Goal: Task Accomplishment & Management: Manage account settings

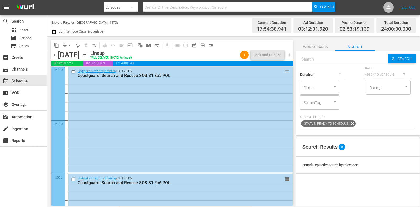
scroll to position [2434, 0]
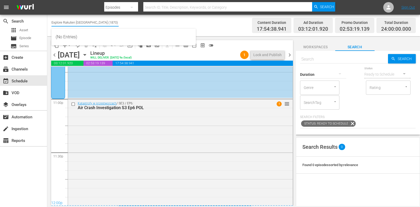
click at [60, 25] on input "Explore Rakuten [GEOGRAPHIC_DATA] (1870)" at bounding box center [85, 22] width 67 height 13
click at [60, 25] on input "Explore Rakuten Poland (1870)" at bounding box center [85, 22] width 67 height 13
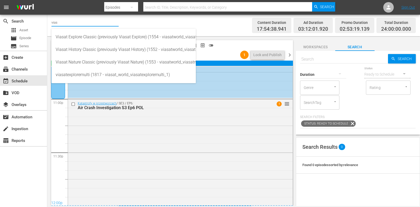
click at [77, 34] on div "Viasat Explore Classic (previously Viasat Explore) (1554 - viasatworld_viasatex…" at bounding box center [124, 37] width 136 height 13
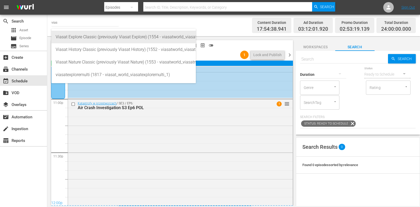
type input "Viasat Explore Classic (previously Viasat Explore) (1554 - viasatworld_viasatex…"
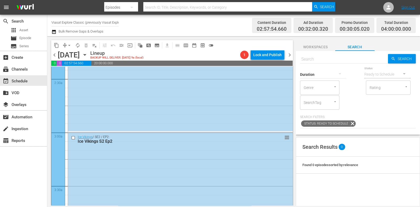
scroll to position [328, 0]
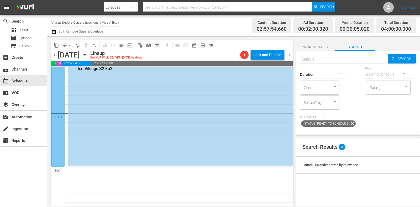
click at [158, 45] on span "subtitles_outlined" at bounding box center [157, 45] width 5 height 5
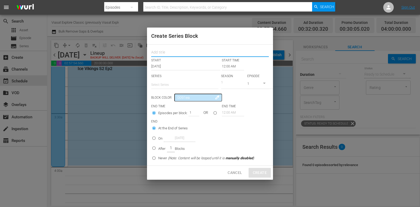
click at [176, 54] on input "text" at bounding box center [210, 53] width 118 height 8
paste input "Outback Truckers"
type input "Outback Truckers"
click at [182, 78] on p "SERIES" at bounding box center [184, 76] width 67 height 4
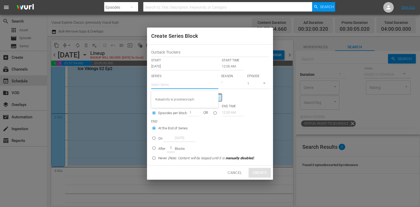
click at [182, 84] on input "text" at bounding box center [184, 85] width 67 height 13
paste input "Outback Truckers"
click at [197, 99] on div "Outback Truckers" at bounding box center [185, 99] width 59 height 13
type input "Outback Truckers"
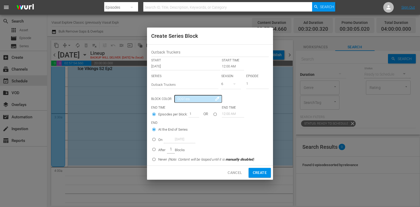
click at [236, 83] on icon "button" at bounding box center [235, 84] width 6 height 6
click at [239, 131] on span "2" at bounding box center [234, 131] width 25 height 8
drag, startPoint x: 256, startPoint y: 83, endPoint x: 250, endPoint y: 84, distance: 6.7
click at [250, 83] on input "1" at bounding box center [257, 84] width 23 height 9
drag, startPoint x: 253, startPoint y: 80, endPoint x: 235, endPoint y: 83, distance: 18.4
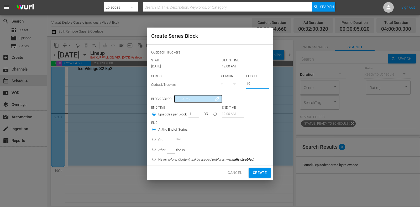
click at [235, 82] on div "SERIES Select Series Outback Truckers SEASON 2 EPISODE 19" at bounding box center [210, 83] width 118 height 18
type input "9"
click at [161, 140] on p "On" at bounding box center [160, 139] width 4 height 5
click at [158, 140] on input "On [DATE]" at bounding box center [154, 140] width 9 height 9
radio input "false"
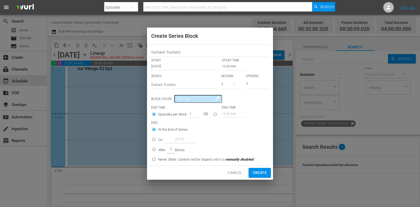
radio input "true"
click at [168, 140] on input "[DATE]" at bounding box center [180, 139] width 32 height 7
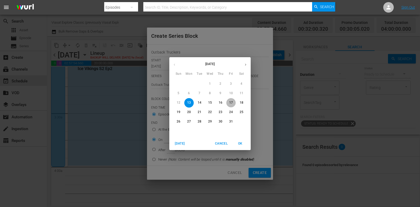
click at [234, 104] on span "17" at bounding box center [231, 103] width 9 height 4
type input "[DATE]"
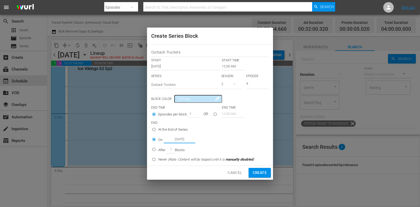
click at [232, 66] on input "12:00 AM" at bounding box center [233, 66] width 22 height 7
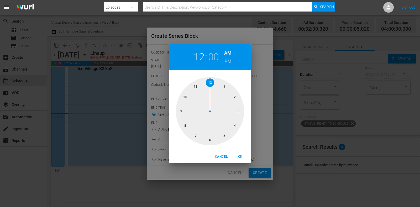
click at [231, 123] on div at bounding box center [210, 111] width 68 height 68
drag, startPoint x: 239, startPoint y: 153, endPoint x: 217, endPoint y: 151, distance: 21.9
click at [239, 153] on button "OK" at bounding box center [240, 157] width 17 height 9
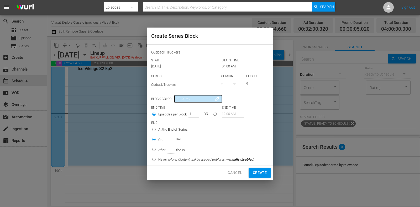
click at [266, 174] on span "Create" at bounding box center [260, 173] width 14 height 7
type input "12:00 AM"
type input "1"
radio input "true"
type input "[DATE]"
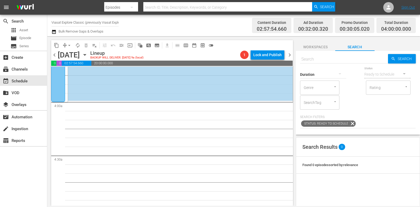
scroll to position [394, 0]
click at [290, 57] on span "chevron_right" at bounding box center [290, 55] width 7 height 7
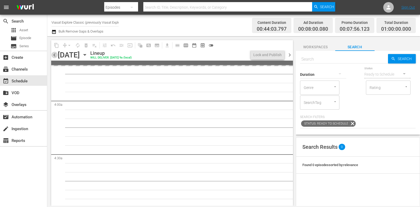
click at [56, 57] on span "chevron_left" at bounding box center [54, 55] width 7 height 7
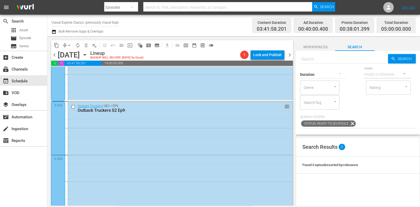
click at [157, 45] on span "subtitles_outlined" at bounding box center [157, 45] width 5 height 5
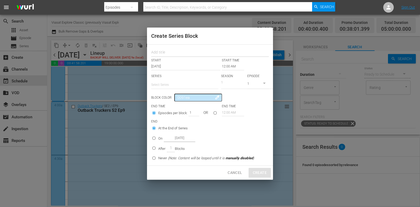
click at [170, 50] on input "text" at bounding box center [210, 53] width 118 height 8
paste input "Outback Truckers"
type input "Outback Truckers"
drag, startPoint x: 175, startPoint y: 81, endPoint x: 179, endPoint y: 90, distance: 9.3
click at [175, 82] on input "text" at bounding box center [184, 85] width 67 height 13
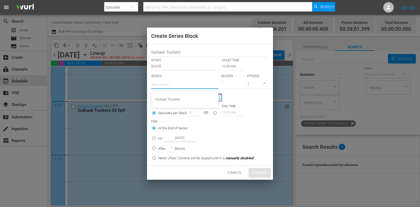
click at [184, 99] on div "Outback Truckers" at bounding box center [185, 99] width 59 height 13
type input "Outback Truckers"
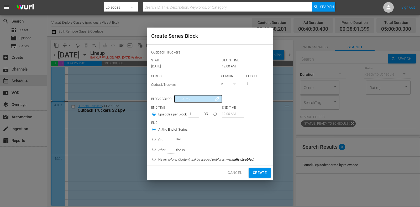
click at [234, 86] on icon "button" at bounding box center [235, 84] width 6 height 6
click at [234, 131] on div "2" at bounding box center [229, 131] width 14 height 5
drag, startPoint x: 254, startPoint y: 83, endPoint x: 226, endPoint y: 81, distance: 27.9
click at [228, 81] on div "SERIES Select Series Outback Truckers SEASON 2 EPISODE 1" at bounding box center [210, 83] width 118 height 18
type input "9"
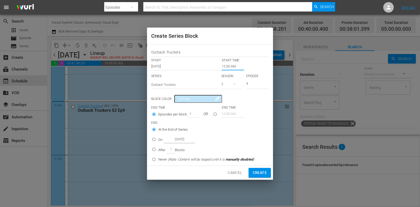
click at [225, 67] on input "12:00 AM" at bounding box center [233, 66] width 22 height 7
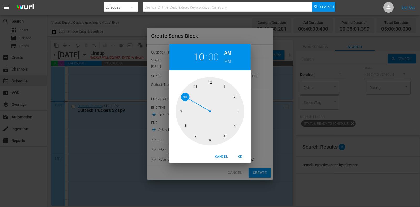
click at [188, 93] on div at bounding box center [210, 111] width 68 height 68
click at [241, 157] on span "OK" at bounding box center [240, 157] width 13 height 6
type input "10:00 AM"
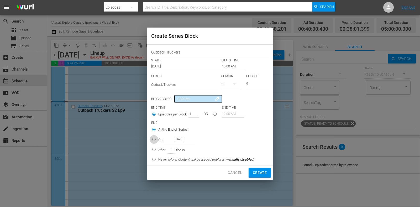
click at [155, 137] on input "On [DATE]" at bounding box center [154, 140] width 9 height 9
radio input "true"
click at [177, 138] on input "[DATE]" at bounding box center [180, 139] width 32 height 7
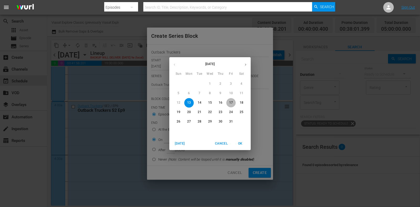
click at [230, 103] on p "17" at bounding box center [231, 103] width 4 height 4
type input "[DATE]"
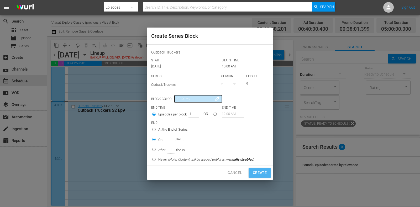
click at [255, 170] on span "Create" at bounding box center [260, 173] width 14 height 7
type input "12:00 AM"
type input "1"
radio input "true"
type input "[DATE]"
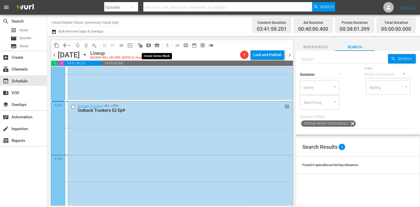
click at [157, 46] on span "subtitles_outlined" at bounding box center [157, 45] width 5 height 5
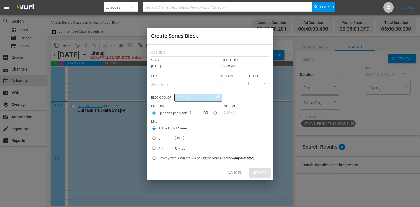
click at [171, 52] on input "text" at bounding box center [210, 53] width 118 height 8
paste input "Outback Truckers"
type input "Outback Truckers"
drag, startPoint x: 172, startPoint y: 83, endPoint x: 181, endPoint y: 95, distance: 15.0
click at [172, 83] on input "text" at bounding box center [184, 85] width 67 height 13
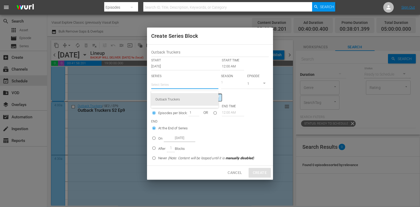
click at [182, 96] on div "Outback Truckers" at bounding box center [185, 99] width 59 height 13
type input "Outback Truckers"
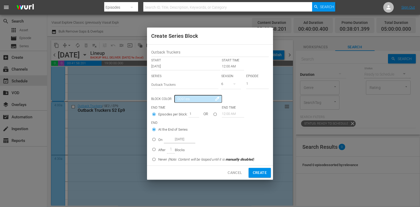
click at [233, 88] on button "button" at bounding box center [234, 84] width 13 height 13
click at [238, 130] on span "2" at bounding box center [234, 131] width 25 height 8
click at [256, 85] on input "1" at bounding box center [257, 84] width 23 height 9
type input "10"
click at [223, 65] on input "12:00 AM" at bounding box center [233, 66] width 22 height 7
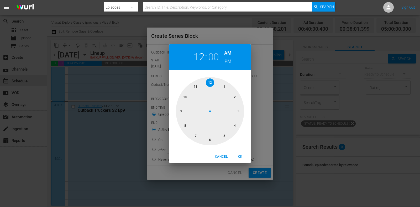
click at [239, 112] on div at bounding box center [210, 111] width 68 height 68
click at [227, 63] on h6 "PM" at bounding box center [228, 61] width 7 height 8
click at [245, 153] on div "Cancel OK" at bounding box center [209, 157] width 81 height 13
click at [244, 155] on span "OK" at bounding box center [240, 157] width 13 height 6
type input "03:00 PM"
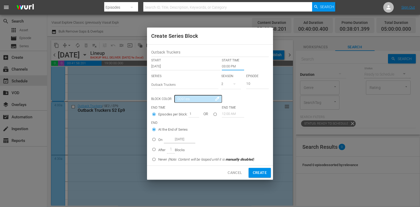
click at [160, 140] on p "On" at bounding box center [160, 139] width 4 height 5
click at [158, 140] on input "On [DATE]" at bounding box center [154, 140] width 9 height 9
radio input "false"
radio input "true"
click at [174, 140] on input "[DATE]" at bounding box center [180, 139] width 32 height 7
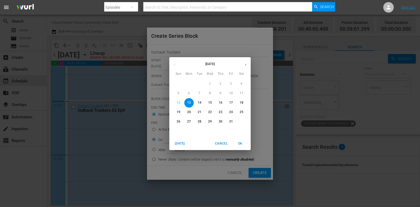
click at [234, 103] on span "17" at bounding box center [231, 103] width 9 height 4
type input "[DATE]"
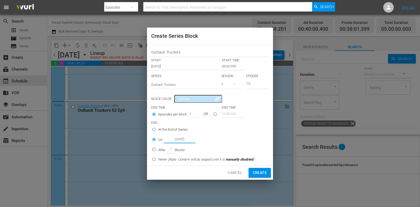
click at [265, 175] on span "Create" at bounding box center [260, 173] width 14 height 7
type input "12:00 AM"
type input "1"
radio input "true"
type input "[DATE]"
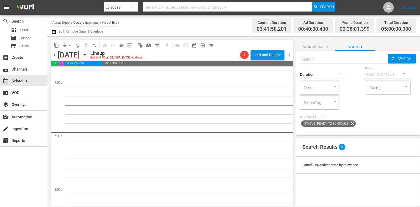
scroll to position [723, 0]
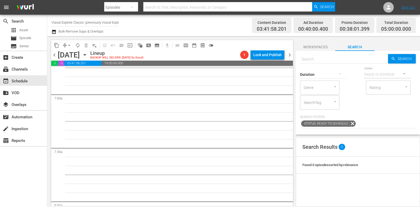
click at [294, 59] on div "content_copy compress arrow_drop_down autorenew_outlined delete_forever_outline…" at bounding box center [170, 121] width 247 height 170
click at [291, 55] on span "chevron_right" at bounding box center [290, 55] width 7 height 7
click at [56, 54] on span "chevron_left" at bounding box center [54, 55] width 7 height 7
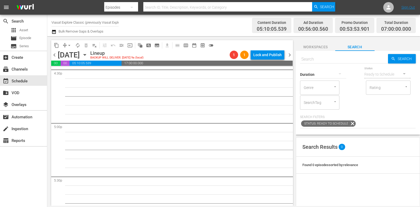
scroll to position [1872, 0]
click at [158, 43] on span "subtitles_outlined" at bounding box center [157, 45] width 5 height 5
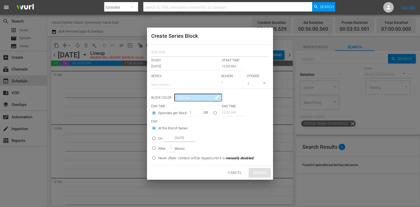
click at [165, 52] on input "text" at bounding box center [210, 53] width 118 height 8
paste input "Outback Truckers"
type input "Outback Truckers"
click at [171, 84] on input "text" at bounding box center [184, 85] width 67 height 13
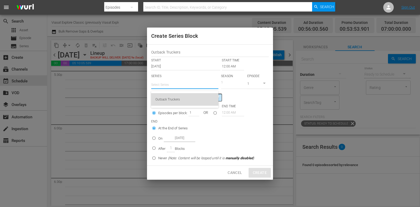
click at [178, 96] on div "Outback Truckers" at bounding box center [185, 99] width 59 height 13
type input "Outback Truckers"
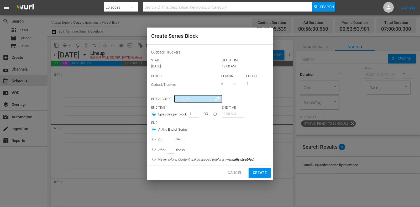
click at [231, 64] on input "12:00 AM" at bounding box center [233, 66] width 22 height 7
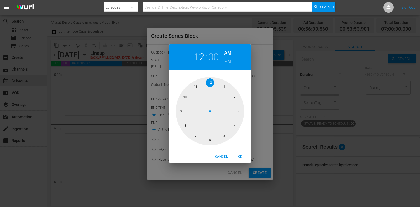
click at [184, 100] on div at bounding box center [210, 111] width 68 height 68
click at [227, 62] on h6 "PM" at bounding box center [228, 61] width 7 height 8
click at [239, 156] on span "OK" at bounding box center [240, 157] width 13 height 6
type input "10:00 PM"
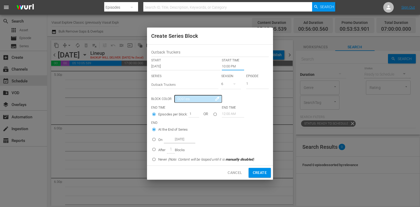
click at [234, 83] on icon "button" at bounding box center [235, 84] width 6 height 6
click at [237, 130] on span "2" at bounding box center [234, 131] width 25 height 8
click at [255, 86] on input "1" at bounding box center [257, 84] width 23 height 9
type input "10"
click at [162, 139] on p "On" at bounding box center [160, 139] width 4 height 5
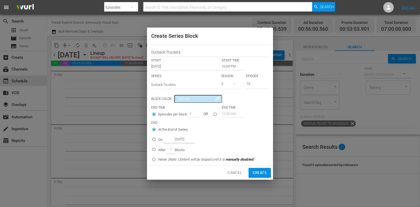
click at [158, 139] on input "On [DATE]" at bounding box center [154, 140] width 9 height 9
radio input "false"
radio input "true"
click at [172, 137] on input "[DATE]" at bounding box center [180, 139] width 32 height 7
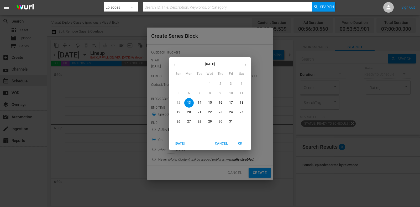
click at [228, 103] on span "17" at bounding box center [231, 103] width 9 height 4
type input "[DATE]"
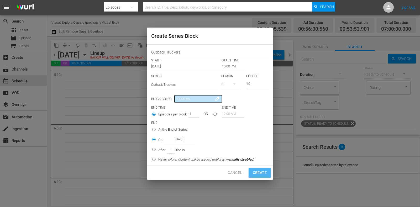
click at [266, 172] on span "Create" at bounding box center [260, 173] width 14 height 7
type input "12:00 AM"
type input "1"
radio input "true"
type input "[DATE]"
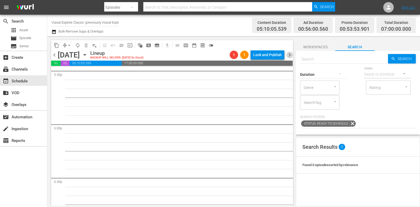
click at [290, 55] on span "chevron_right" at bounding box center [290, 55] width 7 height 7
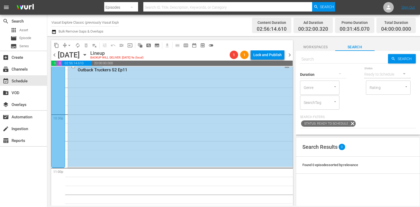
scroll to position [2365, 0]
click at [88, 55] on icon "button" at bounding box center [85, 55] width 6 height 6
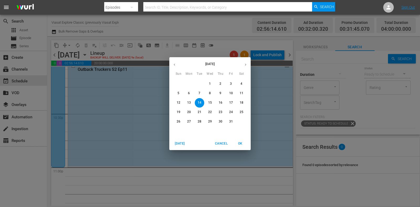
click at [241, 101] on p "18" at bounding box center [242, 103] width 4 height 4
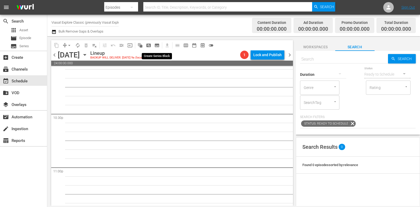
click at [157, 45] on span "subtitles_outlined" at bounding box center [157, 45] width 5 height 5
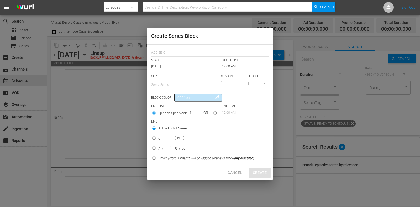
click at [168, 49] on input "text" at bounding box center [210, 53] width 118 height 8
paste input "Outback Truckers"
type input "Outback Truckers"
click at [172, 81] on input "text" at bounding box center [184, 85] width 67 height 13
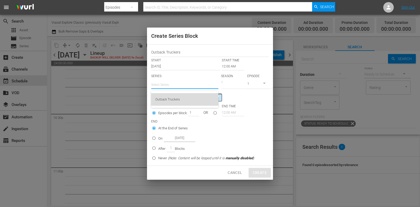
click at [174, 95] on div "Outback Truckers" at bounding box center [185, 99] width 59 height 13
type input "Outback Truckers"
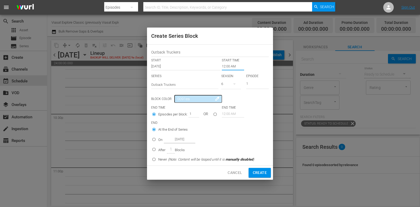
click at [235, 66] on input "12:00 AM" at bounding box center [233, 66] width 22 height 7
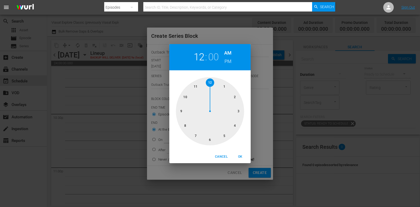
click at [237, 99] on div at bounding box center [210, 111] width 68 height 68
click at [227, 58] on h6 "PM" at bounding box center [228, 61] width 7 height 8
click at [238, 158] on span "OK" at bounding box center [240, 157] width 13 height 6
type input "02:00 PM"
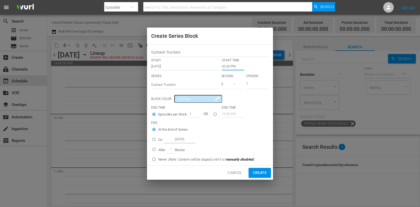
click at [231, 83] on button "button" at bounding box center [234, 84] width 13 height 13
click at [236, 121] on div "3" at bounding box center [229, 123] width 14 height 5
click at [230, 86] on button "button" at bounding box center [234, 84] width 13 height 13
click at [231, 131] on div "2" at bounding box center [229, 131] width 14 height 5
click at [255, 82] on input "1" at bounding box center [257, 84] width 23 height 9
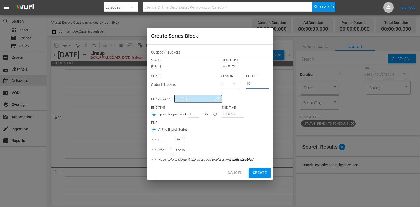
type input "10"
click at [158, 149] on input "After 1 Blocks" at bounding box center [154, 150] width 9 height 9
radio input "true"
drag, startPoint x: 189, startPoint y: 113, endPoint x: 198, endPoint y: 113, distance: 8.7
click at [197, 113] on div "1" at bounding box center [194, 113] width 11 height 7
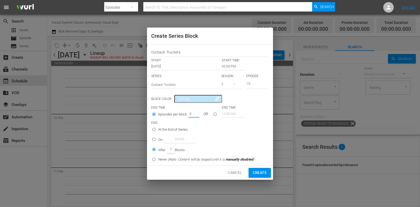
type input "5"
click at [262, 173] on span "Create" at bounding box center [260, 173] width 14 height 7
type input "12:00 AM"
type input "1"
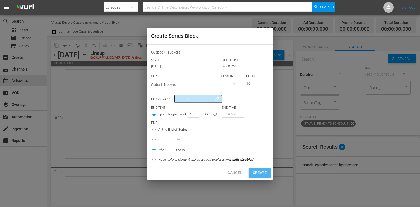
radio input "true"
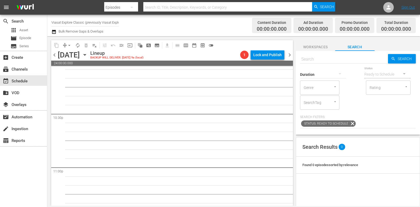
drag, startPoint x: 292, startPoint y: 56, endPoint x: 137, endPoint y: 53, distance: 155.1
click at [292, 56] on span "chevron_right" at bounding box center [290, 55] width 7 height 7
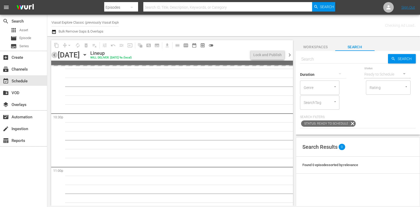
click at [54, 53] on span "chevron_left" at bounding box center [54, 55] width 7 height 7
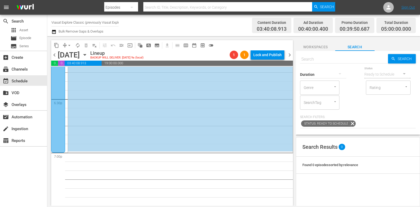
scroll to position [1978, 0]
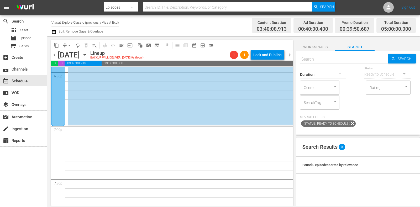
click at [290, 53] on span "chevron_right" at bounding box center [290, 55] width 7 height 7
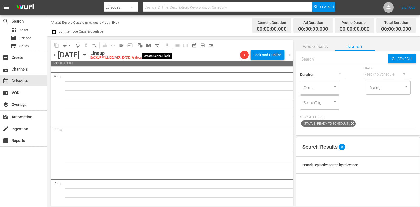
click at [158, 45] on span "subtitles_outlined" at bounding box center [157, 45] width 5 height 5
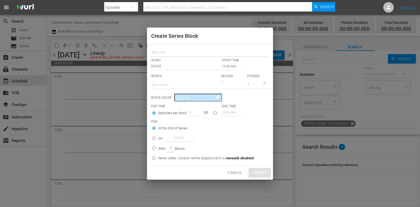
click at [172, 53] on input "text" at bounding box center [210, 53] width 118 height 8
paste input "Outback Truckers"
type input "Outback Truckers"
click at [171, 85] on input "text" at bounding box center [184, 85] width 67 height 13
click at [178, 99] on div "Outback Truckers" at bounding box center [185, 99] width 59 height 13
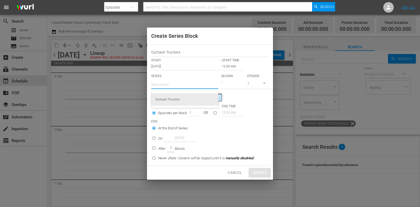
type input "Outback Truckers"
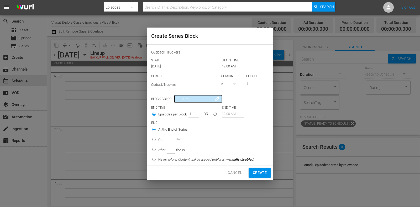
click at [234, 86] on icon "button" at bounding box center [235, 84] width 6 height 6
drag, startPoint x: 238, startPoint y: 129, endPoint x: 240, endPoint y: 124, distance: 5.8
click at [238, 129] on span "2" at bounding box center [234, 131] width 25 height 8
click at [253, 84] on input "1" at bounding box center [257, 84] width 23 height 9
type input "10"
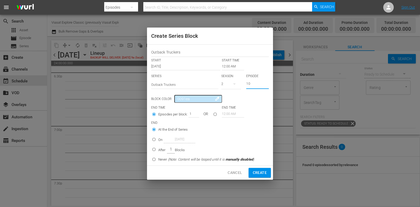
click at [237, 66] on input "12:00 AM" at bounding box center [233, 66] width 22 height 7
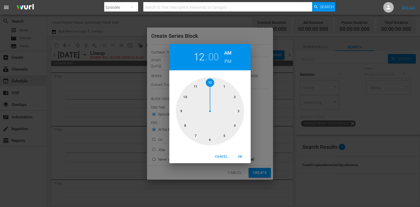
click at [238, 125] on div at bounding box center [210, 111] width 68 height 68
click at [243, 160] on button "OK" at bounding box center [240, 157] width 17 height 9
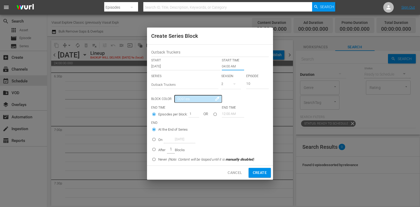
type input "04:00 AM"
click at [157, 146] on input "After 1 Blocks" at bounding box center [154, 150] width 9 height 9
radio input "true"
drag, startPoint x: 191, startPoint y: 113, endPoint x: 185, endPoint y: 111, distance: 7.0
click at [185, 111] on div "Episodes per block: 1 OR" at bounding box center [186, 115] width 71 height 10
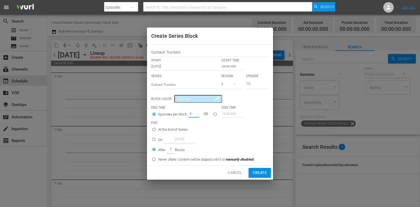
type input "5"
click at [256, 175] on span "Create" at bounding box center [260, 173] width 14 height 7
type input "12:00 AM"
type input "1"
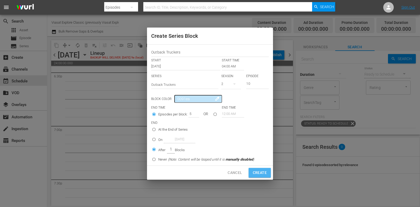
radio input "true"
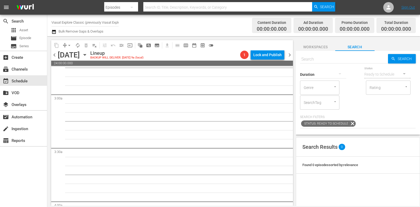
scroll to position [303, 0]
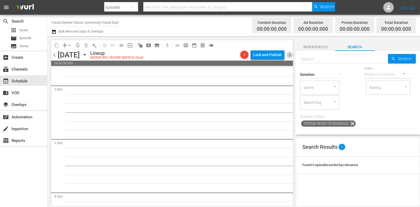
click at [289, 54] on span "chevron_right" at bounding box center [290, 55] width 7 height 7
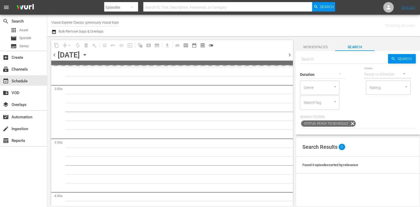
click at [58, 57] on div "[DATE]" at bounding box center [69, 55] width 22 height 9
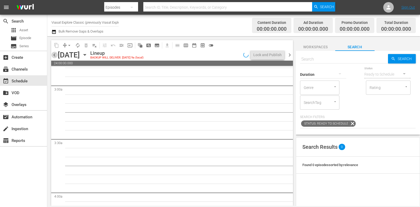
click at [56, 56] on span "chevron_left" at bounding box center [54, 55] width 7 height 7
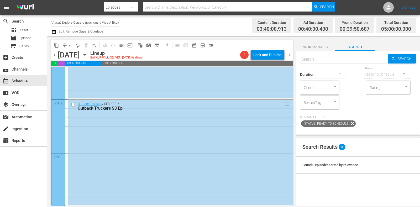
scroll to position [861, 0]
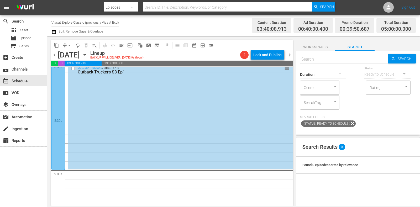
click at [88, 53] on icon "button" at bounding box center [85, 55] width 6 height 6
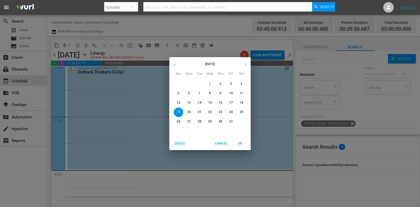
click at [187, 102] on span "13" at bounding box center [188, 103] width 9 height 4
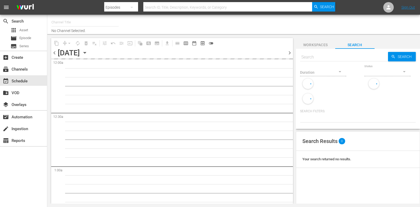
type input "Viasat Explore Classic (previously Viasat Explore) (1554)"
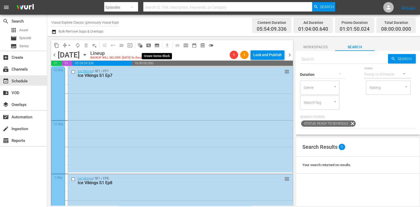
click at [160, 45] on button "subtitles_outlined" at bounding box center [157, 45] width 8 height 8
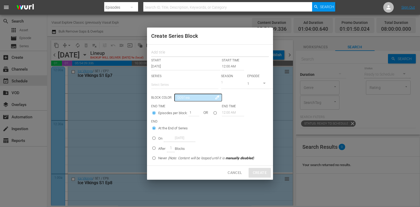
click at [168, 49] on input "text" at bounding box center [210, 53] width 118 height 8
paste input "Aussie Gold Hunters"
type input "Aussie Gold Hunters"
click at [171, 84] on input "text" at bounding box center [184, 85] width 67 height 13
paste input "Aussie Gold Hunters"
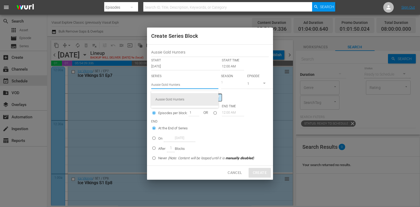
click at [186, 98] on div "Aussie Gold Hunters" at bounding box center [185, 99] width 59 height 13
type input "Aussie Gold Hunters"
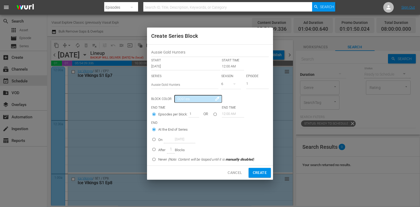
click at [230, 86] on button "button" at bounding box center [234, 84] width 13 height 13
click at [236, 104] on span "3" at bounding box center [234, 106] width 25 height 8
drag, startPoint x: 253, startPoint y: 83, endPoint x: 221, endPoint y: 81, distance: 32.4
click at [221, 81] on div "SERIES Select Series Aussie Gold Hunters SEASON 3 EPISODE 1" at bounding box center [210, 83] width 118 height 18
type input "6"
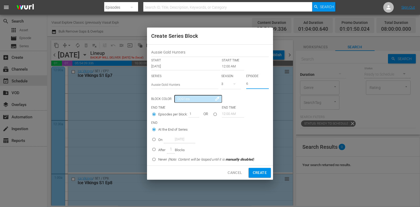
click at [230, 68] on input "12:00 AM" at bounding box center [233, 66] width 22 height 7
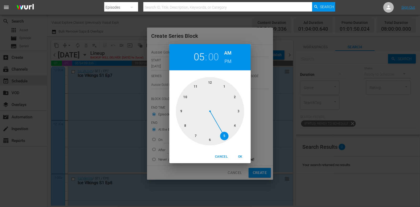
drag, startPoint x: 194, startPoint y: 137, endPoint x: 229, endPoint y: 140, distance: 34.5
click at [229, 140] on div at bounding box center [210, 111] width 68 height 68
click at [242, 158] on span "OK" at bounding box center [240, 157] width 13 height 6
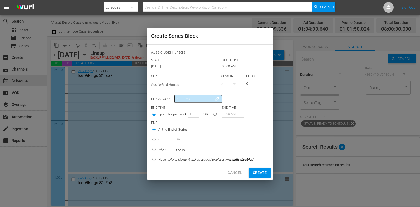
type input "05:00 AM"
click at [159, 142] on p "On" at bounding box center [160, 139] width 4 height 5
click at [158, 142] on input "On [DATE]" at bounding box center [154, 140] width 9 height 9
radio input "false"
radio input "true"
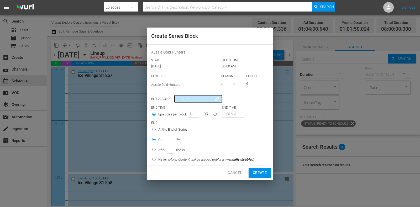
click at [176, 140] on input "[DATE]" at bounding box center [180, 139] width 32 height 7
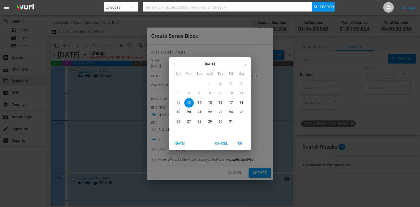
click at [231, 103] on p "17" at bounding box center [231, 103] width 4 height 4
type input "[DATE]"
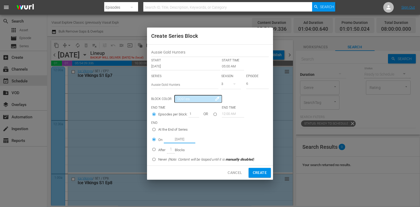
click at [264, 172] on span "Create" at bounding box center [260, 173] width 14 height 7
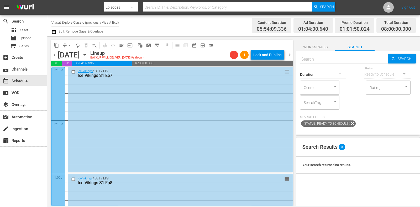
type input "12:00 AM"
type input "1"
radio input "true"
type input "[DATE]"
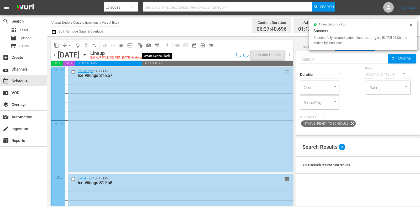
click at [158, 45] on span "subtitles_outlined" at bounding box center [157, 45] width 5 height 5
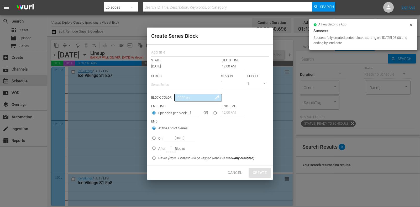
drag, startPoint x: 166, startPoint y: 50, endPoint x: 167, endPoint y: 55, distance: 5.2
click at [166, 50] on input "text" at bounding box center [210, 53] width 118 height 8
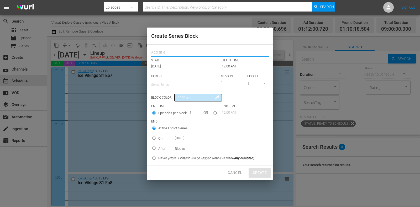
paste input "Aussie Gold Hunters"
type input "Aussie Gold Hunters"
click at [171, 89] on div "Select Series" at bounding box center [184, 85] width 67 height 13
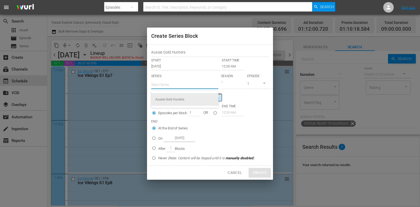
click at [176, 101] on div "Aussie Gold Hunters" at bounding box center [185, 99] width 59 height 13
type input "Aussie Gold Hunters"
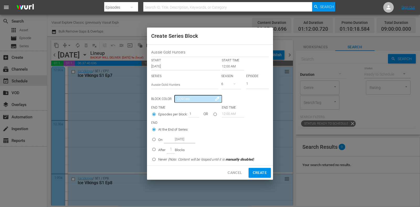
click at [229, 83] on button "button" at bounding box center [234, 84] width 13 height 13
click at [239, 106] on span "3" at bounding box center [234, 106] width 25 height 8
drag, startPoint x: 255, startPoint y: 81, endPoint x: 233, endPoint y: 82, distance: 22.4
click at [233, 82] on div "SERIES Select Series Aussie Gold Hunters SEASON 3 EPISODE 1" at bounding box center [210, 83] width 118 height 18
type input "6"
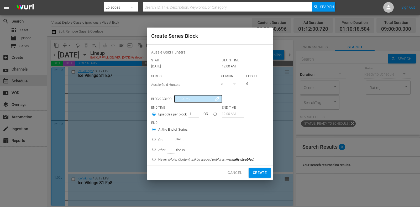
click at [225, 68] on input "12:00 AM" at bounding box center [233, 66] width 22 height 7
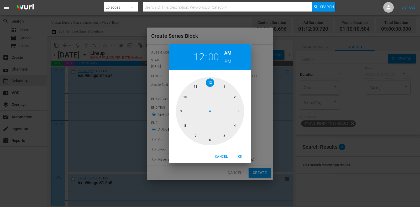
click at [196, 86] on div at bounding box center [210, 111] width 68 height 68
click at [238, 158] on span "OK" at bounding box center [240, 157] width 13 height 6
type input "11:00 AM"
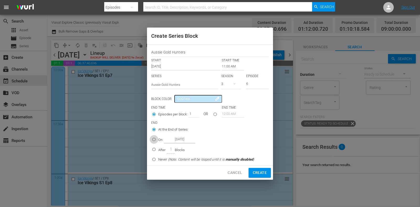
click at [156, 140] on input "On [DATE]" at bounding box center [154, 140] width 9 height 9
radio input "true"
click at [176, 140] on input "[DATE]" at bounding box center [180, 139] width 32 height 7
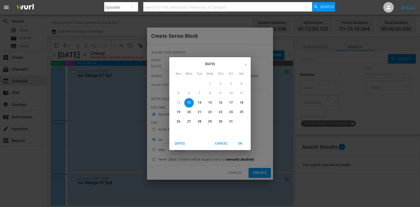
click at [230, 104] on p "17" at bounding box center [231, 103] width 4 height 4
type input "[DATE]"
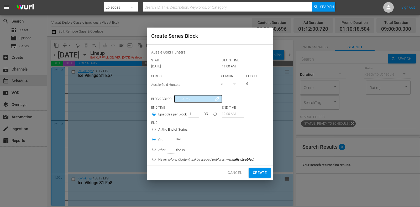
click at [259, 175] on span "Create" at bounding box center [260, 173] width 14 height 7
type input "12:00 AM"
type input "1"
radio input "true"
type input "[DATE]"
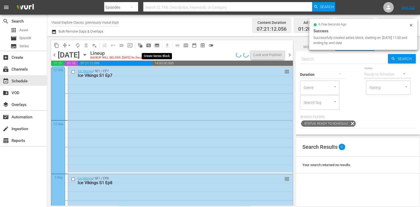
click at [157, 45] on span "subtitles_outlined" at bounding box center [157, 45] width 5 height 5
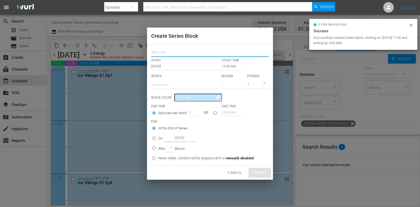
click at [168, 53] on input "text" at bounding box center [210, 53] width 118 height 8
paste input "Aussie Gold Hunters"
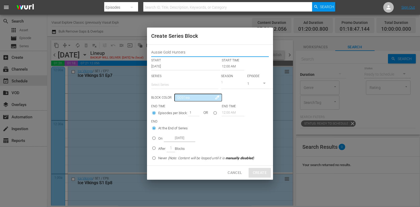
type input "Aussie Gold Hunters"
click at [175, 88] on input "text" at bounding box center [184, 85] width 67 height 13
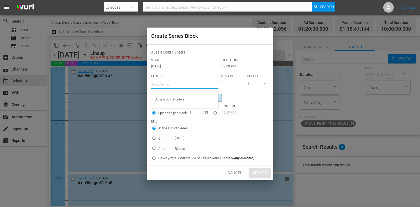
click at [182, 103] on div "Aussie Gold Hunters" at bounding box center [185, 99] width 59 height 13
type input "Aussie Gold Hunters"
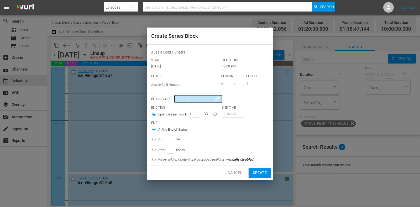
click at [236, 85] on icon "button" at bounding box center [235, 84] width 6 height 6
click at [238, 108] on span "3" at bounding box center [234, 106] width 25 height 8
drag, startPoint x: 258, startPoint y: 83, endPoint x: 240, endPoint y: 81, distance: 17.7
click at [240, 81] on div "SERIES Select Series Aussie Gold Hunters SEASON 3 EPISODE 1" at bounding box center [210, 83] width 118 height 18
type input "7"
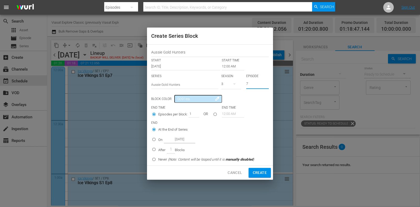
click at [225, 65] on input "12:00 AM" at bounding box center [233, 66] width 22 height 7
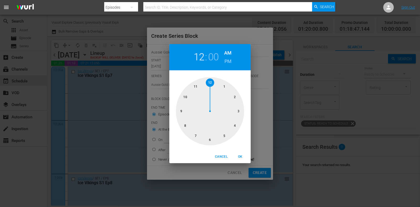
click at [225, 135] on div at bounding box center [210, 111] width 68 height 68
click at [225, 63] on h6 "PM" at bounding box center [228, 61] width 7 height 8
click at [240, 158] on span "OK" at bounding box center [240, 157] width 13 height 6
type input "05:00 PM"
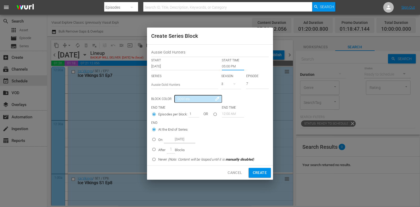
click at [154, 137] on input "On [DATE]" at bounding box center [154, 140] width 9 height 9
radio input "true"
click at [177, 138] on input "[DATE]" at bounding box center [180, 139] width 32 height 7
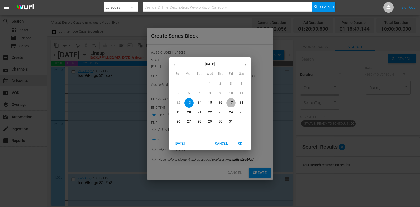
click at [232, 103] on p "17" at bounding box center [231, 103] width 4 height 4
type input "[DATE]"
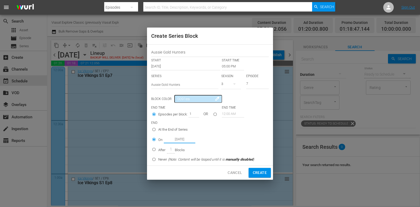
click at [261, 169] on button "Create" at bounding box center [260, 173] width 22 height 10
type input "12:00 AM"
type input "1"
radio input "true"
type input "[DATE]"
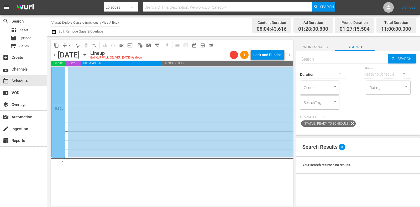
scroll to position [2434, 0]
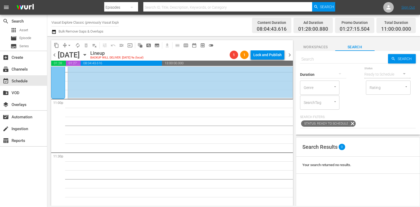
click at [347, 61] on input "text" at bounding box center [344, 59] width 88 height 13
paste input "Aussie Gold Hunters"
type input "Aussie Gold Hunters s3 ep7"
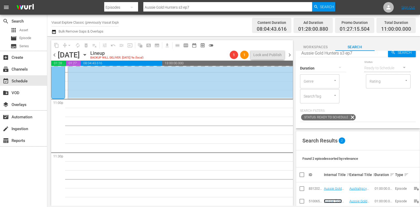
scroll to position [0, 0]
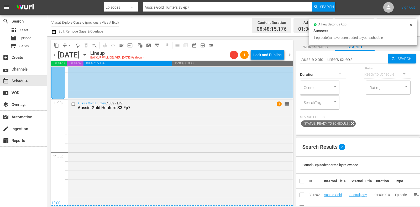
click at [291, 55] on span "chevron_right" at bounding box center [290, 55] width 7 height 7
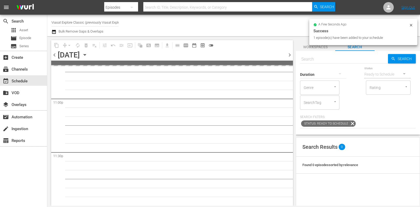
scroll to position [2433, 0]
click at [316, 63] on div "Duration" at bounding box center [323, 71] width 46 height 19
drag, startPoint x: 320, startPoint y: 58, endPoint x: 323, endPoint y: 58, distance: 3.7
click at [320, 58] on input "text" at bounding box center [344, 59] width 88 height 13
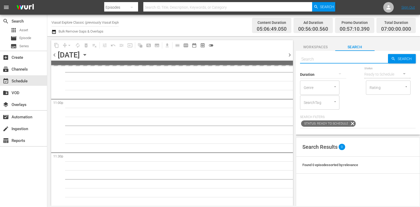
paste input "Aussie Gold Hunters"
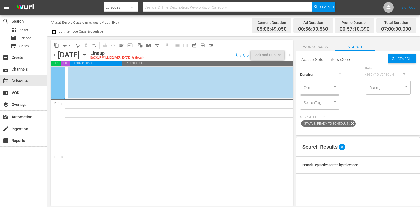
scroll to position [2434, 0]
type input "Aussie Gold Hunters s3 ep8"
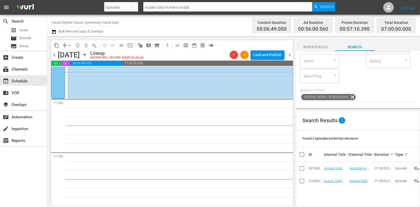
scroll to position [33, 0]
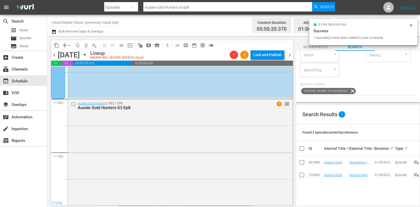
click at [289, 56] on span "chevron_right" at bounding box center [290, 55] width 7 height 7
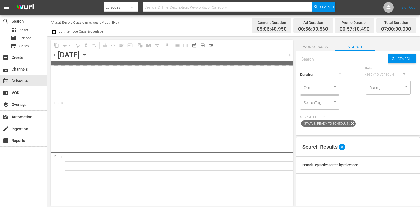
click at [338, 57] on input "text" at bounding box center [344, 59] width 88 height 13
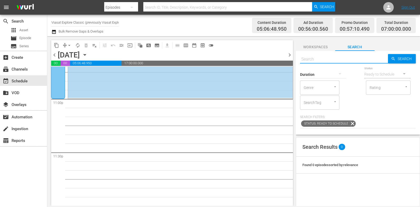
paste input "Aussie Gold Hunters"
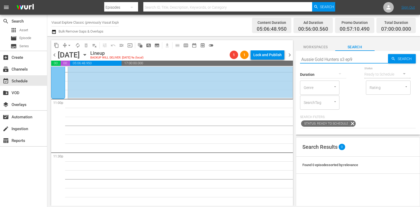
type input "Aussie Gold Hunters s3 ep9"
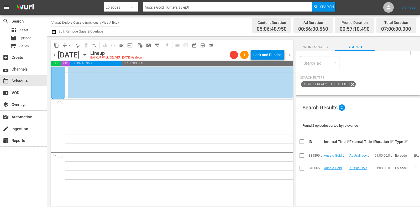
scroll to position [33, 0]
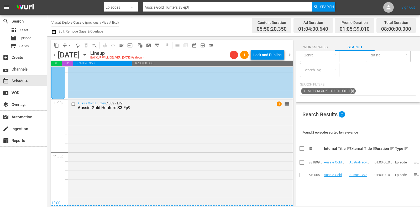
click at [290, 56] on span "chevron_right" at bounding box center [290, 55] width 7 height 7
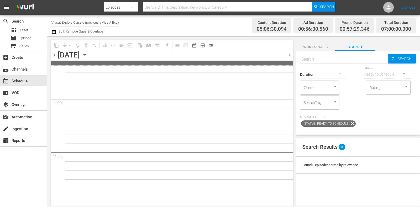
click at [336, 55] on input "text" at bounding box center [344, 59] width 88 height 13
paste input "Aussie Gold Hunters"
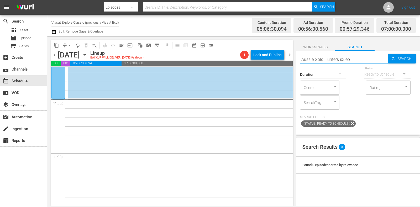
scroll to position [2434, 0]
type input "Aussie Gold Hunters s3 ep10"
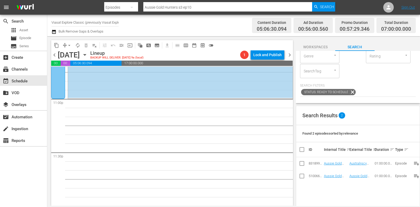
scroll to position [33, 0]
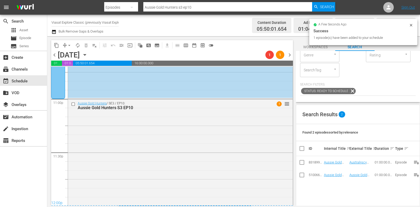
click at [291, 57] on span "chevron_right" at bounding box center [290, 55] width 7 height 7
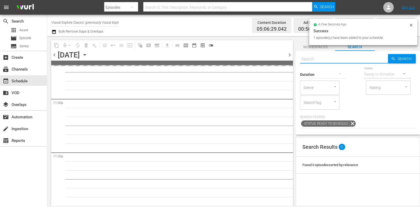
click at [334, 58] on input "text" at bounding box center [344, 59] width 88 height 13
paste input "Aussie Gold Hunters"
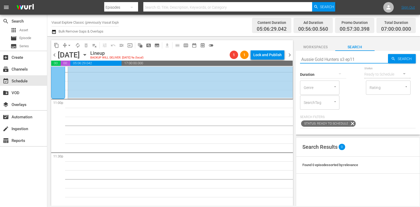
type input "Aussie Gold Hunters s3 ep11"
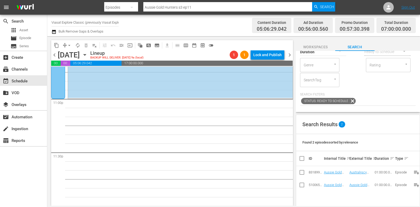
scroll to position [33, 0]
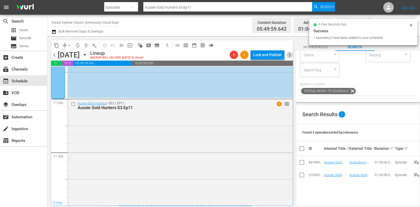
click at [291, 53] on span "chevron_right" at bounding box center [290, 55] width 7 height 7
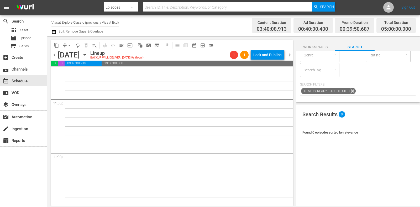
scroll to position [2434, 0]
click at [157, 45] on span "subtitles_outlined" at bounding box center [157, 45] width 5 height 5
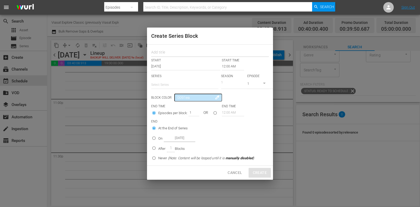
click at [185, 53] on input "text" at bounding box center [210, 53] width 118 height 8
paste input "Aussie Gold Hunters"
type input "Aussie Gold Hunters"
click at [174, 81] on input "text" at bounding box center [184, 85] width 67 height 13
click at [179, 94] on div "Aussie Gold Hunters" at bounding box center [185, 99] width 59 height 13
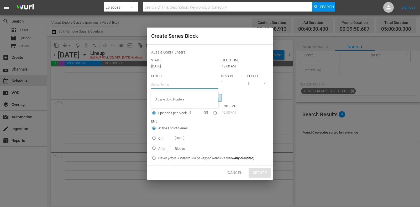
type input "Aussie Gold Hunters"
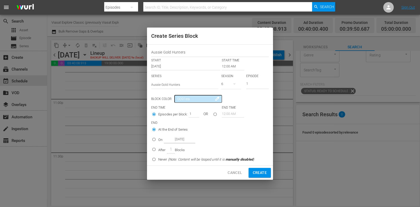
click at [229, 83] on button "button" at bounding box center [234, 84] width 13 height 13
click at [238, 106] on span "3" at bounding box center [234, 106] width 25 height 8
drag, startPoint x: 254, startPoint y: 82, endPoint x: 230, endPoint y: 77, distance: 24.6
click at [230, 77] on div "SERIES Select Series Aussie Gold Hunters SEASON 3 EPISODE 1" at bounding box center [210, 83] width 118 height 18
type input "7"
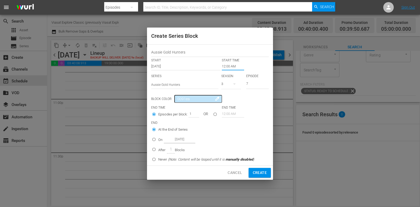
click at [230, 68] on input "12:00 AM" at bounding box center [233, 66] width 22 height 7
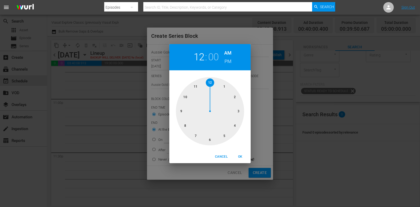
click at [195, 133] on div at bounding box center [210, 111] width 68 height 68
click at [228, 58] on h6 "PM" at bounding box center [228, 61] width 7 height 8
click at [239, 158] on span "OK" at bounding box center [240, 157] width 13 height 6
type input "07:00 PM"
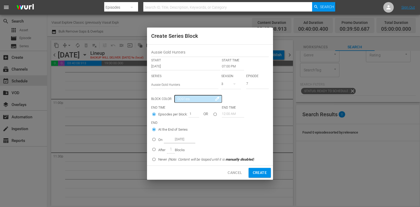
click at [159, 151] on p "After" at bounding box center [161, 150] width 7 height 5
click at [158, 151] on input "After 1 Blocks" at bounding box center [154, 150] width 9 height 9
radio input "false"
radio input "true"
drag, startPoint x: 190, startPoint y: 114, endPoint x: 199, endPoint y: 116, distance: 8.9
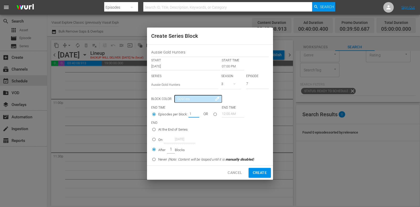
click at [199, 116] on div "1" at bounding box center [194, 113] width 11 height 7
type input "4"
click at [264, 173] on span "Create" at bounding box center [260, 173] width 14 height 7
type input "12:00 AM"
type input "1"
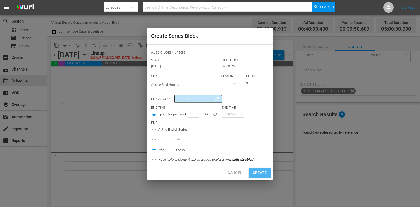
type input "1"
radio input "true"
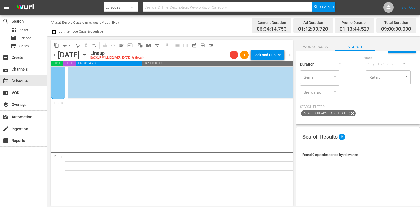
scroll to position [0, 0]
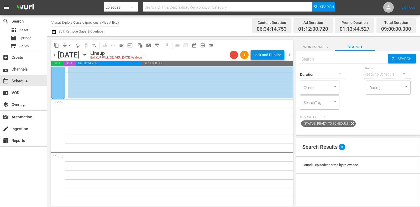
click at [328, 58] on input "text" at bounding box center [344, 59] width 88 height 13
paste input "Aussie Gold Hunters"
type input "Aussie Gold Hunters s3 ep11"
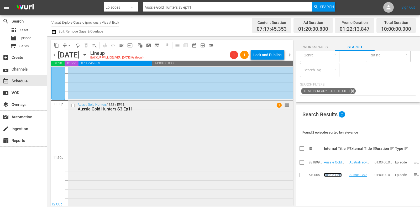
scroll to position [2434, 0]
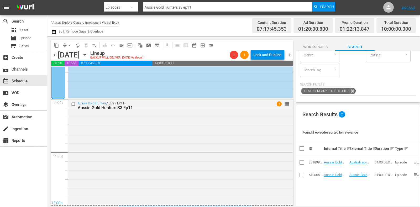
click at [289, 56] on span "chevron_right" at bounding box center [290, 55] width 7 height 7
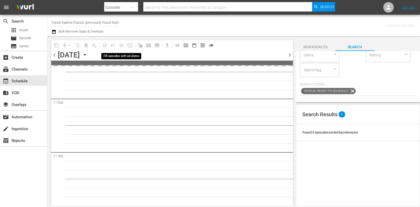
scroll to position [2433, 0]
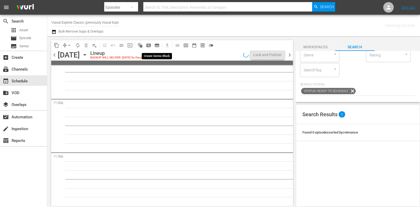
click at [160, 45] on button "subtitles_outlined" at bounding box center [157, 45] width 8 height 8
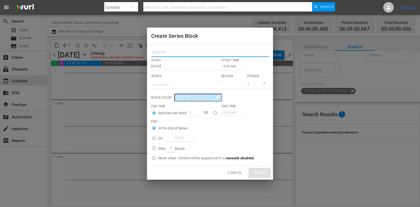
click at [169, 54] on input "text" at bounding box center [210, 53] width 118 height 8
paste input "Aussie Gold Hunters"
type input "Aussie Gold Hunters"
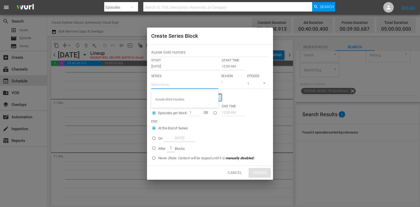
click at [174, 87] on input "text" at bounding box center [184, 85] width 67 height 13
click at [179, 101] on div "Aussie Gold Hunters" at bounding box center [185, 99] width 59 height 13
type input "Aussie Gold Hunters"
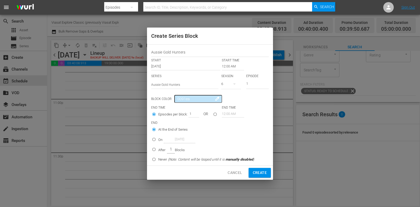
click at [227, 67] on input "12:00 AM" at bounding box center [233, 66] width 22 height 7
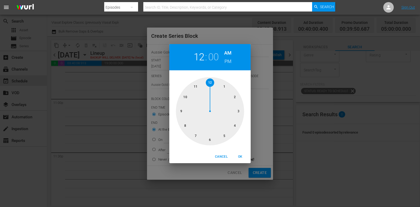
click at [230, 96] on div at bounding box center [210, 111] width 68 height 68
click at [229, 64] on h6 "PM" at bounding box center [228, 61] width 7 height 8
click at [242, 153] on button "OK" at bounding box center [240, 157] width 17 height 9
type input "02:00 PM"
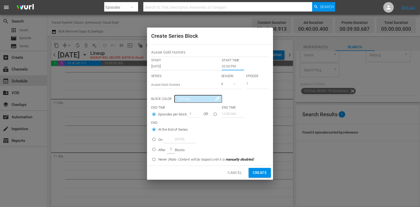
click at [233, 84] on icon "button" at bounding box center [235, 84] width 6 height 6
click at [234, 107] on div "3" at bounding box center [229, 106] width 14 height 5
drag, startPoint x: 258, startPoint y: 82, endPoint x: 196, endPoint y: 108, distance: 66.5
click at [231, 84] on div "SERIES Select Series Aussie Gold Hunters SEASON 3 EPISODE 1" at bounding box center [210, 83] width 118 height 18
type input "7"
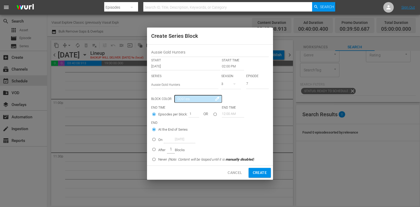
click at [163, 149] on p "After" at bounding box center [161, 150] width 7 height 5
click at [158, 149] on input "After 1 Blocks" at bounding box center [154, 150] width 9 height 9
radio input "false"
radio input "true"
drag, startPoint x: 189, startPoint y: 114, endPoint x: 196, endPoint y: 115, distance: 6.8
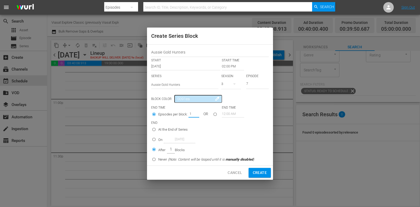
click at [196, 115] on input "1" at bounding box center [193, 113] width 8 height 7
type input "5"
click at [265, 172] on span "Create" at bounding box center [260, 173] width 14 height 7
type input "12:00 AM"
type input "1"
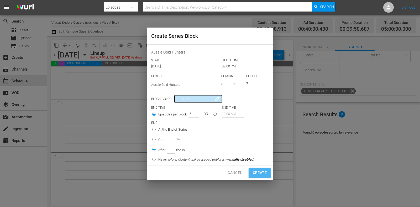
type input "1"
radio input "true"
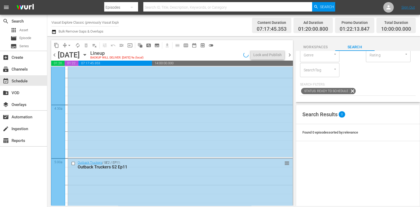
scroll to position [0, 0]
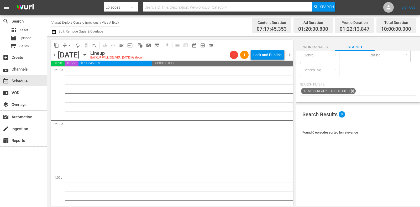
click at [86, 54] on icon "button" at bounding box center [85, 54] width 2 height 1
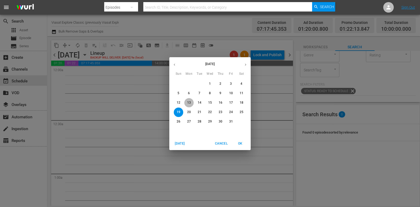
click at [191, 102] on span "13" at bounding box center [188, 103] width 9 height 4
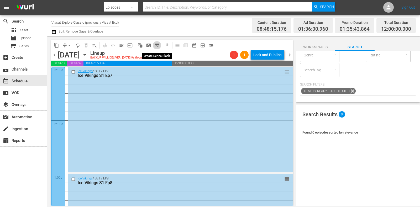
click at [157, 45] on span "subtitles_outlined" at bounding box center [157, 45] width 5 height 5
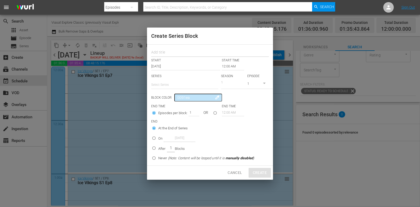
drag, startPoint x: 157, startPoint y: 45, endPoint x: 171, endPoint y: 56, distance: 17.6
click at [167, 51] on input "text" at bounding box center [210, 53] width 118 height 8
paste input "Extreme Tow Truckers"
type input "Extreme Tow Truckers"
drag, startPoint x: 171, startPoint y: 79, endPoint x: 172, endPoint y: 85, distance: 6.1
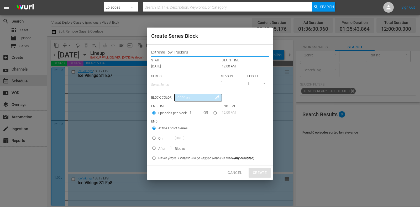
click at [171, 80] on input "text" at bounding box center [184, 85] width 67 height 13
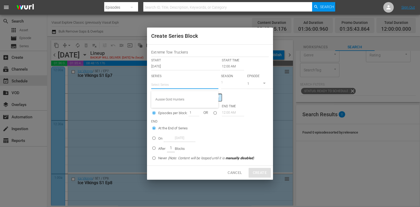
paste input "Extreme Tow Truckers"
click at [189, 100] on div "Extreme Tow Truckers" at bounding box center [185, 99] width 59 height 13
type input "Extreme Tow Truckers"
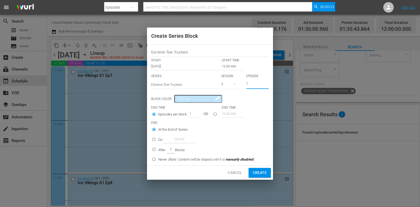
drag, startPoint x: 256, startPoint y: 87, endPoint x: 236, endPoint y: 86, distance: 19.5
click at [236, 86] on div "SERIES Select Series Extreme Tow Truckers SEASON 2 EPISODE 1" at bounding box center [210, 83] width 118 height 18
type input "4"
click at [228, 67] on input "12:00 AM" at bounding box center [233, 66] width 22 height 7
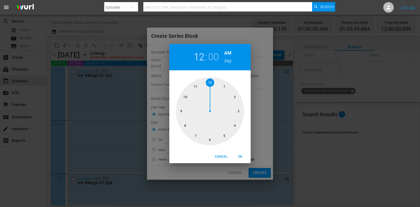
click at [210, 137] on div at bounding box center [210, 111] width 68 height 68
click at [240, 156] on span "OK" at bounding box center [240, 157] width 13 height 6
type input "06:00 AM"
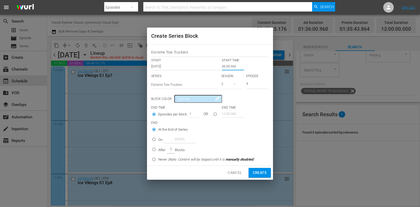
click at [153, 140] on input "On [DATE]" at bounding box center [154, 140] width 9 height 9
radio input "true"
click at [182, 140] on input "[DATE]" at bounding box center [180, 139] width 32 height 7
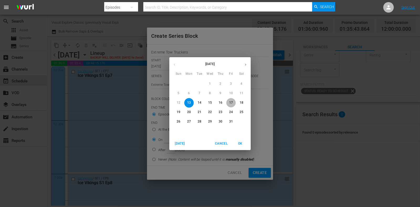
click at [230, 102] on p "17" at bounding box center [231, 103] width 4 height 4
type input "[DATE]"
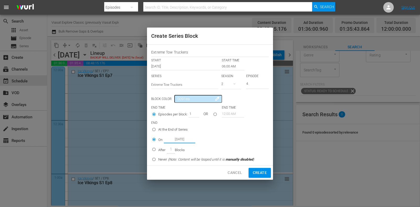
click at [263, 170] on span "Create" at bounding box center [260, 173] width 14 height 7
type input "12:00 AM"
type input "1"
radio input "true"
type input "[DATE]"
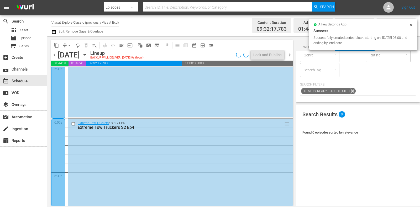
scroll to position [624, 0]
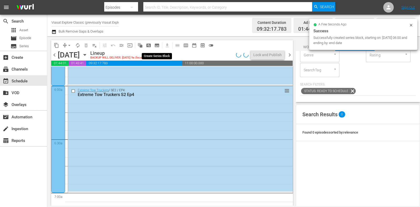
click at [158, 46] on span "subtitles_outlined" at bounding box center [157, 45] width 5 height 5
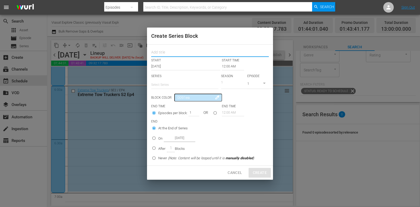
drag, startPoint x: 173, startPoint y: 54, endPoint x: 174, endPoint y: 65, distance: 10.5
click at [173, 54] on input "text" at bounding box center [210, 53] width 118 height 8
paste input "Extreme Tow Truckers"
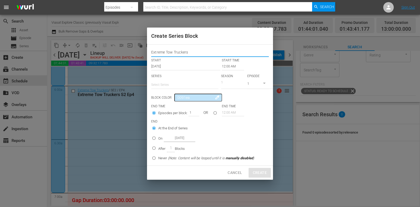
type input "Extreme Tow Truckers"
click at [171, 84] on input "text" at bounding box center [184, 85] width 67 height 13
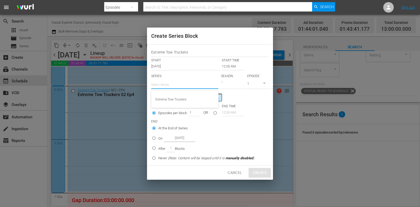
click at [176, 96] on div "Extreme Tow Truckers" at bounding box center [185, 99] width 59 height 13
type input "Extreme Tow Truckers"
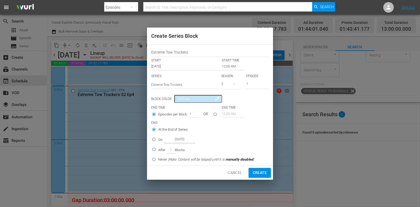
click at [224, 66] on input "12:00 AM" at bounding box center [233, 66] width 22 height 7
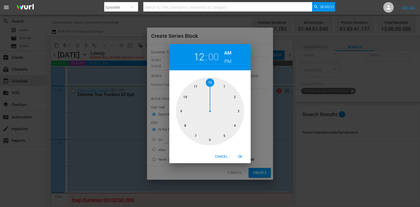
click at [225, 60] on h6 "PM" at bounding box center [228, 61] width 7 height 8
click at [243, 156] on span "OK" at bounding box center [240, 157] width 13 height 6
type input "12:00 PM"
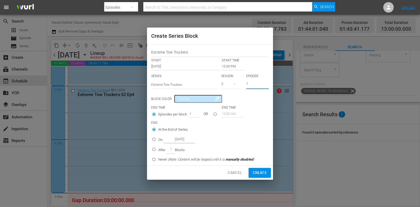
drag, startPoint x: 252, startPoint y: 85, endPoint x: 224, endPoint y: 92, distance: 29.4
click at [227, 88] on div "SERIES Select Series Extreme Tow Truckers SEASON 2 EPISODE 1" at bounding box center [210, 83] width 118 height 18
type input "4"
click at [162, 137] on div "On [DATE]" at bounding box center [176, 139] width 37 height 7
click at [158, 137] on input "On [DATE]" at bounding box center [154, 140] width 9 height 9
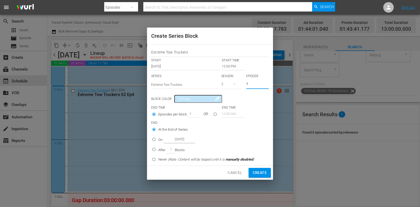
radio input "false"
radio input "true"
click at [175, 138] on input "[DATE]" at bounding box center [180, 139] width 32 height 7
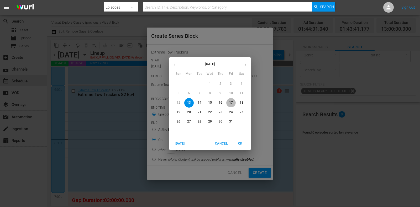
click at [230, 102] on p "17" at bounding box center [231, 103] width 4 height 4
type input "[DATE]"
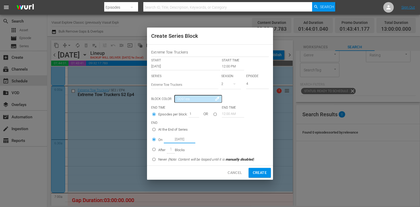
drag, startPoint x: 261, startPoint y: 174, endPoint x: 259, endPoint y: 173, distance: 3.0
click at [261, 174] on span "Create" at bounding box center [260, 173] width 14 height 7
type input "12:00 AM"
type input "1"
radio input "true"
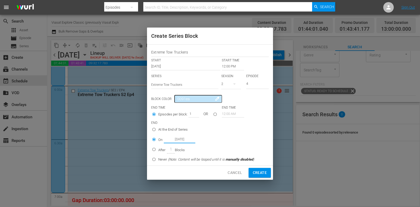
type input "[DATE]"
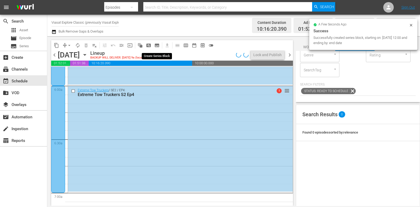
click at [158, 46] on span "subtitles_outlined" at bounding box center [157, 45] width 5 height 5
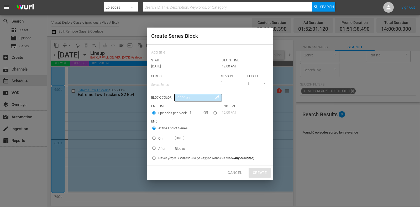
click at [166, 48] on div at bounding box center [210, 52] width 118 height 11
click at [167, 50] on input "text" at bounding box center [210, 53] width 118 height 8
paste input "Extreme Tow Truckers"
type input "Extreme Tow Truckers"
click at [174, 87] on input "text" at bounding box center [184, 85] width 67 height 13
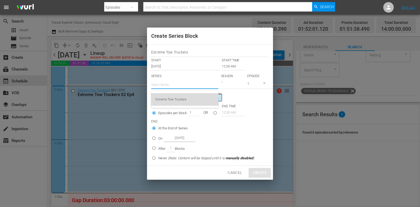
click at [178, 99] on div "Extreme Tow Truckers" at bounding box center [185, 99] width 59 height 13
type input "Extreme Tow Truckers"
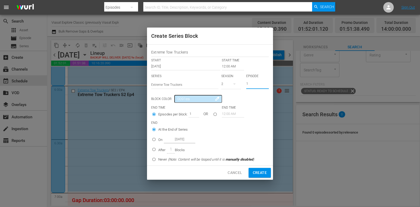
drag, startPoint x: 251, startPoint y: 85, endPoint x: 233, endPoint y: 83, distance: 19.1
click at [233, 83] on div "SERIES Select Series Extreme Tow Truckers SEASON 2 EPISODE 1" at bounding box center [210, 83] width 118 height 18
type input "5"
click at [231, 69] on input "12:00 AM" at bounding box center [233, 66] width 22 height 7
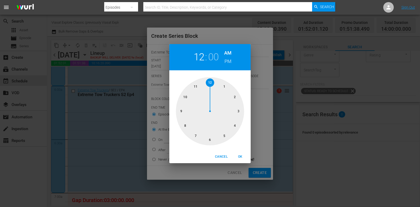
click at [211, 139] on div at bounding box center [210, 111] width 68 height 68
click at [230, 60] on h6 "PM" at bounding box center [228, 61] width 7 height 8
click at [239, 155] on span "OK" at bounding box center [240, 157] width 13 height 6
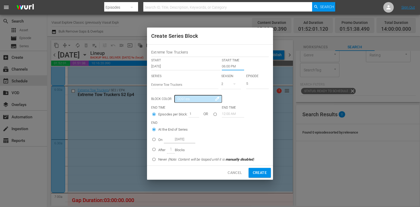
type input "06:00 PM"
click at [160, 137] on div "On [DATE]" at bounding box center [176, 139] width 37 height 7
radio input "false"
radio input "true"
click at [176, 140] on input "[DATE]" at bounding box center [180, 139] width 32 height 7
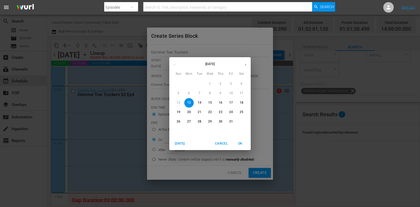
click at [229, 103] on p "17" at bounding box center [231, 103] width 4 height 4
type input "[DATE]"
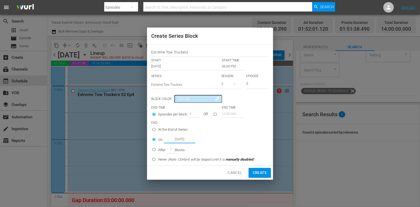
click at [256, 167] on div "Cancel Create" at bounding box center [210, 173] width 126 height 14
click at [256, 170] on span "Create" at bounding box center [260, 173] width 14 height 7
type input "12:00 AM"
type input "1"
radio input "true"
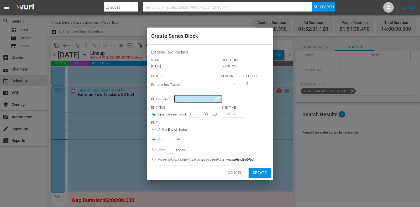
type input "[DATE]"
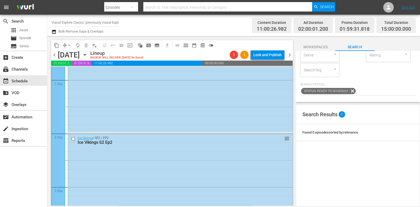
scroll to position [0, 0]
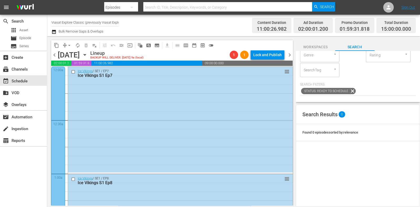
click at [290, 55] on span "chevron_right" at bounding box center [290, 55] width 7 height 7
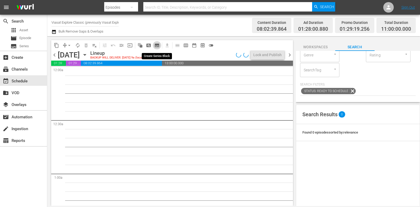
click at [156, 45] on span "subtitles_outlined" at bounding box center [157, 45] width 5 height 5
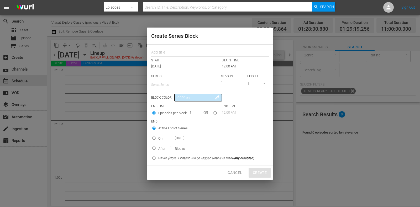
drag, startPoint x: 156, startPoint y: 45, endPoint x: 171, endPoint y: 53, distance: 16.2
click at [169, 51] on input "text" at bounding box center [210, 53] width 118 height 8
paste input "Extreme Tow Truckers"
type input "Extreme Tow Truckers"
drag, startPoint x: 171, startPoint y: 87, endPoint x: 172, endPoint y: 90, distance: 2.9
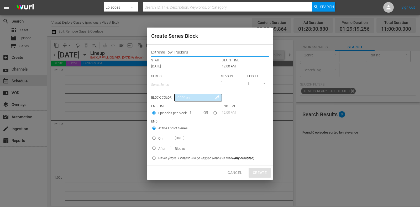
click at [171, 87] on input "text" at bounding box center [184, 85] width 67 height 13
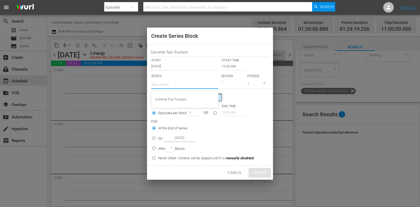
click at [176, 100] on div "Extreme Tow Truckers" at bounding box center [185, 99] width 59 height 13
type input "Extreme Tow Truckers"
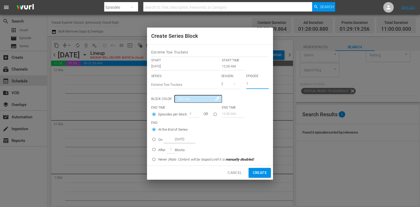
drag, startPoint x: 252, startPoint y: 85, endPoint x: 226, endPoint y: 88, distance: 26.5
click at [227, 88] on div "SERIES Select Series Extreme Tow Truckers SEASON 2 EPISODE 1" at bounding box center [210, 83] width 118 height 18
type input "5"
click at [158, 141] on input "On [DATE]" at bounding box center [154, 140] width 9 height 9
radio input "true"
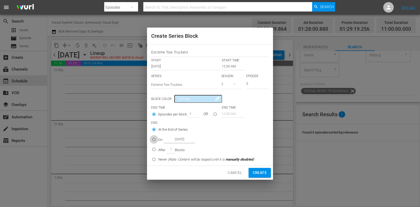
click at [166, 141] on input "[DATE]" at bounding box center [180, 139] width 32 height 7
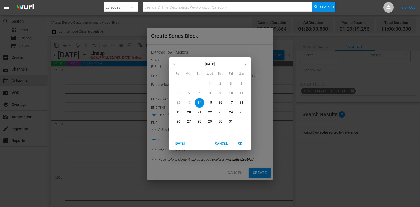
click at [240, 103] on p "18" at bounding box center [242, 103] width 4 height 4
type input "[DATE]"
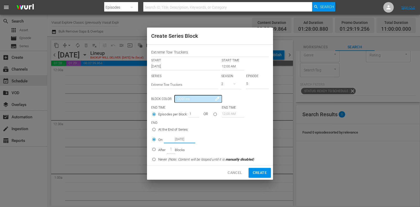
click at [257, 174] on span "Create" at bounding box center [260, 173] width 14 height 7
type input "1"
radio input "true"
type input "[DATE]"
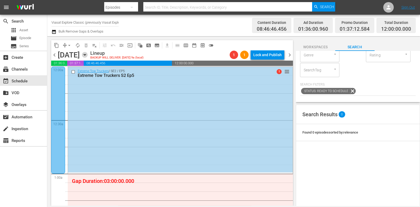
click at [88, 54] on icon "button" at bounding box center [85, 55] width 6 height 6
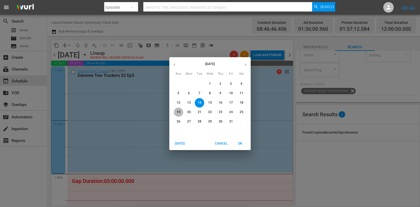
click at [180, 111] on p "19" at bounding box center [179, 112] width 4 height 4
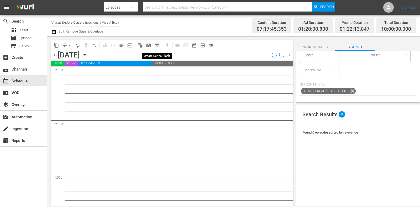
click at [157, 44] on span "subtitles_outlined" at bounding box center [157, 45] width 5 height 5
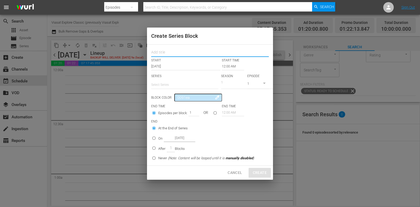
click at [174, 55] on input "text" at bounding box center [210, 53] width 118 height 8
paste input "Extreme Tow Truckers"
type input "Extreme Tow Truckers"
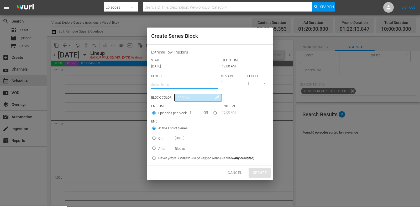
drag, startPoint x: 176, startPoint y: 83, endPoint x: 181, endPoint y: 94, distance: 11.8
click at [176, 83] on input "text" at bounding box center [184, 85] width 67 height 13
click at [183, 98] on div "Extreme Tow Truckers" at bounding box center [185, 99] width 59 height 13
type input "Extreme Tow Truckers"
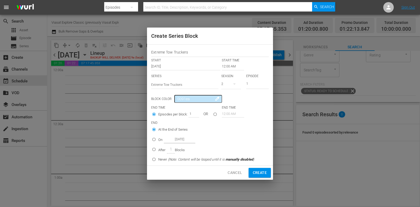
click at [230, 68] on input "12:00 AM" at bounding box center [233, 66] width 22 height 7
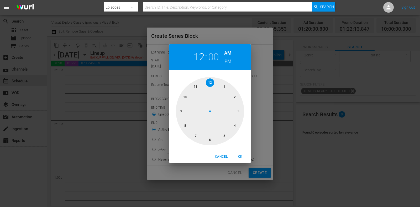
click at [183, 113] on div at bounding box center [210, 111] width 68 height 68
click at [244, 160] on button "OK" at bounding box center [240, 157] width 17 height 9
type input "09:00 AM"
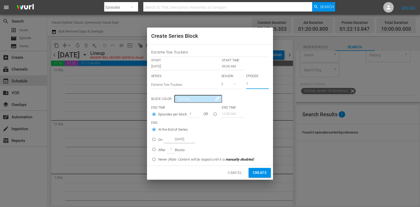
drag, startPoint x: 251, startPoint y: 85, endPoint x: 229, endPoint y: 87, distance: 22.4
click at [230, 86] on div "SERIES Select Series Extreme Tow Truckers SEASON 2 EPISODE 1" at bounding box center [210, 83] width 118 height 18
type input "5"
click at [160, 149] on p "After" at bounding box center [161, 150] width 7 height 5
click at [158, 149] on input "After 1 Blocks" at bounding box center [154, 150] width 9 height 9
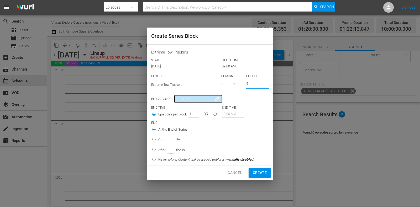
radio input "false"
radio input "true"
drag, startPoint x: 189, startPoint y: 114, endPoint x: 202, endPoint y: 116, distance: 13.3
click at [202, 115] on div "Episodes per block: 1 OR" at bounding box center [186, 115] width 71 height 10
type input "5"
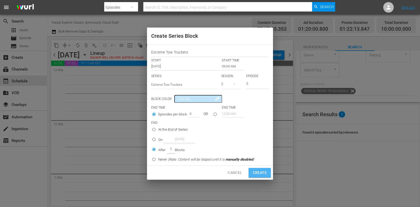
click at [261, 170] on span "Create" at bounding box center [260, 173] width 14 height 7
type input "12:00 AM"
type input "1"
radio input "true"
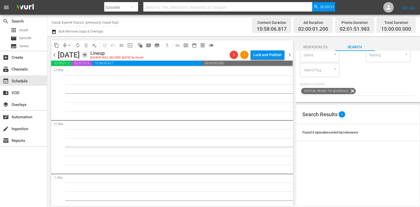
click at [86, 55] on icon "button" at bounding box center [85, 54] width 2 height 1
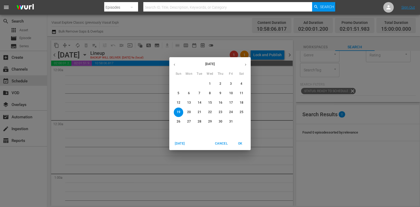
drag, startPoint x: 258, startPoint y: 87, endPoint x: 265, endPoint y: 82, distance: 8.5
click at [256, 86] on div "[DATE] Sun Mon Tue Wed Thu Fri Sat 28 29 30 1 2 3 4 5 6 7 8 9 10 11 12 13 14 15…" at bounding box center [210, 103] width 420 height 207
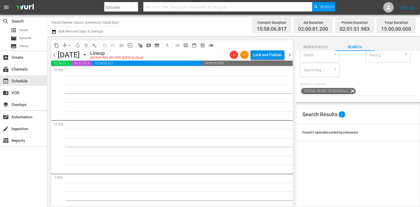
click at [88, 56] on icon "button" at bounding box center [85, 55] width 6 height 6
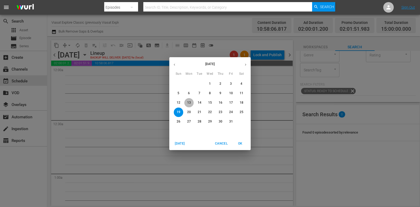
click at [187, 102] on p "13" at bounding box center [189, 103] width 4 height 4
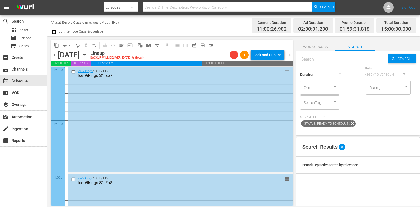
click at [337, 61] on input "text" at bounding box center [344, 59] width 88 height 13
paste input "Coastguard: Search and Rescue SOS E6"
type input "Coastguard: Search and Rescue SOS Ep6"
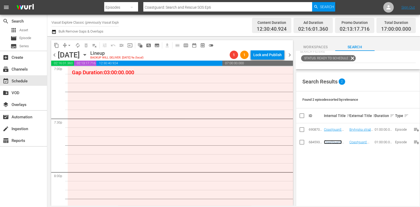
scroll to position [2003, 0]
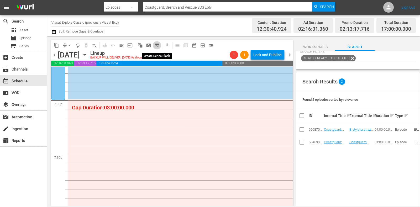
click at [156, 44] on span "subtitles_outlined" at bounding box center [157, 45] width 5 height 5
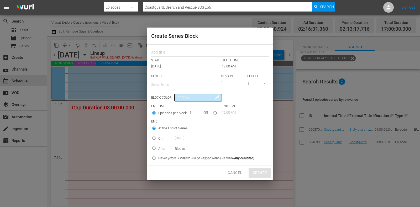
click at [174, 55] on input "text" at bounding box center [210, 53] width 118 height 8
paste input "Behind Bars: The World's Toughest Prisons"
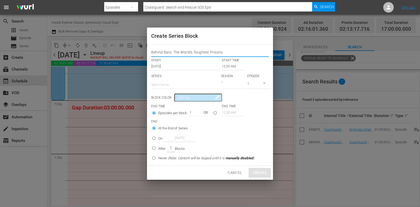
type input "Behind Bars: The World's Toughest Prisons"
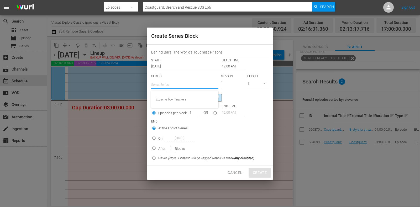
drag, startPoint x: 177, startPoint y: 87, endPoint x: 181, endPoint y: 89, distance: 3.7
click at [177, 87] on input "text" at bounding box center [184, 85] width 67 height 13
paste input "Behind Bars: The World's Toughest Prisons"
click at [183, 97] on div "Behind Bars: The World's Toughest Prisons" at bounding box center [185, 99] width 59 height 13
type input "Behind Bars: The World's Toughest Prisons"
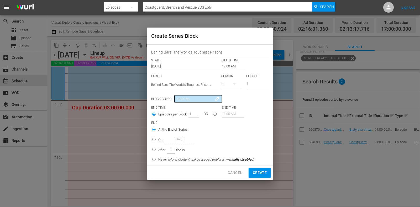
click at [232, 67] on input "12:00 AM" at bounding box center [233, 66] width 22 height 7
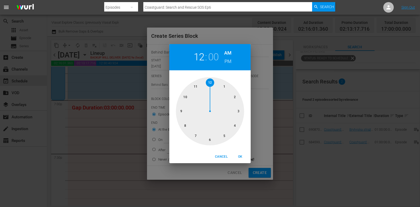
click at [195, 133] on div at bounding box center [210, 111] width 68 height 68
click at [225, 62] on h6 "PM" at bounding box center [228, 61] width 7 height 8
click at [240, 149] on div "00 05 10 15 20 25 30 35 40 45 50 55" at bounding box center [209, 110] width 81 height 80
click at [241, 153] on button "OK" at bounding box center [240, 157] width 17 height 9
type input "07:00 PM"
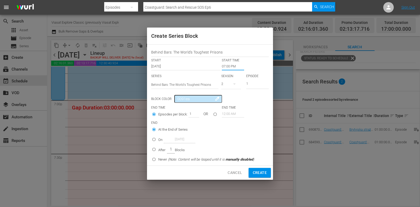
click at [159, 136] on div "On [DATE]" at bounding box center [176, 139] width 37 height 7
click at [158, 136] on input "On [DATE]" at bounding box center [154, 140] width 9 height 9
radio input "false"
radio input "true"
click at [178, 140] on input "[DATE]" at bounding box center [180, 139] width 32 height 7
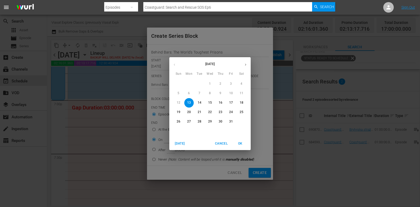
click at [230, 104] on p "17" at bounding box center [231, 103] width 4 height 4
type input "[DATE]"
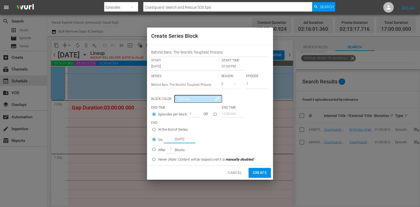
click at [262, 171] on span "Create" at bounding box center [260, 173] width 14 height 7
type input "12:00 AM"
radio input "true"
type input "[DATE]"
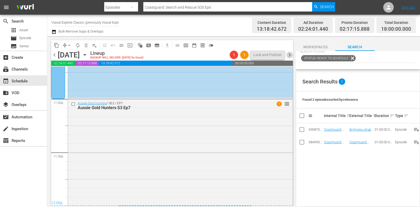
click at [287, 58] on span "chevron_right" at bounding box center [290, 55] width 7 height 7
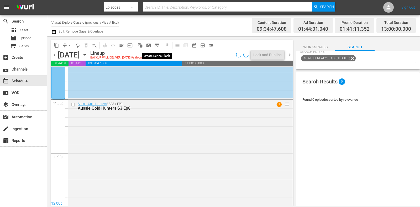
scroll to position [2434, 0]
click at [158, 45] on span "subtitles_outlined" at bounding box center [157, 45] width 5 height 5
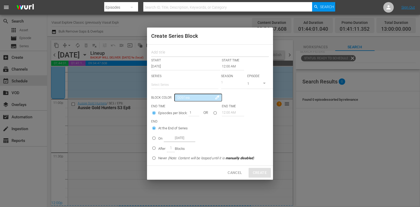
click at [171, 53] on input "text" at bounding box center [210, 53] width 118 height 8
paste input "Behind Bars: The World's Toughest Prisons"
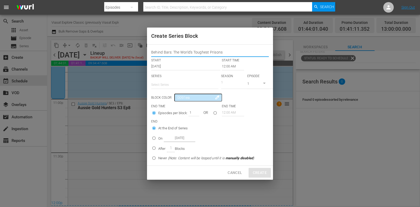
type input "Behind Bars: The World's Toughest Prisons"
click at [175, 82] on input "text" at bounding box center [184, 85] width 67 height 13
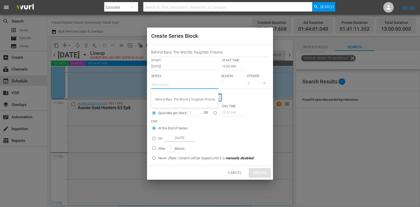
click at [183, 98] on div "Behind Bars: The World's Toughest Prisons" at bounding box center [185, 99] width 59 height 13
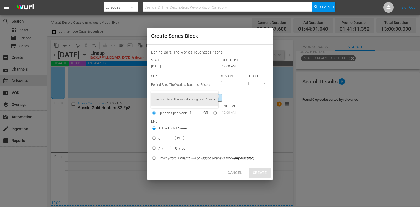
type input "Behind Bars: The World's Toughest Prisons"
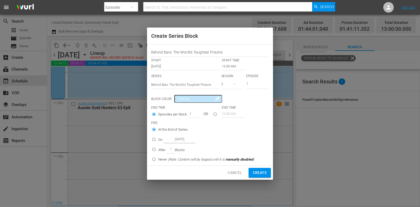
click at [230, 66] on input "12:00 AM" at bounding box center [233, 66] width 22 height 7
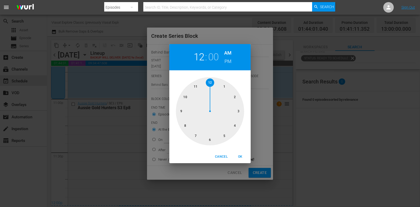
click at [225, 85] on div at bounding box center [210, 111] width 68 height 68
click at [239, 156] on span "OK" at bounding box center [240, 157] width 13 height 6
type input "01:00 AM"
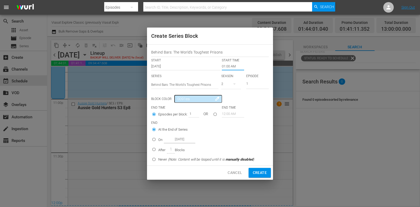
click at [159, 140] on p "On" at bounding box center [160, 139] width 4 height 5
click at [158, 140] on input "On [DATE]" at bounding box center [154, 140] width 9 height 9
radio input "false"
radio input "true"
click at [176, 140] on input "[DATE]" at bounding box center [180, 139] width 32 height 7
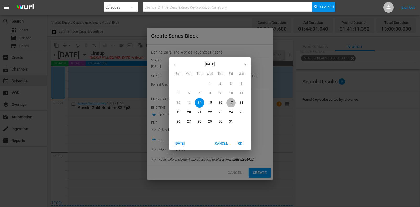
click at [231, 104] on p "17" at bounding box center [231, 103] width 4 height 4
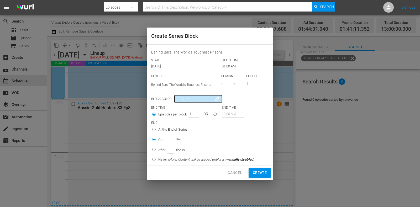
click at [183, 141] on input "[DATE]" at bounding box center [180, 139] width 32 height 7
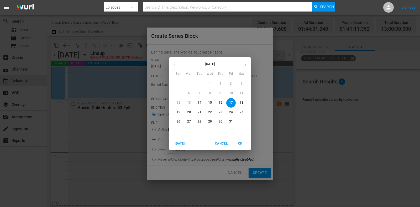
click at [242, 104] on p "18" at bounding box center [242, 103] width 4 height 4
type input "[DATE]"
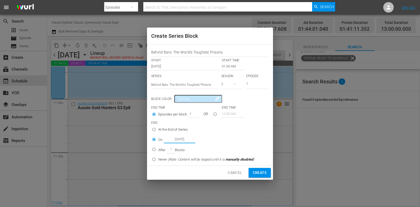
click at [262, 174] on span "Create" at bounding box center [260, 173] width 14 height 7
type input "12:00 AM"
radio input "true"
type input "[DATE]"
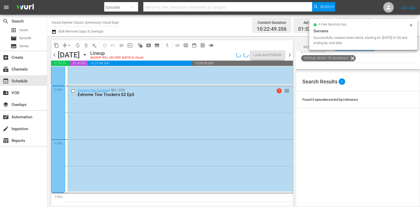
scroll to position [723, 0]
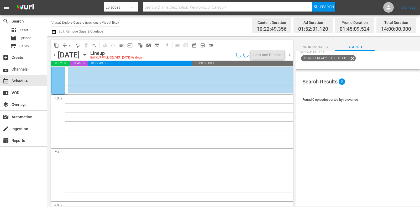
click at [158, 46] on span "subtitles_outlined" at bounding box center [157, 45] width 5 height 5
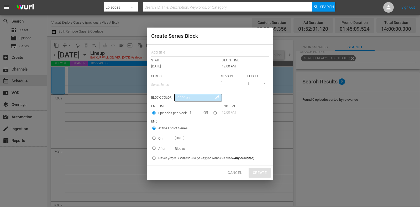
drag, startPoint x: 167, startPoint y: 51, endPoint x: 168, endPoint y: 55, distance: 3.9
click at [167, 51] on input "text" at bounding box center [210, 53] width 118 height 8
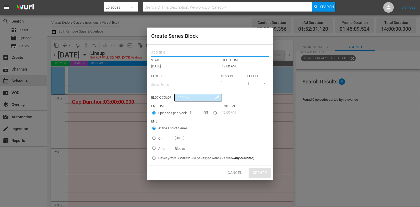
paste input "Behind Bars: The World's Toughest Prisons"
type input "Behind Bars: The World's Toughest Prisons"
click at [169, 85] on input "text" at bounding box center [184, 85] width 67 height 13
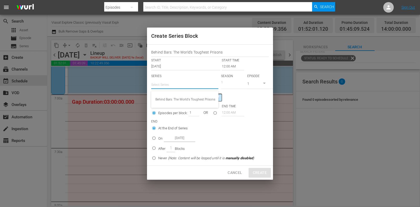
click at [174, 98] on div "Behind Bars: The World's Toughest Prisons" at bounding box center [185, 99] width 59 height 13
type input "Behind Bars: The World's Toughest Prisons"
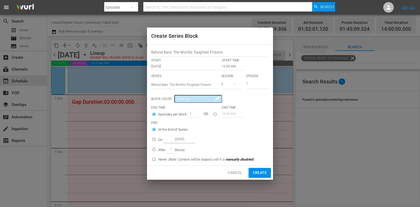
click at [231, 66] on input "12:00 AM" at bounding box center [233, 66] width 22 height 7
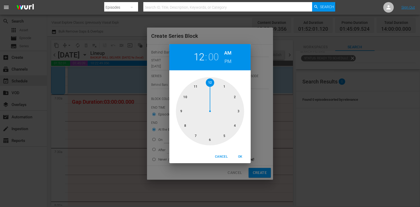
click at [200, 133] on div at bounding box center [210, 111] width 68 height 68
drag, startPoint x: 244, startPoint y: 156, endPoint x: 241, endPoint y: 155, distance: 3.0
click at [244, 156] on span "OK" at bounding box center [240, 157] width 13 height 6
type input "07:00 AM"
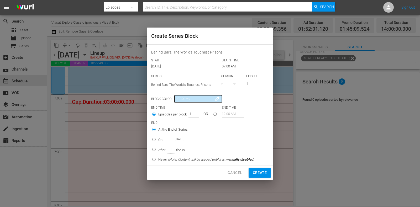
drag, startPoint x: 160, startPoint y: 142, endPoint x: 173, endPoint y: 141, distance: 13.7
click at [160, 142] on p "On" at bounding box center [160, 139] width 4 height 5
click at [158, 142] on input "On [DATE]" at bounding box center [154, 140] width 9 height 9
radio input "false"
radio input "true"
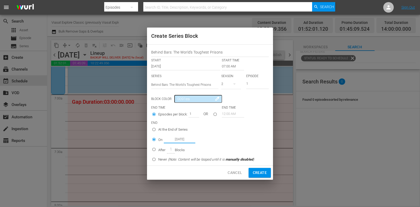
click at [173, 141] on input "[DATE]" at bounding box center [180, 139] width 32 height 7
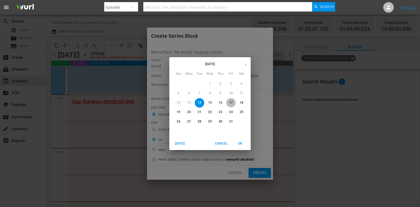
click at [231, 103] on p "17" at bounding box center [231, 103] width 4 height 4
type input "[DATE]"
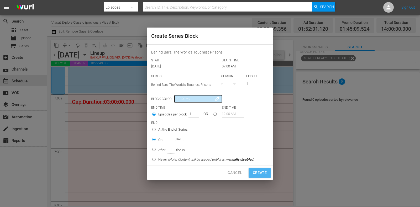
click at [263, 170] on span "Create" at bounding box center [260, 173] width 14 height 7
type input "12:00 AM"
radio input "true"
type input "[DATE]"
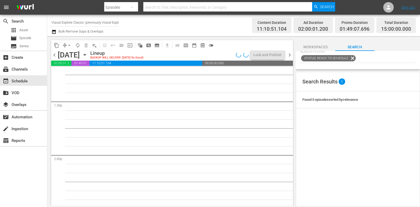
scroll to position [1314, 0]
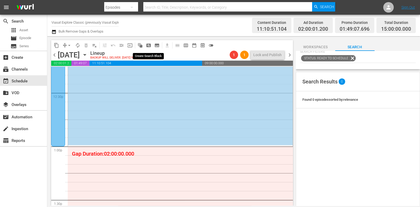
click at [157, 46] on span "subtitles_outlined" at bounding box center [157, 45] width 5 height 5
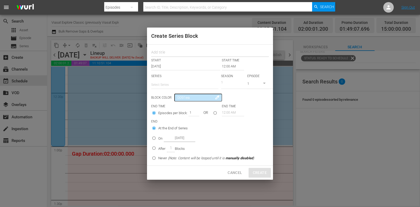
click at [170, 53] on input "text" at bounding box center [210, 53] width 118 height 8
paste input "Behind Bars: The World's Toughest Prisons"
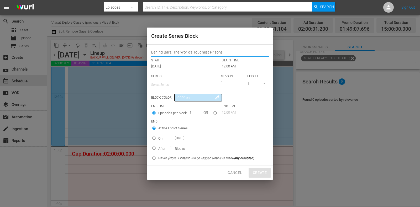
type input "Behind Bars: The World's Toughest Prisons"
drag, startPoint x: 173, startPoint y: 87, endPoint x: 174, endPoint y: 90, distance: 3.6
click at [173, 88] on input "text" at bounding box center [184, 85] width 67 height 13
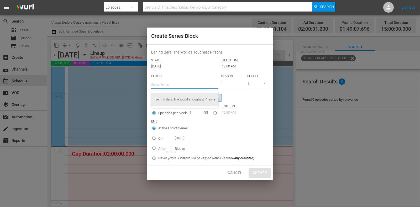
click at [177, 98] on div "Behind Bars: The World's Toughest Prisons" at bounding box center [185, 99] width 59 height 13
type input "Behind Bars: The World's Toughest Prisons"
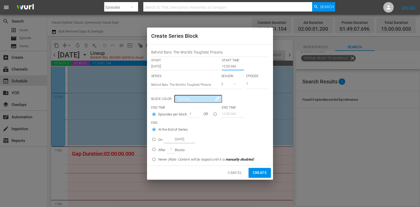
click at [232, 67] on input "12:00 AM" at bounding box center [233, 66] width 22 height 7
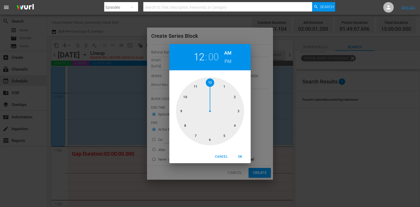
click at [227, 83] on div at bounding box center [210, 111] width 68 height 68
drag, startPoint x: 243, startPoint y: 159, endPoint x: 224, endPoint y: 155, distance: 20.0
click at [243, 159] on span "OK" at bounding box center [240, 157] width 13 height 6
type input "01:00 AM"
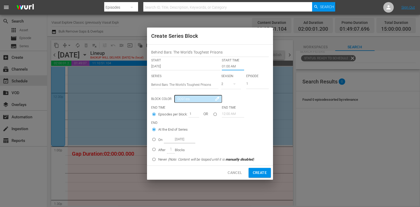
click at [161, 141] on p "On" at bounding box center [160, 139] width 4 height 5
click at [158, 141] on input "On [DATE]" at bounding box center [154, 140] width 9 height 9
radio input "false"
radio input "true"
click at [177, 137] on input "[DATE]" at bounding box center [180, 139] width 32 height 7
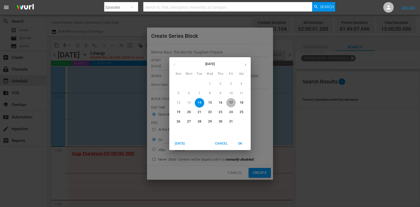
click at [232, 103] on p "17" at bounding box center [231, 103] width 4 height 4
type input "[DATE]"
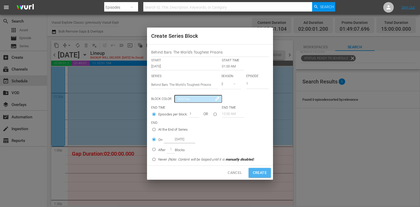
click at [262, 173] on span "Create" at bounding box center [260, 173] width 14 height 7
type input "12:00 AM"
radio input "true"
type input "[DATE]"
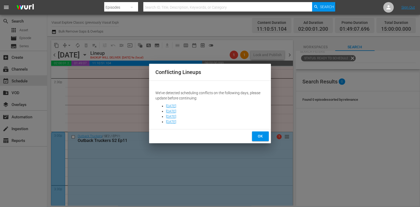
scroll to position [1642, 0]
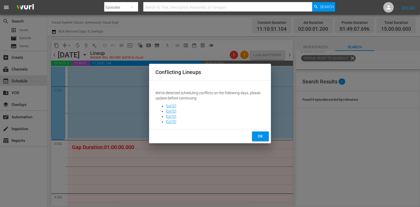
click at [259, 137] on span "OK" at bounding box center [260, 136] width 8 height 7
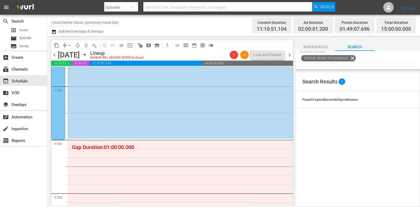
click at [156, 45] on span "subtitles_outlined" at bounding box center [157, 45] width 5 height 5
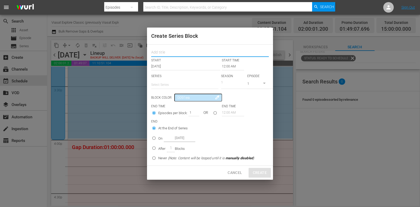
click at [172, 53] on input "text" at bounding box center [210, 53] width 118 height 8
paste input "Behind Bars: The World's Toughest Prisons"
type input "Behind Bars: The World's Toughest Prisons"
click at [171, 84] on input "text" at bounding box center [184, 85] width 67 height 13
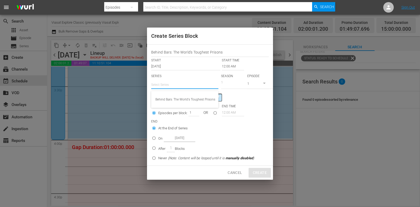
click at [176, 95] on div "Behind Bars: The World's Toughest Prisons" at bounding box center [185, 99] width 59 height 13
type input "Behind Bars: The World's Toughest Prisons"
click at [223, 64] on input "12:00 AM" at bounding box center [233, 66] width 22 height 7
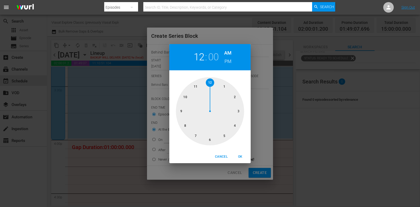
click at [223, 81] on div at bounding box center [210, 111] width 68 height 68
click at [227, 61] on h6 "PM" at bounding box center [228, 61] width 7 height 8
click at [242, 155] on span "OK" at bounding box center [240, 157] width 13 height 6
type input "01:00 PM"
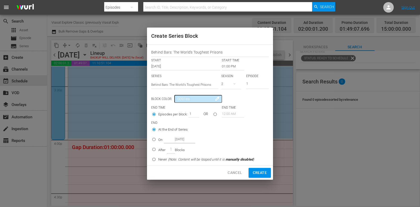
click at [159, 140] on p "On" at bounding box center [160, 139] width 4 height 5
click at [158, 140] on input "On [DATE]" at bounding box center [154, 140] width 9 height 9
radio input "false"
radio input "true"
click at [173, 139] on input "[DATE]" at bounding box center [180, 139] width 32 height 7
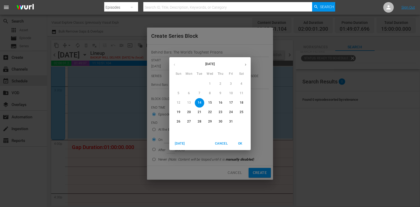
click at [233, 103] on p "17" at bounding box center [231, 103] width 4 height 4
type input "[DATE]"
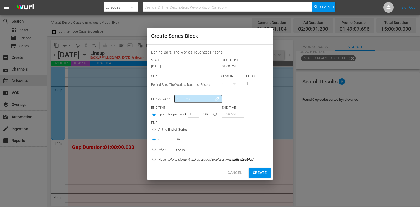
click at [258, 170] on span "Create" at bounding box center [260, 173] width 14 height 7
type input "12:00 AM"
radio input "true"
type input "[DATE]"
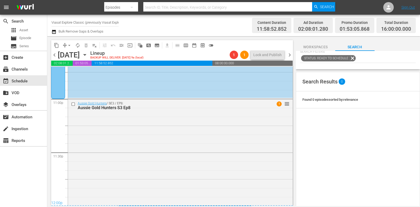
scroll to position [0, 0]
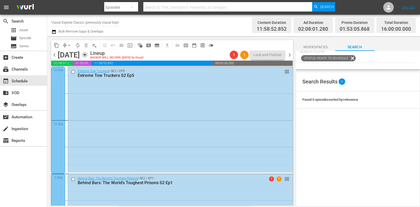
click at [88, 56] on icon "button" at bounding box center [85, 55] width 6 height 6
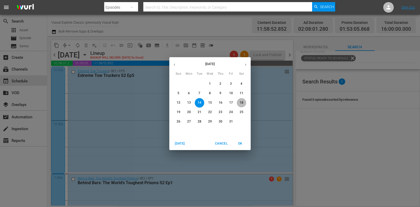
click at [244, 102] on span "18" at bounding box center [241, 103] width 9 height 4
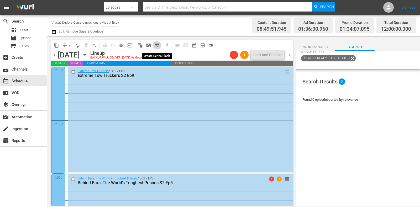
click at [159, 48] on button "subtitles_outlined" at bounding box center [157, 45] width 8 height 8
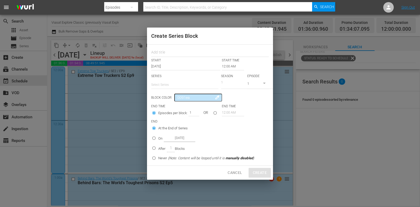
click at [171, 61] on div "START" at bounding box center [186, 60] width 71 height 4
click at [171, 57] on div "START START TIME [DATE] 12:00 AM SERIES Select Series SEASON 1 EPISODE 1 Block …" at bounding box center [210, 105] width 126 height 121
click at [171, 54] on input "text" at bounding box center [210, 53] width 118 height 8
paste input "Behind Bars: The World's Toughest Prisons"
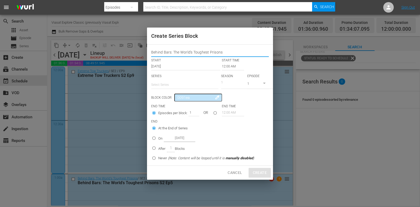
type input "Behind Bars: The World's Toughest Prisons"
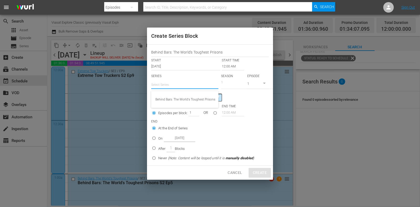
drag, startPoint x: 171, startPoint y: 88, endPoint x: 175, endPoint y: 92, distance: 6.0
click at [171, 87] on input "text" at bounding box center [184, 85] width 67 height 13
click at [175, 96] on div "Behind Bars: The World's Toughest Prisons" at bounding box center [185, 99] width 59 height 13
type input "Behind Bars: The World's Toughest Prisons"
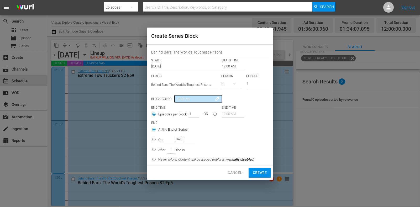
click at [222, 66] on div "[DATE]" at bounding box center [186, 66] width 71 height 7
click at [229, 69] on input "12:00 AM" at bounding box center [233, 66] width 22 height 7
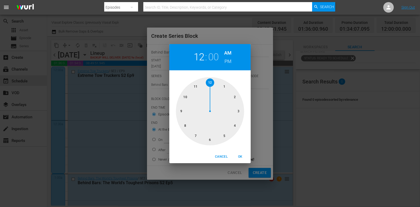
click at [235, 126] on div at bounding box center [210, 111] width 68 height 68
click at [239, 156] on span "OK" at bounding box center [240, 157] width 13 height 6
type input "04:00 AM"
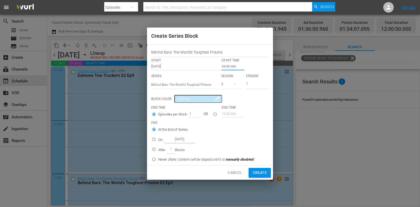
click at [163, 150] on p "After" at bounding box center [161, 150] width 7 height 5
click at [158, 150] on input "After 1 Blocks" at bounding box center [154, 150] width 9 height 9
radio input "false"
radio input "true"
drag, startPoint x: 189, startPoint y: 114, endPoint x: 205, endPoint y: 122, distance: 17.5
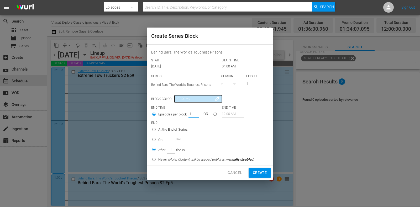
click at [196, 115] on input "1" at bounding box center [193, 113] width 8 height 7
type input "5"
click at [257, 171] on span "Create" at bounding box center [260, 173] width 14 height 7
type input "12:00 AM"
type input "1"
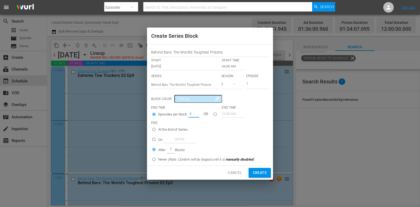
radio input "true"
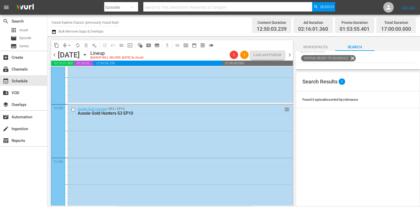
scroll to position [2370, 0]
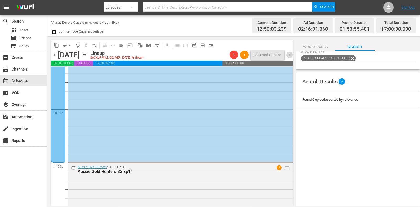
click at [290, 57] on span "chevron_right" at bounding box center [290, 55] width 7 height 7
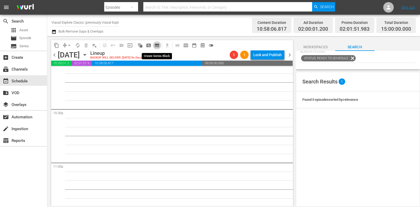
click at [157, 45] on span "subtitles_outlined" at bounding box center [157, 45] width 5 height 5
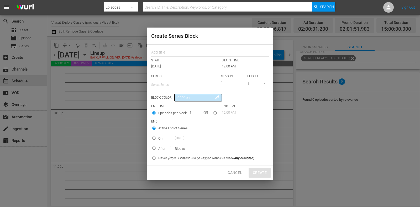
click at [181, 51] on input "text" at bounding box center [210, 53] width 118 height 8
paste input "Behind Bars: The World's Toughest Prisons"
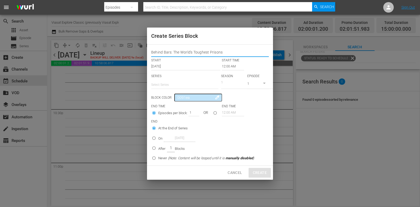
type input "Behind Bars: The World's Toughest Prisons"
click at [172, 81] on input "text" at bounding box center [184, 85] width 67 height 13
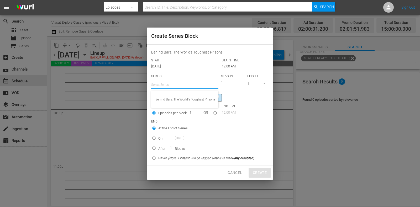
click at [172, 91] on div "Behind Bars: The World's Toughest Prisons" at bounding box center [184, 99] width 67 height 17
click at [174, 98] on div "Behind Bars: The World's Toughest Prisons" at bounding box center [185, 99] width 59 height 13
type input "Behind Bars: The World's Toughest Prisons"
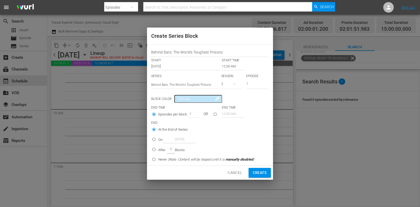
click at [233, 65] on input "12:00 AM" at bounding box center [233, 66] width 22 height 7
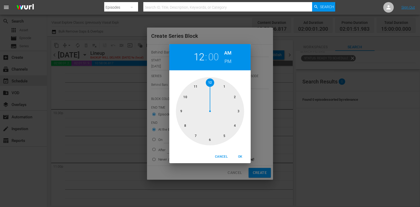
click at [196, 137] on div at bounding box center [210, 111] width 68 height 68
click at [227, 61] on h6 "PM" at bounding box center [228, 61] width 7 height 8
click at [240, 156] on span "OK" at bounding box center [240, 157] width 13 height 6
type input "07:00 PM"
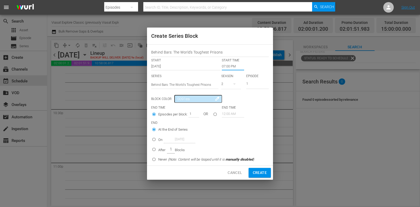
click at [157, 153] on input "After 1 Blocks" at bounding box center [154, 150] width 9 height 9
radio input "true"
drag, startPoint x: 190, startPoint y: 113, endPoint x: 199, endPoint y: 114, distance: 9.2
click at [199, 114] on div "1" at bounding box center [194, 113] width 11 height 7
type input "4"
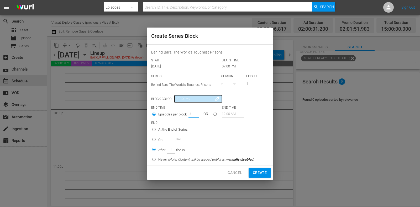
click at [258, 172] on span "Create" at bounding box center [260, 173] width 14 height 7
type input "12:00 AM"
type input "1"
radio input "true"
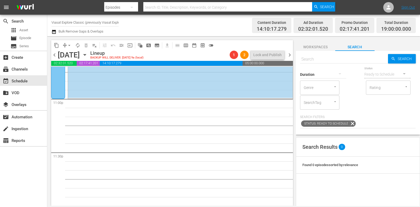
click at [342, 56] on input "text" at bounding box center [344, 59] width 88 height 13
paste input "Behind Bars: The World's Toughest Prisons"
type input "Behind Bars: The World's Toughest Prisons s2 ep5"
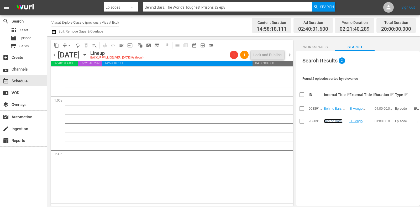
scroll to position [0, 0]
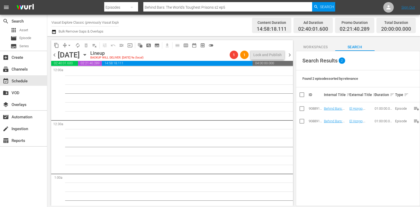
click at [88, 53] on icon "button" at bounding box center [85, 55] width 6 height 6
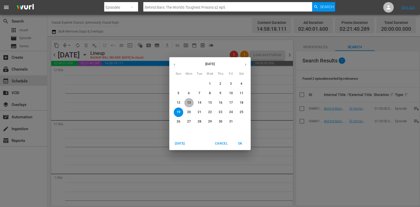
click at [188, 104] on p "13" at bounding box center [189, 103] width 4 height 4
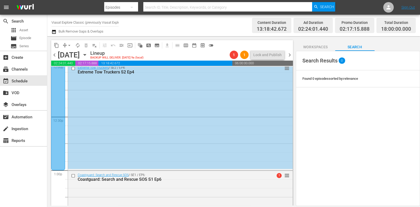
scroll to position [1223, 0]
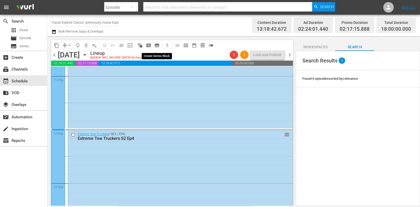
click at [157, 43] on span "subtitles_outlined" at bounding box center [157, 45] width 5 height 5
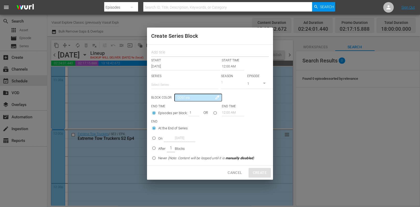
click at [179, 57] on input "text" at bounding box center [210, 53] width 118 height 8
paste input "Ice Vikings"
type input "Ice Vikings"
click at [172, 84] on input "text" at bounding box center [184, 85] width 67 height 13
paste input "Ice Vikings"
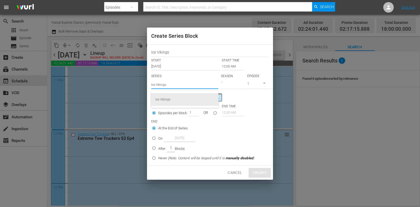
click at [184, 101] on div "Ice Vikings" at bounding box center [185, 99] width 59 height 13
type input "Ice Vikings"
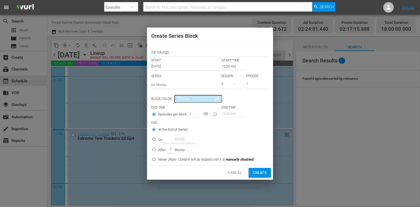
click at [239, 83] on button "button" at bounding box center [234, 84] width 13 height 13
click at [236, 107] on span "2" at bounding box center [234, 106] width 25 height 8
drag, startPoint x: 256, startPoint y: 82, endPoint x: 230, endPoint y: 80, distance: 26.1
click at [231, 80] on div "SERIES Select Series Ice Vikings SEASON 2 EPISODE 1" at bounding box center [210, 83] width 118 height 18
type input "3"
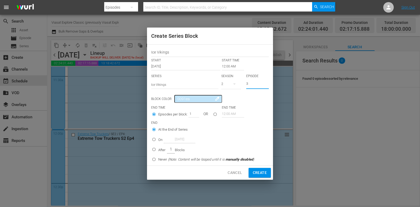
click at [226, 65] on input "12:00 AM" at bounding box center [233, 66] width 22 height 7
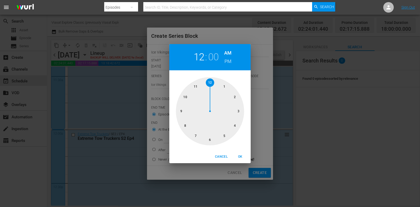
click at [197, 136] on div at bounding box center [210, 111] width 68 height 68
click at [236, 155] on span "OK" at bounding box center [240, 157] width 13 height 6
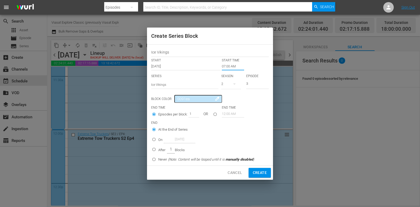
click at [229, 65] on input "07:00 AM" at bounding box center [233, 66] width 22 height 7
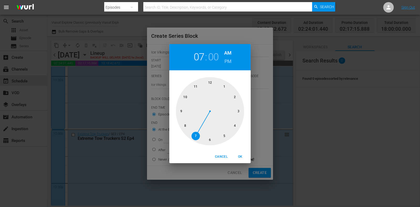
click at [189, 125] on div at bounding box center [210, 111] width 68 height 68
click at [247, 157] on button "OK" at bounding box center [240, 157] width 17 height 9
type input "08:00 AM"
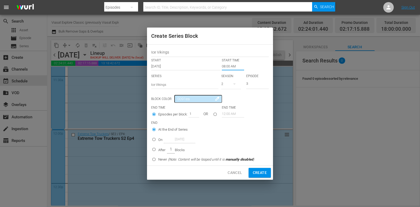
click at [157, 141] on input "On [DATE]" at bounding box center [154, 140] width 9 height 9
radio input "true"
click at [173, 139] on input "[DATE]" at bounding box center [180, 139] width 32 height 7
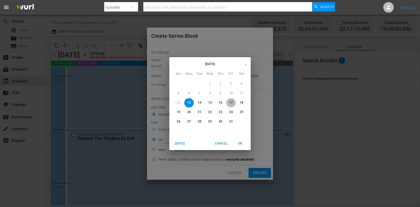
click at [230, 103] on p "17" at bounding box center [231, 103] width 4 height 4
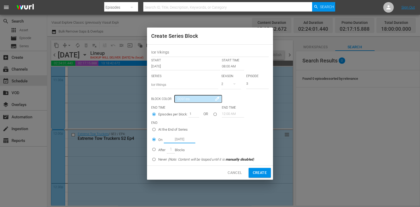
click at [258, 171] on span "Create" at bounding box center [260, 173] width 14 height 7
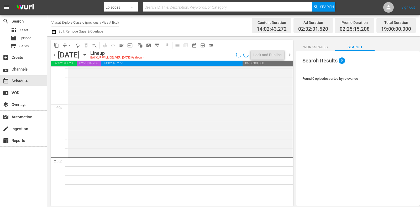
scroll to position [1421, 0]
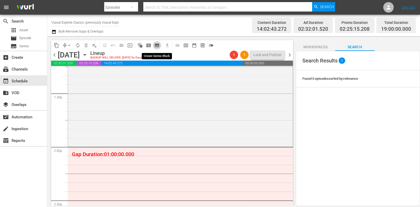
click at [159, 46] on span "subtitles_outlined" at bounding box center [157, 45] width 5 height 5
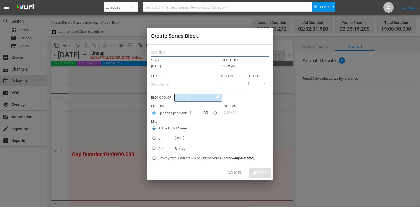
drag, startPoint x: 159, startPoint y: 47, endPoint x: 173, endPoint y: 54, distance: 16.2
click at [173, 54] on input "text" at bounding box center [210, 53] width 118 height 8
paste input "Ice Vikings"
click at [173, 82] on input "text" at bounding box center [184, 85] width 67 height 13
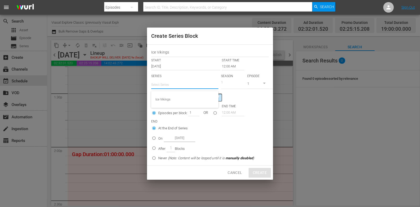
click at [175, 92] on div "Ice Vikings" at bounding box center [184, 99] width 67 height 17
click at [178, 94] on div "Ice Vikings" at bounding box center [185, 99] width 59 height 13
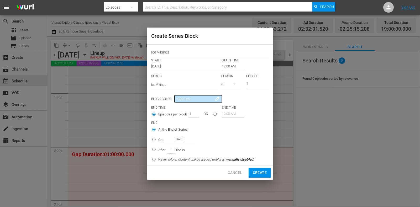
click at [238, 84] on button "button" at bounding box center [234, 84] width 13 height 13
click at [234, 106] on div "2" at bounding box center [229, 106] width 14 height 5
drag, startPoint x: 253, startPoint y: 83, endPoint x: 232, endPoint y: 83, distance: 21.0
click at [232, 83] on div "SERIES Select Series Ice Vikings SEASON 2 EPISODE 1" at bounding box center [210, 83] width 118 height 18
click at [233, 67] on input "12:00 AM" at bounding box center [233, 66] width 22 height 7
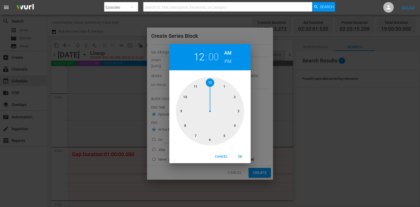
click at [238, 98] on div at bounding box center [210, 111] width 68 height 68
click at [229, 61] on h6 "PM" at bounding box center [228, 61] width 7 height 8
click at [239, 158] on span "OK" at bounding box center [240, 157] width 13 height 6
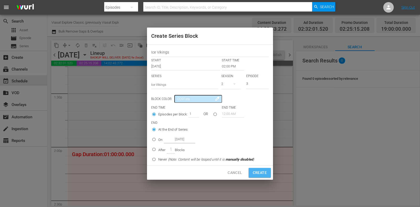
click at [258, 170] on span "Create" at bounding box center [260, 173] width 14 height 7
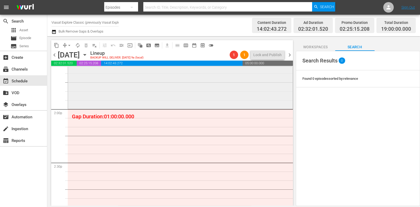
scroll to position [1486, 0]
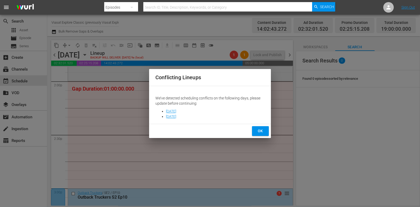
click at [249, 129] on div "OK" at bounding box center [210, 131] width 122 height 14
click at [254, 130] on button "OK" at bounding box center [260, 131] width 17 height 10
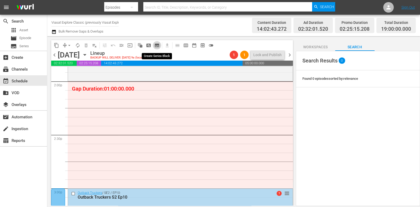
click at [160, 44] on button "subtitles_outlined" at bounding box center [157, 45] width 8 height 8
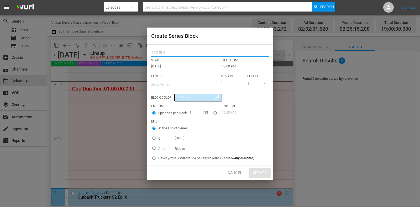
click at [175, 53] on input "text" at bounding box center [210, 53] width 118 height 8
paste input "Ice Vikings"
click at [176, 82] on input "text" at bounding box center [184, 85] width 67 height 13
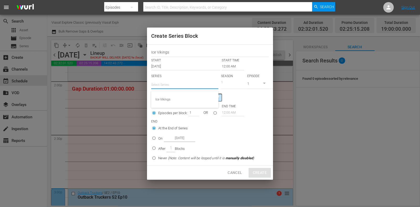
click at [183, 94] on div "Ice Vikings" at bounding box center [185, 99] width 59 height 13
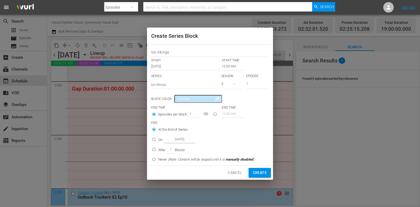
click at [236, 85] on icon "button" at bounding box center [235, 84] width 6 height 6
click at [233, 106] on div "2" at bounding box center [229, 106] width 14 height 5
drag, startPoint x: 255, startPoint y: 81, endPoint x: 233, endPoint y: 77, distance: 22.5
click at [233, 77] on div "SERIES Select Series Ice Vikings SEASON 2 EPISODE 1" at bounding box center [210, 83] width 118 height 18
click at [230, 63] on input "12:00 AM" at bounding box center [233, 66] width 22 height 7
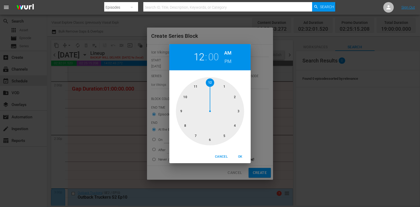
click at [234, 85] on div at bounding box center [210, 111] width 68 height 68
click at [223, 158] on span "Cancel" at bounding box center [221, 157] width 13 height 6
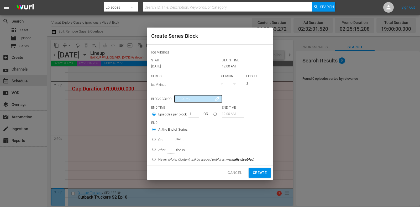
click at [229, 68] on input "12:00 AM" at bounding box center [233, 66] width 22 height 7
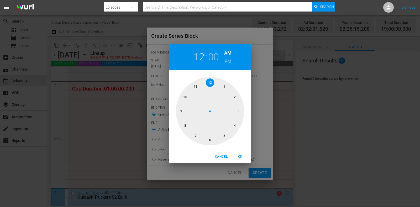
drag, startPoint x: 232, startPoint y: 96, endPoint x: 233, endPoint y: 93, distance: 3.2
click at [233, 96] on div at bounding box center [210, 111] width 68 height 68
click at [230, 59] on h6 "PM" at bounding box center [228, 61] width 7 height 8
click at [241, 156] on span "OK" at bounding box center [240, 157] width 13 height 6
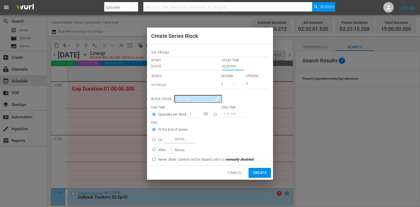
click at [164, 140] on input "[DATE]" at bounding box center [180, 139] width 32 height 7
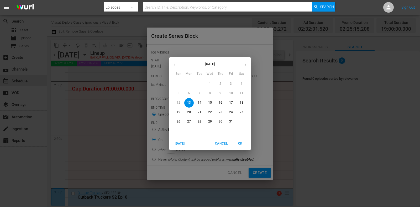
click at [230, 102] on p "17" at bounding box center [231, 103] width 4 height 4
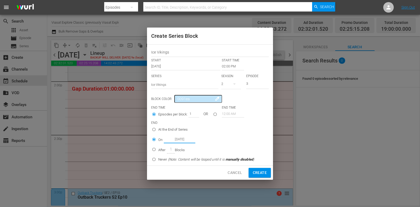
click at [260, 177] on button "Create" at bounding box center [260, 173] width 22 height 10
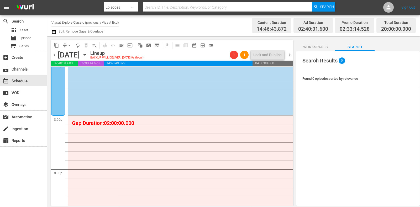
scroll to position [2110, 0]
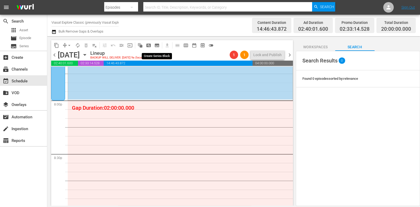
click at [160, 47] on span "subtitles_outlined" at bounding box center [157, 45] width 5 height 5
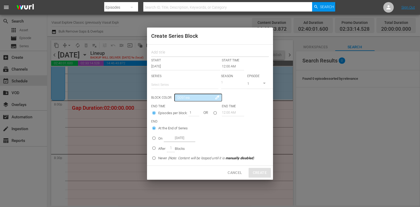
click at [172, 54] on input "text" at bounding box center [210, 53] width 118 height 8
paste input "Ice Vikings"
click at [177, 86] on input "text" at bounding box center [184, 85] width 67 height 13
click at [179, 93] on div "Ice Vikings" at bounding box center [185, 99] width 59 height 13
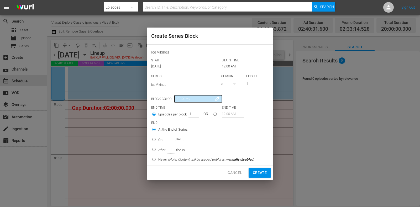
click at [232, 84] on icon "button" at bounding box center [235, 84] width 6 height 6
click at [235, 105] on div "2" at bounding box center [229, 106] width 14 height 5
drag, startPoint x: 255, startPoint y: 83, endPoint x: 238, endPoint y: 82, distance: 17.4
click at [238, 82] on div "SERIES Select Series Ice Vikings SEASON 2 EPISODE 1" at bounding box center [210, 83] width 118 height 18
click at [229, 68] on input "12:00 AM" at bounding box center [233, 66] width 22 height 7
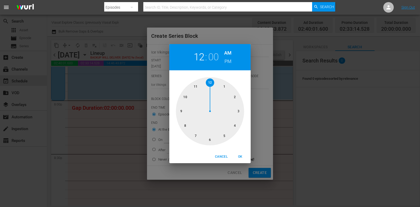
click at [183, 125] on div at bounding box center [210, 111] width 68 height 68
click at [227, 61] on h6 "PM" at bounding box center [228, 61] width 7 height 8
click at [239, 158] on span "OK" at bounding box center [240, 157] width 13 height 6
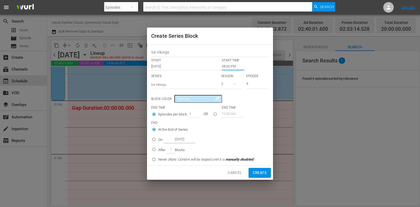
click at [159, 141] on p "On" at bounding box center [160, 139] width 4 height 5
click at [158, 141] on input "On [DATE]" at bounding box center [154, 140] width 9 height 9
click at [173, 140] on input "[DATE]" at bounding box center [180, 139] width 32 height 7
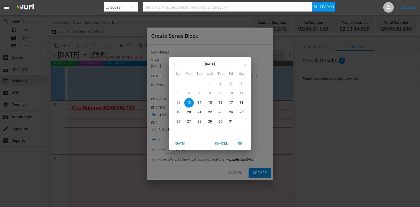
click at [230, 104] on p "17" at bounding box center [231, 103] width 4 height 4
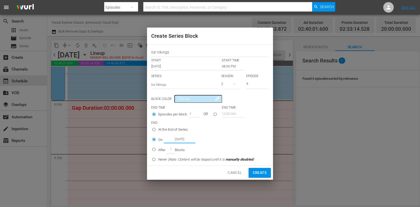
click at [264, 170] on span "Create" at bounding box center [260, 173] width 14 height 7
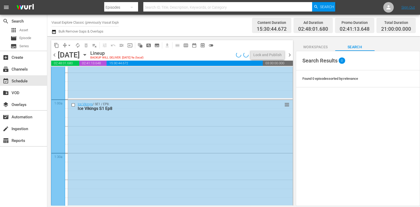
scroll to position [0, 0]
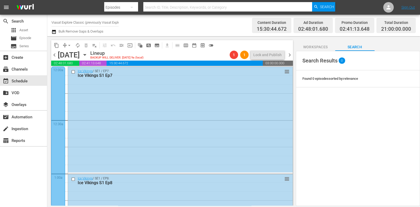
click at [291, 56] on span "chevron_right" at bounding box center [290, 55] width 7 height 7
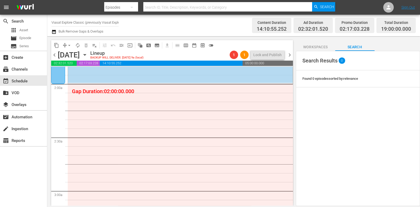
scroll to position [164, 0]
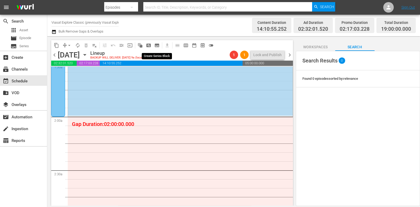
click at [158, 47] on span "subtitles_outlined" at bounding box center [157, 45] width 5 height 5
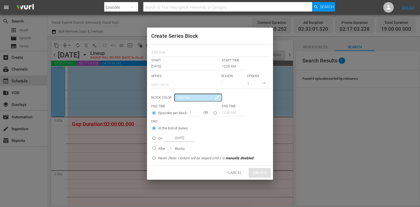
click at [170, 57] on div "START START TIME [DATE] 12:00 AM SERIES Select Series SEASON 1 EPISODE 1 Block …" at bounding box center [210, 105] width 126 height 121
click at [170, 56] on input "text" at bounding box center [210, 53] width 118 height 8
paste input "Ice Vikings"
click at [173, 81] on input "text" at bounding box center [184, 85] width 67 height 13
click at [177, 95] on div "Ice Vikings" at bounding box center [185, 99] width 59 height 13
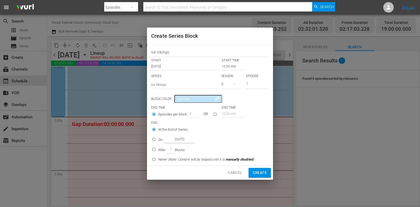
click at [230, 84] on button "button" at bounding box center [234, 84] width 13 height 13
click at [239, 105] on span "2" at bounding box center [234, 106] width 25 height 8
drag, startPoint x: 255, startPoint y: 84, endPoint x: 225, endPoint y: 86, distance: 30.3
click at [225, 86] on div "SERIES Select Series Ice Vikings SEASON 2 EPISODE 1" at bounding box center [210, 83] width 118 height 18
click at [231, 67] on input "12:00 AM" at bounding box center [233, 66] width 22 height 7
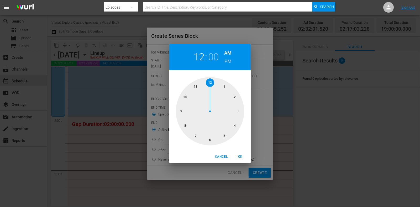
click at [235, 96] on div at bounding box center [210, 111] width 68 height 68
click at [228, 62] on h6 "PM" at bounding box center [228, 61] width 7 height 8
click at [230, 54] on h6 "AM" at bounding box center [227, 53] width 7 height 8
click at [240, 154] on button "OK" at bounding box center [240, 157] width 17 height 9
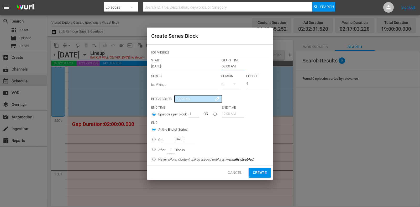
click at [156, 139] on input "On [DATE]" at bounding box center [154, 140] width 9 height 9
click at [182, 140] on input "[DATE]" at bounding box center [180, 139] width 32 height 7
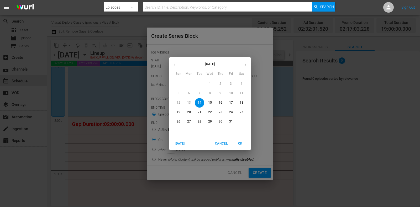
click at [243, 102] on p "18" at bounding box center [242, 103] width 4 height 4
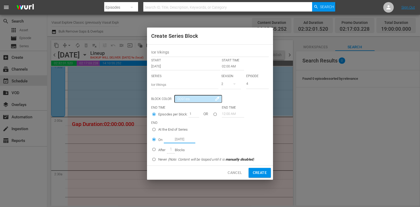
click at [263, 170] on span "Create" at bounding box center [260, 173] width 14 height 7
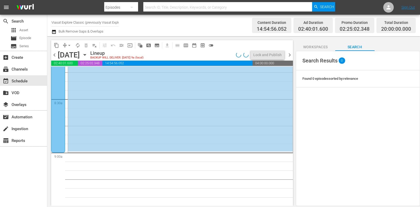
scroll to position [887, 0]
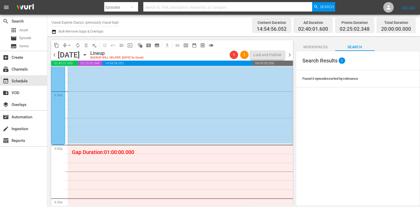
click at [89, 55] on div "[DATE] [DATE]" at bounding box center [73, 55] width 31 height 9
click at [88, 55] on icon "button" at bounding box center [85, 55] width 6 height 6
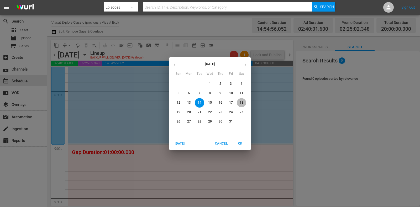
click at [240, 101] on p "18" at bounding box center [242, 103] width 4 height 4
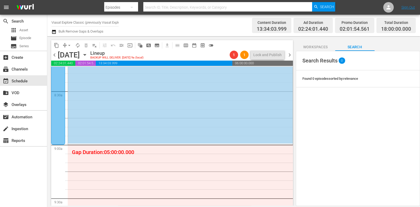
click at [88, 54] on icon "button" at bounding box center [85, 55] width 6 height 6
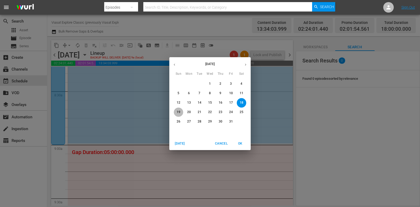
click at [181, 111] on span "19" at bounding box center [178, 112] width 9 height 4
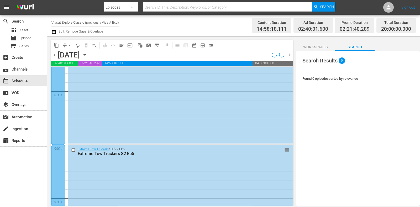
click at [289, 54] on span "chevron_right" at bounding box center [290, 55] width 7 height 7
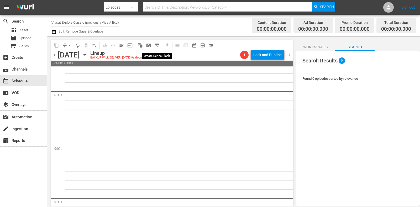
click at [158, 45] on span "subtitles_outlined" at bounding box center [157, 45] width 5 height 5
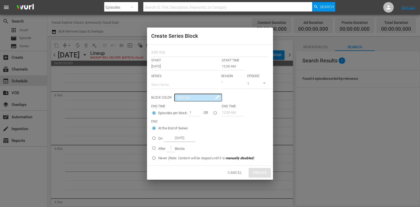
drag, startPoint x: 172, startPoint y: 53, endPoint x: 173, endPoint y: 59, distance: 6.4
click at [172, 53] on input "text" at bounding box center [210, 53] width 118 height 8
paste input "Ice Vikings"
click at [170, 80] on input "text" at bounding box center [184, 85] width 67 height 13
click at [171, 99] on div "Ice Vikings" at bounding box center [185, 99] width 59 height 13
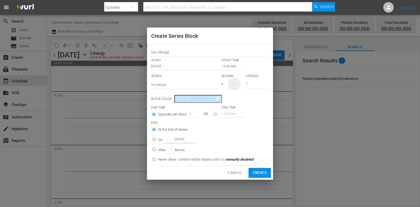
click at [232, 86] on icon "button" at bounding box center [235, 84] width 6 height 6
click at [234, 108] on div "2" at bounding box center [229, 106] width 14 height 5
drag, startPoint x: 255, startPoint y: 83, endPoint x: 218, endPoint y: 97, distance: 40.1
click at [228, 90] on div "SERIES Select Series Ice Vikings SEASON 2 EPISODE 1" at bounding box center [210, 83] width 118 height 18
click at [159, 150] on p "After" at bounding box center [161, 150] width 7 height 5
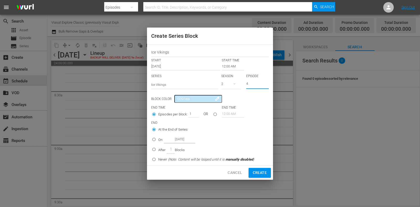
click at [158, 150] on input "After 1 Blocks" at bounding box center [154, 150] width 9 height 9
drag, startPoint x: 190, startPoint y: 113, endPoint x: 197, endPoint y: 114, distance: 6.9
click at [197, 114] on input "1" at bounding box center [193, 113] width 8 height 7
click at [259, 172] on span "Create" at bounding box center [260, 173] width 14 height 7
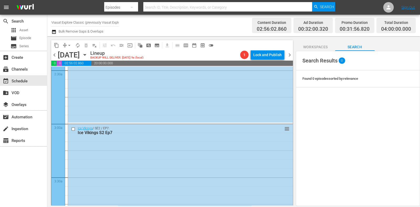
scroll to position [263, 0]
click at [86, 54] on icon "button" at bounding box center [85, 54] width 2 height 1
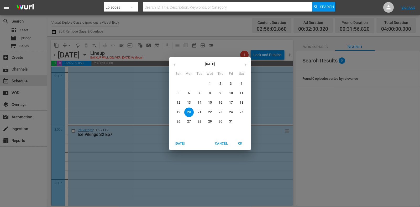
click at [191, 104] on span "13" at bounding box center [188, 103] width 9 height 4
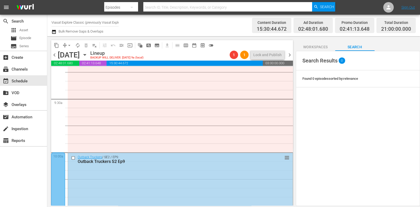
scroll to position [951, 0]
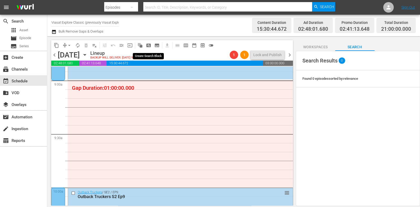
click at [156, 44] on span "subtitles_outlined" at bounding box center [157, 45] width 5 height 5
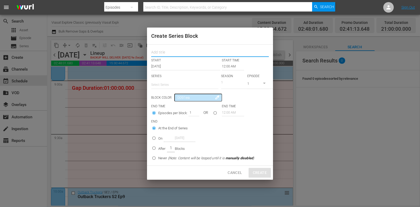
click at [173, 51] on input "text" at bounding box center [210, 53] width 118 height 8
paste input "Air Crash Investigation"
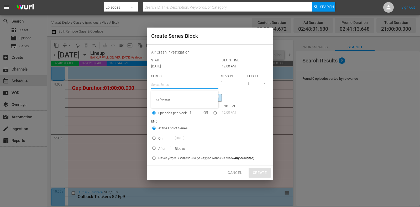
click at [170, 82] on input "text" at bounding box center [184, 85] width 67 height 13
paste input "Air Crash Investigation"
click at [197, 100] on div "Air Crash Investigation" at bounding box center [185, 99] width 59 height 13
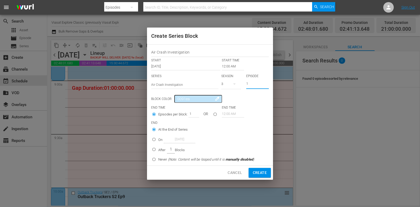
drag, startPoint x: 257, startPoint y: 85, endPoint x: 214, endPoint y: 84, distance: 43.6
click at [215, 84] on div "SERIES Select Series Air Crash Investigation SEASON 3 EPISODE 1" at bounding box center [210, 83] width 118 height 18
click at [227, 68] on input "12:00 AM" at bounding box center [233, 66] width 22 height 7
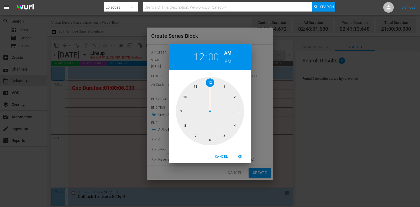
click at [180, 112] on div at bounding box center [210, 111] width 68 height 68
click at [241, 156] on span "OK" at bounding box center [240, 157] width 13 height 6
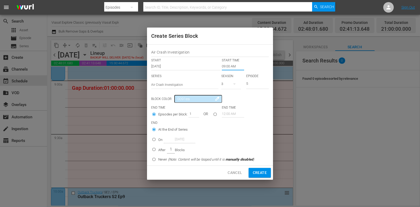
click at [158, 139] on input "On [DATE]" at bounding box center [154, 140] width 9 height 9
click at [171, 138] on input "[DATE]" at bounding box center [180, 139] width 32 height 7
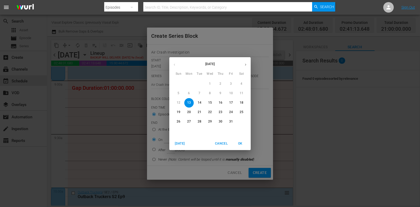
click at [231, 104] on p "17" at bounding box center [231, 103] width 4 height 4
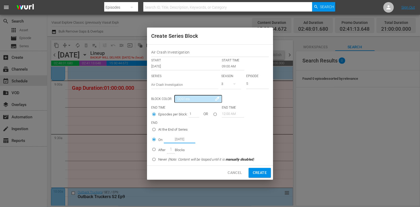
click at [264, 172] on span "Create" at bounding box center [260, 173] width 14 height 7
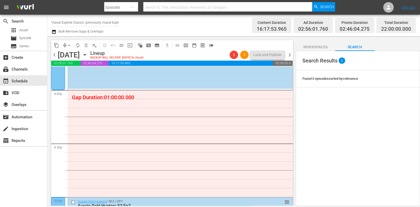
scroll to position [1701, 0]
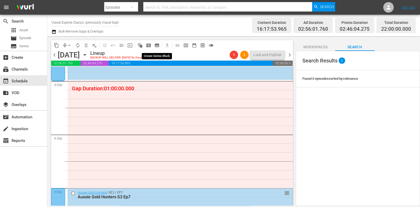
click at [157, 46] on span "subtitles_outlined" at bounding box center [157, 45] width 5 height 5
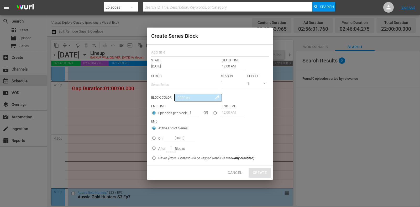
click at [168, 51] on input "text" at bounding box center [210, 53] width 118 height 8
paste input "Air Crash Investigation"
click at [176, 90] on input "text" at bounding box center [184, 85] width 67 height 13
click at [179, 95] on div "Air Crash Investigation" at bounding box center [185, 99] width 59 height 13
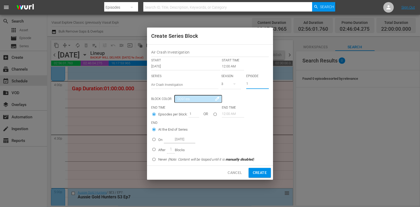
drag, startPoint x: 253, startPoint y: 85, endPoint x: 232, endPoint y: 84, distance: 20.8
click at [232, 84] on div "SERIES Select Series Air Crash Investigation SEASON 3 EPISODE 1" at bounding box center [210, 83] width 118 height 18
click at [226, 68] on input "12:00 AM" at bounding box center [233, 66] width 22 height 7
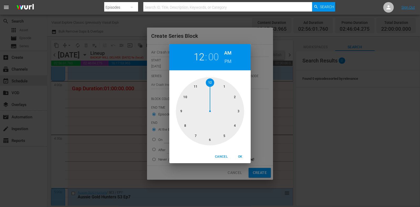
click at [233, 122] on div at bounding box center [210, 111] width 68 height 68
click at [227, 59] on h6 "PM" at bounding box center [228, 61] width 7 height 8
click at [243, 155] on span "OK" at bounding box center [240, 157] width 13 height 6
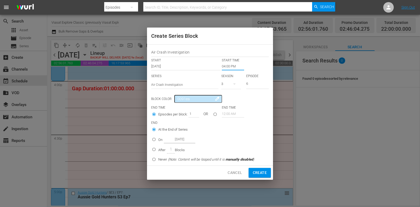
click at [161, 141] on p "On" at bounding box center [160, 139] width 4 height 5
click at [158, 141] on input "On [DATE]" at bounding box center [154, 140] width 9 height 9
click at [183, 141] on input "[DATE]" at bounding box center [180, 139] width 32 height 7
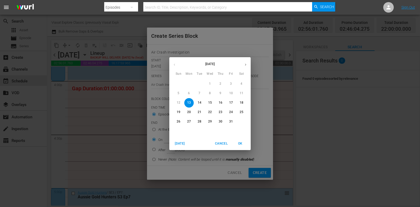
click at [233, 102] on p "17" at bounding box center [231, 103] width 4 height 4
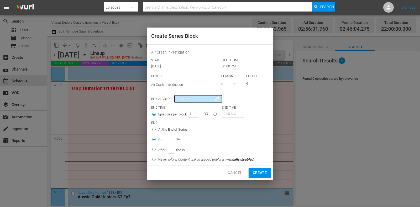
click at [260, 171] on span "Create" at bounding box center [260, 173] width 14 height 7
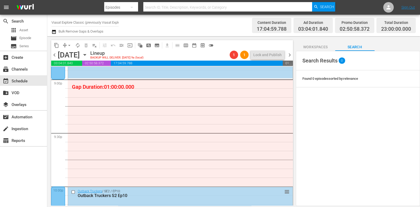
scroll to position [2234, 0]
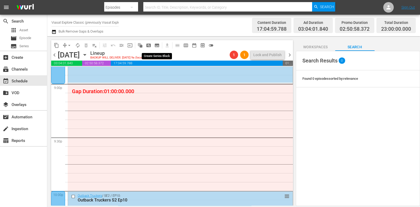
click at [156, 45] on span "subtitles_outlined" at bounding box center [157, 45] width 5 height 5
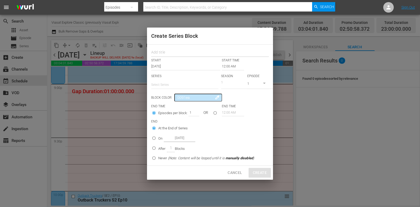
click at [168, 53] on input "text" at bounding box center [210, 53] width 118 height 8
paste input "Air Crash Investigation"
click at [168, 87] on input "text" at bounding box center [184, 85] width 67 height 13
click at [172, 97] on div "Air Crash Investigation" at bounding box center [185, 99] width 59 height 13
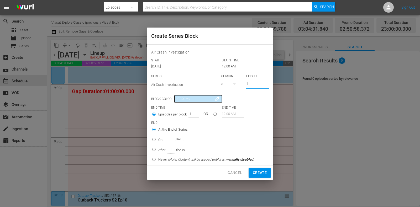
drag, startPoint x: 251, startPoint y: 82, endPoint x: 230, endPoint y: 84, distance: 21.4
click at [230, 84] on div "SERIES Select Series Air Crash Investigation SEASON 3 EPISODE 1" at bounding box center [210, 83] width 118 height 18
click at [225, 66] on input "12:00 AM" at bounding box center [233, 66] width 22 height 7
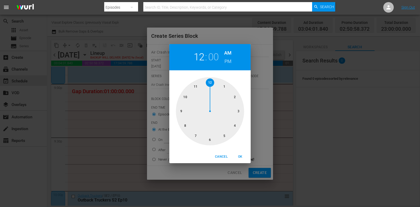
click at [184, 112] on div at bounding box center [210, 111] width 68 height 68
click at [231, 63] on h6 "PM" at bounding box center [228, 61] width 7 height 8
click at [241, 158] on span "OK" at bounding box center [240, 157] width 13 height 6
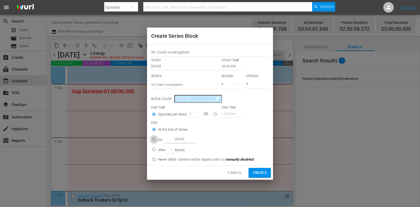
click at [155, 141] on input "On [DATE]" at bounding box center [154, 140] width 9 height 9
click at [176, 136] on label "On [DATE]" at bounding box center [202, 139] width 105 height 9
click at [158, 136] on input "On [DATE]" at bounding box center [154, 140] width 9 height 9
click at [176, 138] on input "[DATE]" at bounding box center [180, 139] width 32 height 7
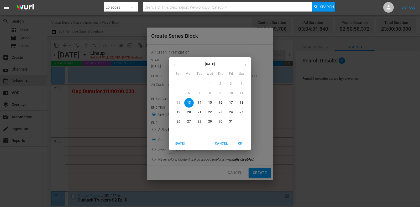
click at [231, 105] on p "17" at bounding box center [231, 103] width 4 height 4
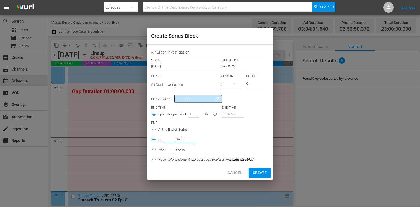
click at [265, 171] on span "Create" at bounding box center [260, 173] width 14 height 7
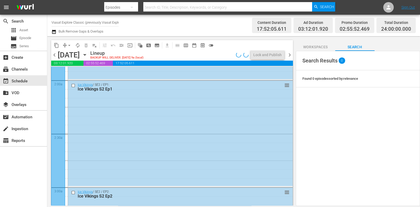
scroll to position [0, 0]
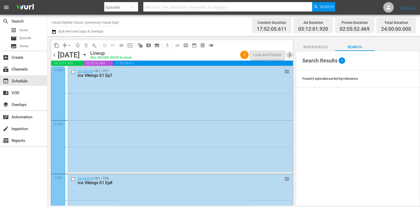
click at [292, 55] on span "chevron_right" at bounding box center [290, 55] width 7 height 7
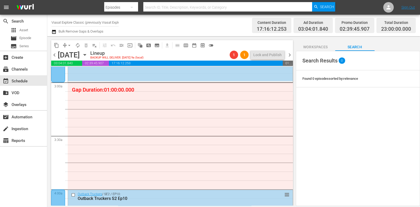
scroll to position [296, 0]
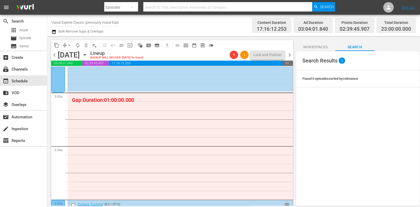
click at [159, 48] on span "subtitles_outlined" at bounding box center [157, 45] width 5 height 5
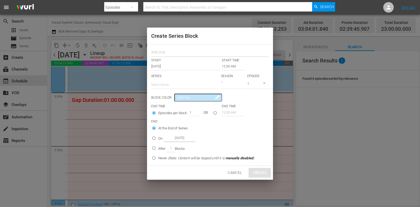
click at [170, 56] on input "text" at bounding box center [210, 53] width 118 height 8
paste input "Air Crash Investigation"
click at [169, 85] on input "text" at bounding box center [184, 85] width 67 height 13
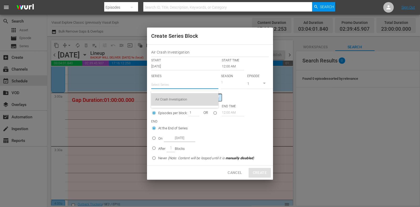
drag, startPoint x: 177, startPoint y: 98, endPoint x: 180, endPoint y: 99, distance: 3.0
click at [177, 98] on div "Air Crash Investigation" at bounding box center [185, 99] width 59 height 13
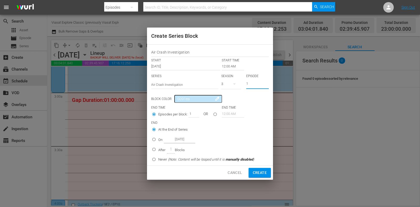
drag, startPoint x: 249, startPoint y: 85, endPoint x: 238, endPoint y: 86, distance: 10.8
click at [240, 86] on div "SERIES Select Series Air Crash Investigation SEASON 3 EPISODE 1" at bounding box center [210, 83] width 118 height 18
click at [226, 67] on input "12:00 AM" at bounding box center [233, 66] width 22 height 7
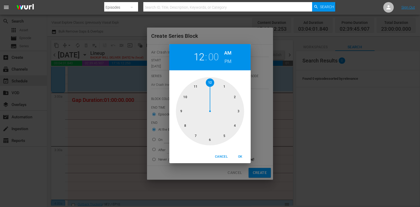
click at [239, 113] on div at bounding box center [210, 111] width 68 height 68
click at [238, 156] on span "OK" at bounding box center [240, 157] width 13 height 6
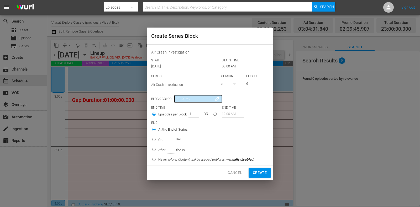
click at [162, 141] on p "On" at bounding box center [160, 139] width 4 height 5
click at [158, 141] on input "On [DATE]" at bounding box center [154, 140] width 9 height 9
click at [172, 140] on input "[DATE]" at bounding box center [180, 139] width 32 height 7
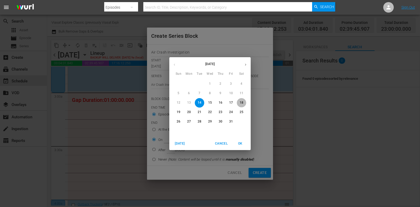
click at [240, 102] on p "18" at bounding box center [242, 103] width 4 height 4
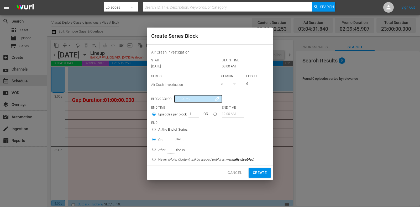
click at [260, 173] on span "Create" at bounding box center [260, 173] width 14 height 7
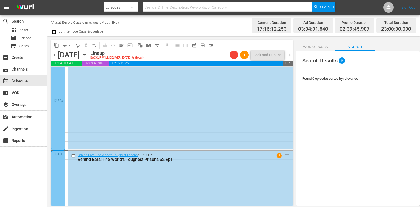
scroll to position [0, 0]
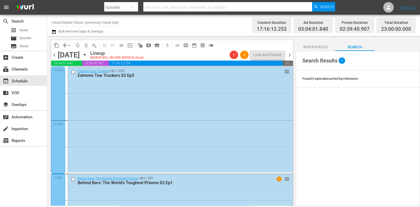
click at [290, 56] on span "chevron_right" at bounding box center [290, 55] width 7 height 7
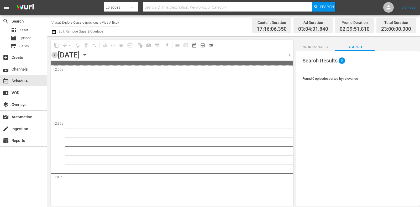
click at [55, 55] on span "chevron_left" at bounding box center [54, 55] width 7 height 7
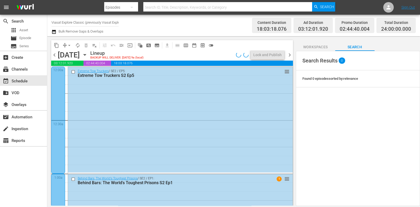
click at [289, 56] on span "chevron_right" at bounding box center [290, 55] width 7 height 7
click at [290, 56] on span "chevron_right" at bounding box center [290, 55] width 7 height 7
click at [290, 55] on span "chevron_right" at bounding box center [290, 55] width 7 height 7
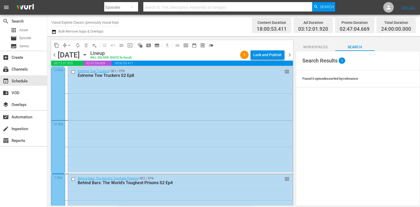
click at [294, 58] on div "content_copy compress arrow_drop_down autorenew_outlined delete_forever_outline…" at bounding box center [170, 121] width 247 height 170
click at [292, 58] on span "chevron_right" at bounding box center [290, 55] width 7 height 7
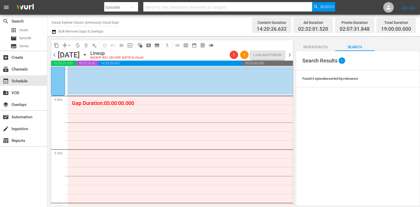
scroll to position [931, 0]
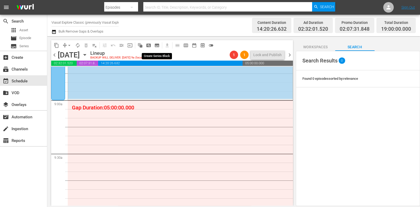
click at [157, 42] on button "subtitles_outlined" at bounding box center [157, 45] width 8 height 8
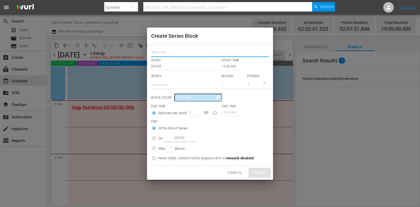
drag, startPoint x: 176, startPoint y: 53, endPoint x: 177, endPoint y: 55, distance: 2.8
click at [176, 53] on input "text" at bounding box center [210, 53] width 118 height 8
paste input "Air Crash Investigation"
click at [176, 87] on input "text" at bounding box center [184, 85] width 67 height 13
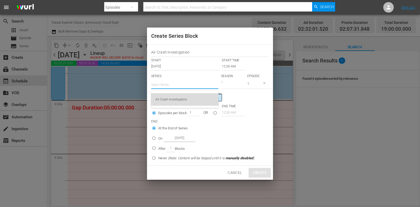
click at [182, 102] on div "Air Crash Investigation" at bounding box center [185, 99] width 59 height 13
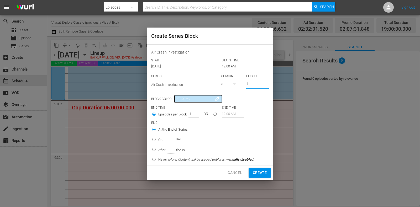
drag, startPoint x: 251, startPoint y: 86, endPoint x: 228, endPoint y: 85, distance: 23.9
click at [228, 85] on div "SERIES Select Series Air Crash Investigation SEASON 3 EPISODE 1" at bounding box center [210, 83] width 118 height 18
click at [223, 71] on div "Air Crash Investigation START START TIME [DATE] 12:00 AM SERIES Select Series A…" at bounding box center [210, 105] width 126 height 121
click at [227, 69] on input "12:00 AM" at bounding box center [233, 66] width 22 height 7
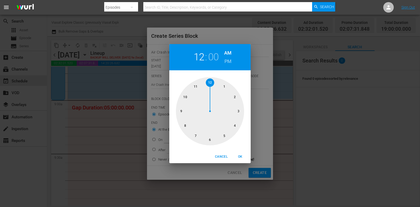
click at [187, 111] on div at bounding box center [210, 111] width 68 height 68
click at [237, 155] on span "OK" at bounding box center [240, 157] width 13 height 6
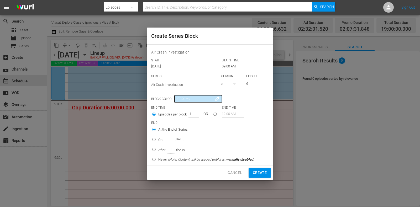
click at [166, 151] on div "After 1 Blocks" at bounding box center [171, 150] width 27 height 8
click at [158, 151] on input "After 1 Blocks" at bounding box center [154, 150] width 9 height 9
drag, startPoint x: 190, startPoint y: 112, endPoint x: 200, endPoint y: 114, distance: 10.3
click at [200, 114] on div "Episodes per block: 1 OR" at bounding box center [186, 115] width 71 height 10
click at [258, 174] on span "Create" at bounding box center [260, 173] width 14 height 7
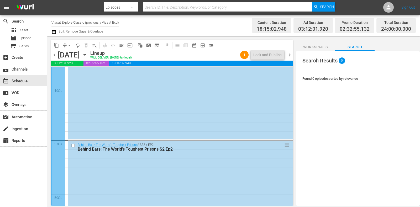
scroll to position [0, 0]
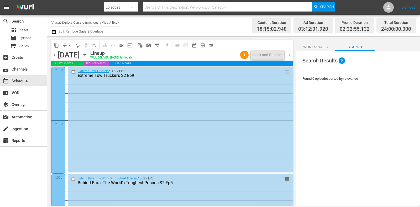
click at [291, 58] on span "chevron_right" at bounding box center [290, 55] width 7 height 7
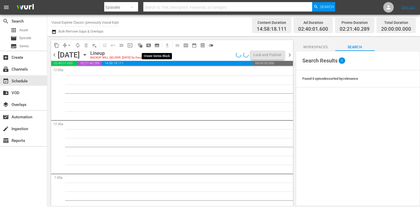
click at [159, 45] on span "subtitles_outlined" at bounding box center [157, 45] width 5 height 5
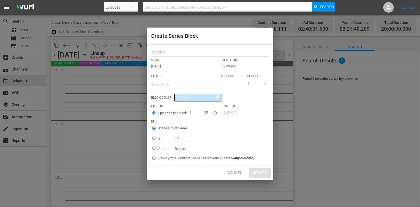
click at [171, 51] on input "text" at bounding box center [210, 53] width 118 height 8
paste input "Air Crash Investigation"
click at [174, 83] on input "text" at bounding box center [184, 85] width 67 height 13
click at [182, 99] on div "Air Crash Investigation" at bounding box center [185, 99] width 59 height 13
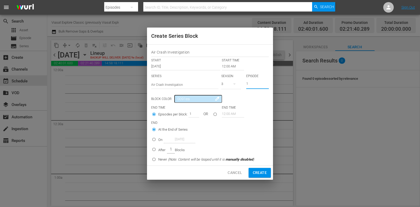
drag, startPoint x: 252, startPoint y: 83, endPoint x: 221, endPoint y: 82, distance: 31.0
click at [223, 82] on div "SERIES Select Series Air Crash Investigation SEASON 3 EPISODE 1" at bounding box center [210, 83] width 118 height 18
drag, startPoint x: 165, startPoint y: 151, endPoint x: 169, endPoint y: 144, distance: 7.8
click at [165, 151] on p "After" at bounding box center [161, 150] width 7 height 5
drag, startPoint x: 190, startPoint y: 113, endPoint x: 198, endPoint y: 115, distance: 7.5
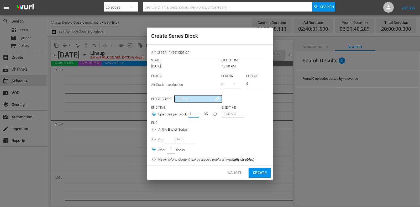
click at [198, 115] on div "1" at bounding box center [194, 113] width 11 height 7
click at [258, 173] on span "Create" at bounding box center [260, 173] width 14 height 7
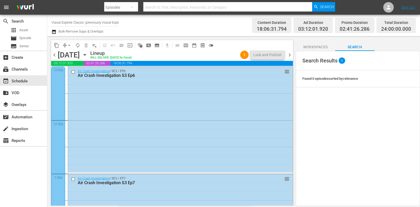
click at [287, 55] on span "chevron_right" at bounding box center [290, 55] width 7 height 7
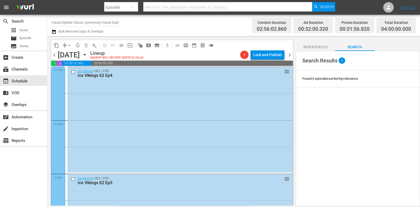
click at [88, 57] on icon "button" at bounding box center [85, 55] width 6 height 6
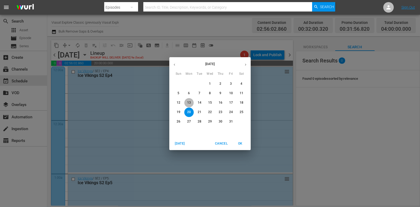
click at [189, 104] on p "13" at bounding box center [189, 103] width 4 height 4
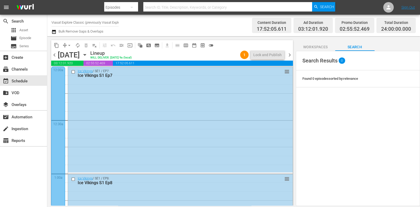
click at [68, 23] on input "Viasat Explore Classic (previously Viasat Explore) (1554)" at bounding box center [85, 22] width 67 height 13
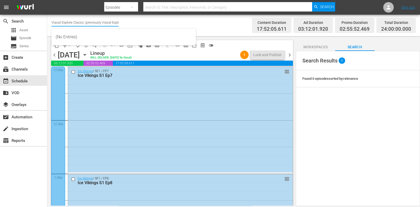
click at [68, 23] on input "Viasat Explore Classic (previously Viasat Explore) (1554)" at bounding box center [85, 22] width 67 height 13
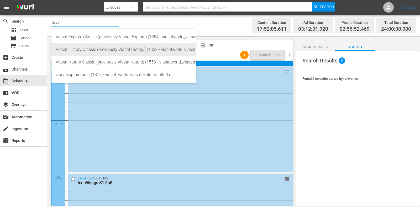
click at [84, 46] on div "Viasat History Classic (previously Viasat History) (1552 - viasatworld_viasathi…" at bounding box center [124, 49] width 136 height 13
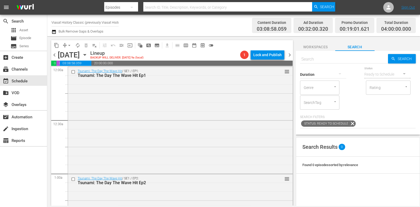
click at [330, 59] on input "text" at bounding box center [344, 59] width 88 height 13
paste input "Mesopotamia Rediscovered"
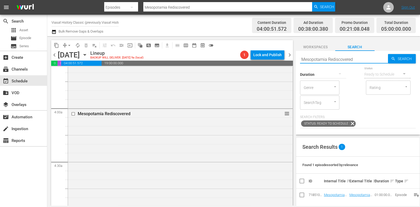
drag, startPoint x: 357, startPoint y: 57, endPoint x: 267, endPoint y: 50, distance: 90.4
click at [268, 50] on div "content_copy compress arrow_drop_down autorenew_outlined delete_forever_outline…" at bounding box center [233, 121] width 373 height 170
paste input "Resistance They Fought Back"
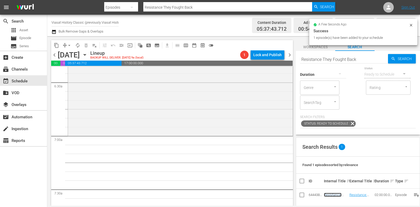
scroll to position [683, 0]
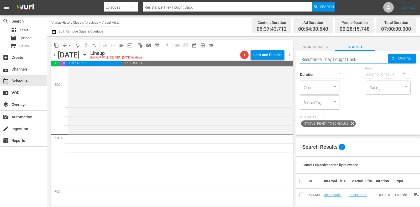
drag, startPoint x: 362, startPoint y: 58, endPoint x: 293, endPoint y: 61, distance: 69.2
click at [293, 61] on div "content_copy compress arrow_drop_down autorenew_outlined delete_forever_outline…" at bounding box center [233, 121] width 373 height 170
paste input "Mesopotamia Rediscovered"
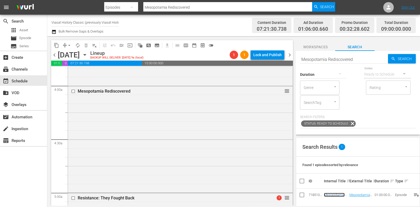
scroll to position [420, 0]
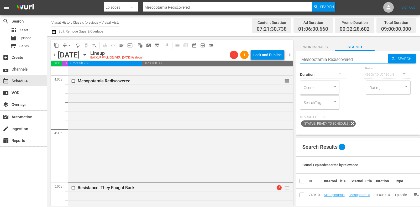
drag, startPoint x: 322, startPoint y: 57, endPoint x: 266, endPoint y: 59, distance: 55.7
click at [266, 59] on div "content_copy compress arrow_drop_down autorenew_outlined delete_forever_outline…" at bounding box center [233, 121] width 373 height 170
click at [396, 59] on span "Search" at bounding box center [406, 58] width 20 height 9
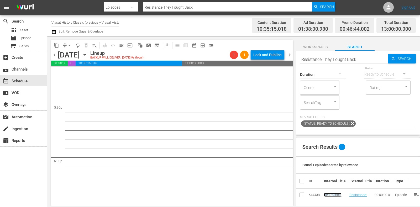
scroll to position [1741, 0]
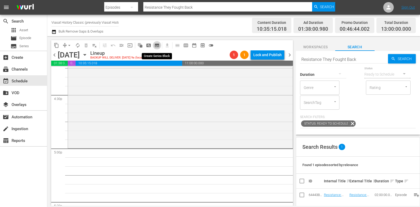
click at [158, 44] on span "subtitles_outlined" at bounding box center [157, 45] width 5 height 5
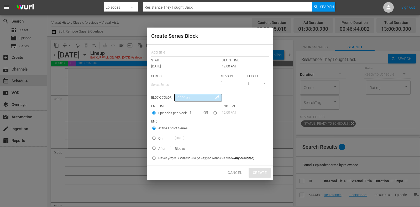
drag, startPoint x: 158, startPoint y: 44, endPoint x: 167, endPoint y: 50, distance: 10.8
click at [167, 50] on input "text" at bounding box center [210, 53] width 118 height 8
paste input "Re-inventing [GEOGRAPHIC_DATA]"
click at [169, 81] on input "text" at bounding box center [184, 85] width 67 height 13
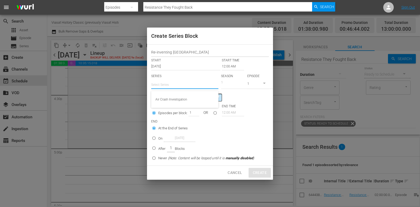
click at [158, 53] on input "Re-inventing [GEOGRAPHIC_DATA]" at bounding box center [210, 53] width 118 height 8
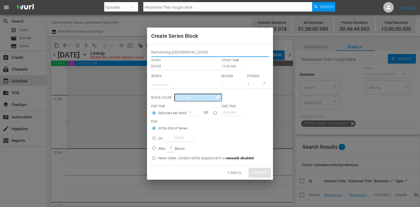
drag, startPoint x: 192, startPoint y: 54, endPoint x: 134, endPoint y: 53, distance: 57.6
click at [134, 53] on div "Create Series Block Reinventing China START START TIME [DATE] 12:00 AM SERIES S…" at bounding box center [210, 103] width 420 height 207
drag, startPoint x: 166, startPoint y: 80, endPoint x: 167, endPoint y: 83, distance: 3.2
click at [166, 82] on input "text" at bounding box center [184, 85] width 67 height 13
paste input "Reinventing [GEOGRAPHIC_DATA]"
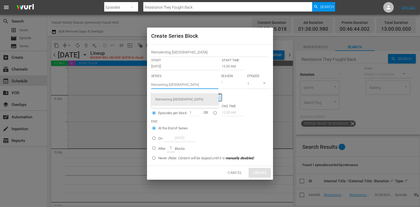
click at [186, 97] on div "Reinventing [GEOGRAPHIC_DATA]" at bounding box center [185, 99] width 59 height 13
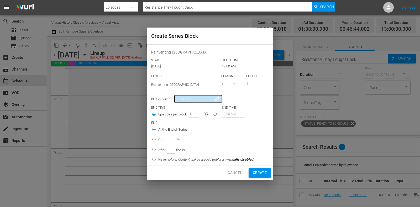
click at [231, 64] on input "12:00 AM" at bounding box center [233, 66] width 22 height 7
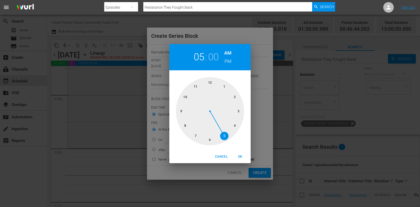
click at [228, 139] on div at bounding box center [210, 111] width 68 height 68
click at [222, 60] on div "05 : 00 AM PM" at bounding box center [209, 57] width 81 height 26
click at [223, 60] on div "05 : 00 AM PM" at bounding box center [209, 57] width 81 height 26
click at [226, 61] on h6 "PM" at bounding box center [228, 61] width 7 height 8
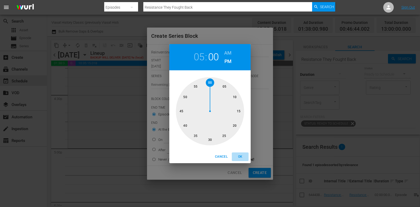
click at [238, 153] on button "OK" at bounding box center [240, 157] width 17 height 9
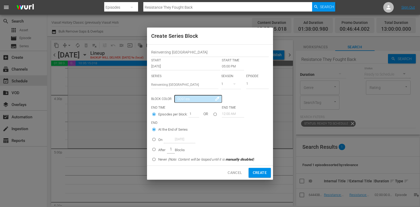
click at [162, 140] on p "On" at bounding box center [160, 139] width 4 height 5
click at [158, 140] on input "On [DATE]" at bounding box center [154, 140] width 9 height 9
click at [174, 140] on input "[DATE]" at bounding box center [180, 139] width 32 height 7
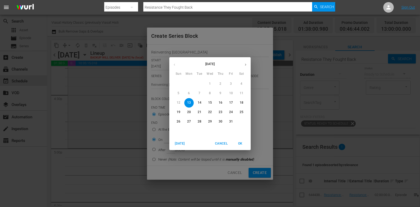
click at [201, 100] on button "14" at bounding box center [199, 102] width 9 height 9
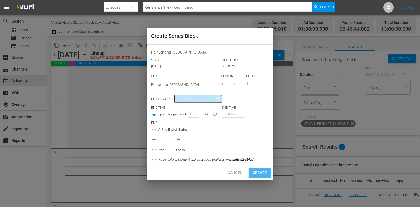
click at [259, 175] on span "Create" at bounding box center [260, 173] width 14 height 7
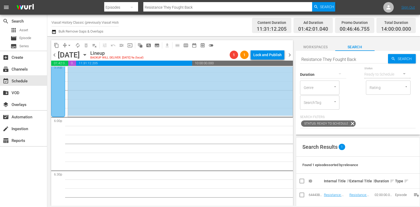
scroll to position [1862, 0]
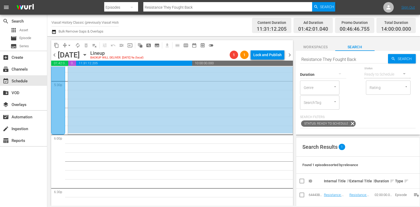
click at [294, 169] on div "content_copy compress arrow_drop_down autorenew_outlined delete_forever_outline…" at bounding box center [170, 121] width 247 height 170
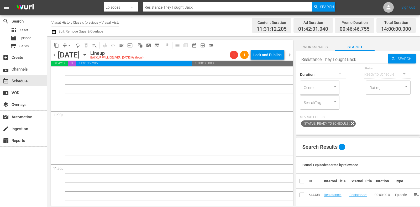
scroll to position [2434, 0]
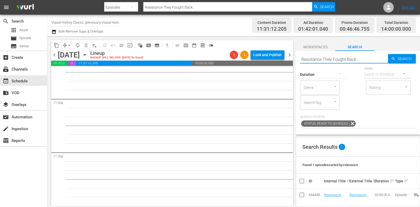
drag, startPoint x: 357, startPoint y: 58, endPoint x: 277, endPoint y: 56, distance: 79.9
click at [277, 56] on div "content_copy compress arrow_drop_down autorenew_outlined delete_forever_outline…" at bounding box center [233, 121] width 373 height 170
paste input "inventing [GEOGRAPHIC_DATA]"
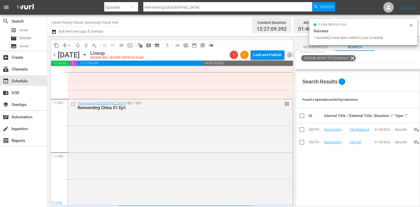
click at [290, 53] on span "chevron_right" at bounding box center [290, 55] width 7 height 7
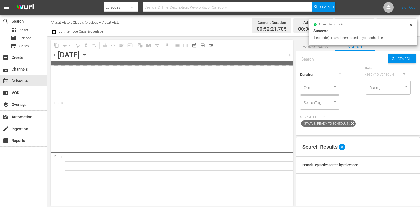
click at [337, 59] on input "text" at bounding box center [344, 59] width 88 height 13
paste input "Reinventing [GEOGRAPHIC_DATA]"
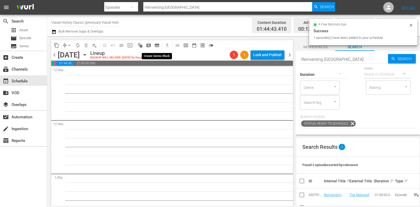
click at [158, 45] on span "subtitles_outlined" at bounding box center [157, 45] width 5 height 5
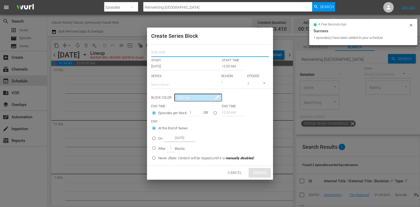
drag, startPoint x: 177, startPoint y: 53, endPoint x: 178, endPoint y: 64, distance: 11.1
click at [177, 53] on input "text" at bounding box center [210, 53] width 118 height 8
paste input "Reinventing [GEOGRAPHIC_DATA]"
click at [176, 84] on input "text" at bounding box center [184, 85] width 67 height 13
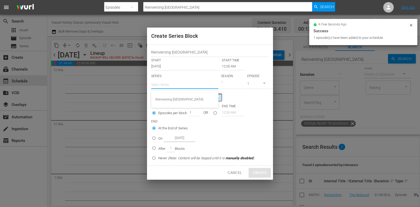
click at [179, 96] on div "Reinventing [GEOGRAPHIC_DATA]" at bounding box center [185, 99] width 59 height 13
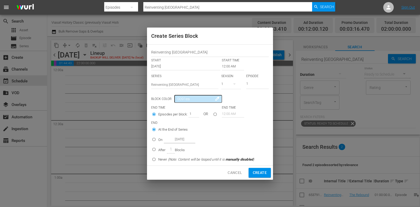
click at [231, 63] on input "12:00 AM" at bounding box center [233, 66] width 22 height 7
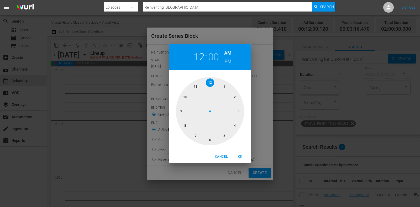
click at [233, 122] on div at bounding box center [210, 111] width 68 height 68
click at [241, 161] on button "OK" at bounding box center [240, 157] width 17 height 9
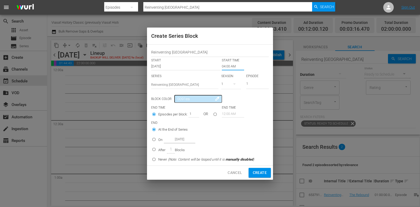
click at [159, 140] on p "On" at bounding box center [160, 139] width 4 height 5
click at [158, 140] on input "On [DATE]" at bounding box center [154, 140] width 9 height 9
click at [176, 140] on input "[DATE]" at bounding box center [180, 139] width 32 height 7
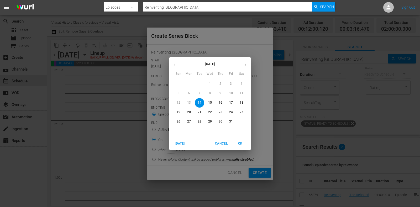
click at [210, 105] on p "15" at bounding box center [210, 103] width 4 height 4
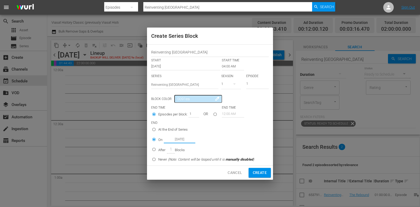
click at [259, 174] on span "Create" at bounding box center [260, 173] width 14 height 7
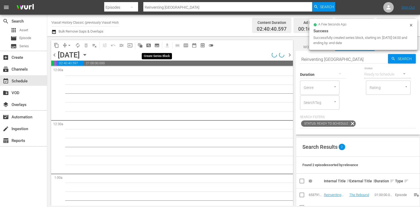
click at [157, 46] on span "subtitles_outlined" at bounding box center [157, 45] width 5 height 5
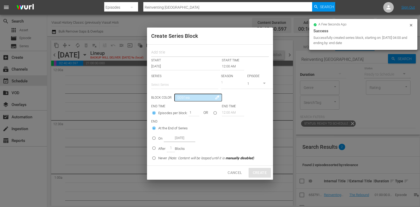
click at [166, 51] on input "text" at bounding box center [210, 53] width 118 height 8
paste input "Reinventing [GEOGRAPHIC_DATA]"
click at [172, 84] on input "text" at bounding box center [184, 85] width 67 height 13
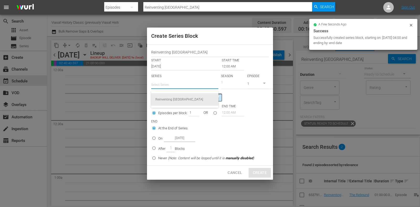
click at [177, 99] on div "Reinventing [GEOGRAPHIC_DATA]" at bounding box center [185, 99] width 59 height 13
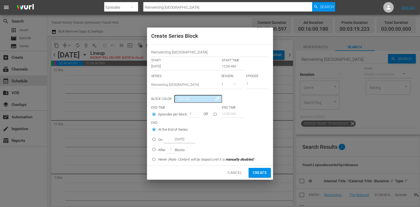
click at [232, 66] on input "12:00 AM" at bounding box center [233, 66] width 22 height 7
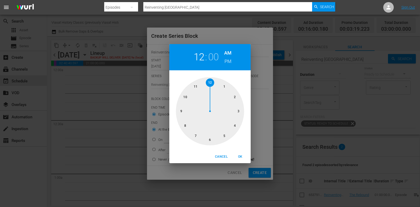
click at [182, 115] on div at bounding box center [210, 111] width 68 height 68
click at [236, 155] on span "OK" at bounding box center [240, 157] width 13 height 6
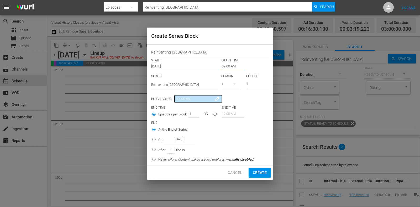
click at [156, 140] on input "On [DATE]" at bounding box center [154, 140] width 9 height 9
click at [176, 140] on input "[DATE]" at bounding box center [180, 139] width 32 height 7
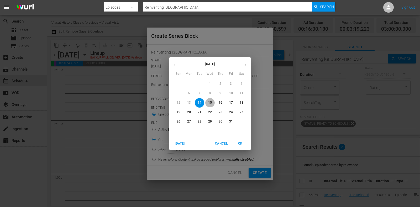
click at [212, 102] on p "15" at bounding box center [210, 103] width 4 height 4
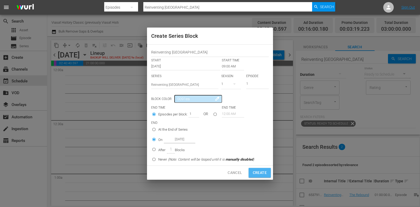
click at [262, 174] on span "Create" at bounding box center [260, 173] width 14 height 7
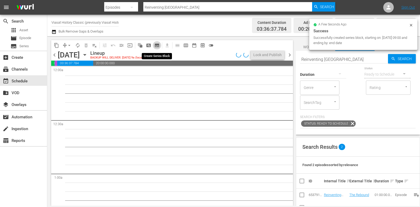
click at [158, 45] on span "subtitles_outlined" at bounding box center [157, 45] width 5 height 5
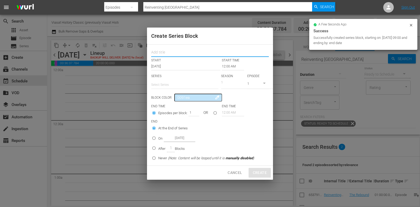
click at [166, 52] on input "text" at bounding box center [210, 53] width 118 height 8
paste input "Reinventing [GEOGRAPHIC_DATA]"
click at [174, 82] on input "text" at bounding box center [184, 85] width 67 height 13
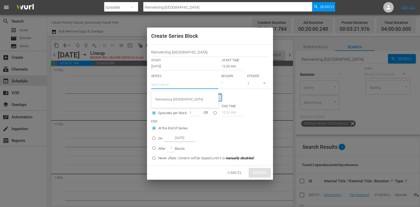
click at [178, 97] on div "Reinventing [GEOGRAPHIC_DATA]" at bounding box center [185, 99] width 59 height 13
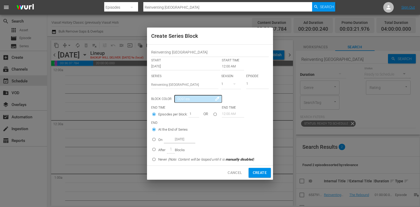
click at [229, 66] on input "12:00 AM" at bounding box center [233, 66] width 22 height 7
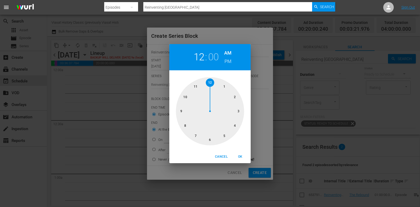
click at [227, 88] on div at bounding box center [210, 111] width 68 height 68
drag, startPoint x: 229, startPoint y: 60, endPoint x: 230, endPoint y: 66, distance: 7.0
click at [228, 59] on h6 "PM" at bounding box center [228, 61] width 7 height 8
click at [243, 156] on span "OK" at bounding box center [240, 157] width 13 height 6
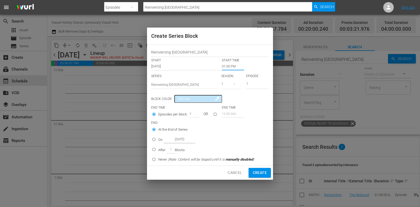
click at [161, 139] on p "On" at bounding box center [160, 139] width 4 height 5
click at [158, 139] on input "On [DATE]" at bounding box center [154, 140] width 9 height 9
click at [173, 139] on input "[DATE]" at bounding box center [180, 139] width 32 height 7
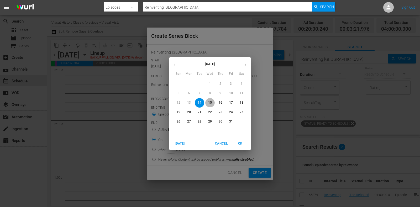
click at [211, 102] on p "15" at bounding box center [210, 103] width 4 height 4
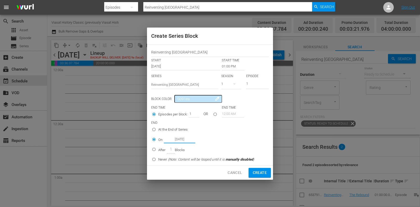
click at [253, 174] on span "Create" at bounding box center [260, 173] width 14 height 7
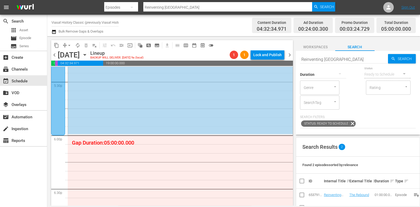
scroll to position [1806, 0]
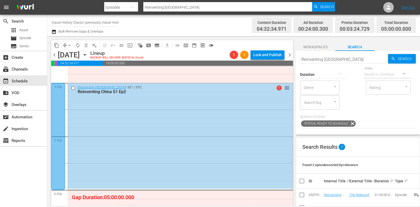
click at [290, 57] on span "chevron_right" at bounding box center [290, 55] width 7 height 7
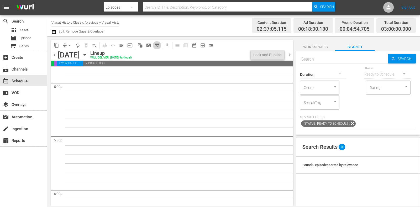
click at [159, 47] on span "subtitles_outlined" at bounding box center [157, 45] width 5 height 5
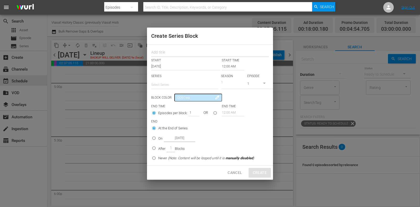
drag, startPoint x: 159, startPoint y: 47, endPoint x: 171, endPoint y: 55, distance: 14.3
click at [171, 55] on input "text" at bounding box center [210, 53] width 118 height 8
paste input "Bronze Age Apocalypse"
click at [174, 85] on input "text" at bounding box center [184, 85] width 67 height 13
paste input "Bronze Age Apocalypse"
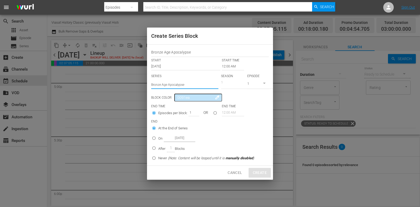
drag, startPoint x: 162, startPoint y: 83, endPoint x: 188, endPoint y: 83, distance: 26.3
click at [164, 85] on input "Bronze Age Apocalypse" at bounding box center [184, 85] width 67 height 13
click at [184, 98] on div "Bronze-Age Apocalypse" at bounding box center [185, 99] width 59 height 13
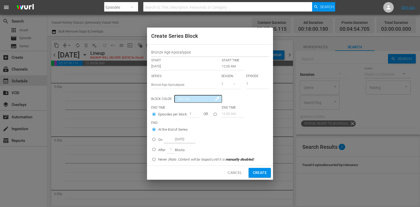
click at [164, 52] on input "Bronze Age Apocalypse" at bounding box center [210, 53] width 118 height 8
drag, startPoint x: 205, startPoint y: 48, endPoint x: 197, endPoint y: 54, distance: 10.1
click at [197, 54] on div "Bronze-Age Apocalypse" at bounding box center [210, 52] width 118 height 11
drag, startPoint x: 201, startPoint y: 53, endPoint x: 117, endPoint y: 53, distance: 83.8
click at [117, 53] on div "Create Series Block Bronze-Age Apocalypse START START TIME [DATE] 12:00 AM SERI…" at bounding box center [210, 103] width 420 height 207
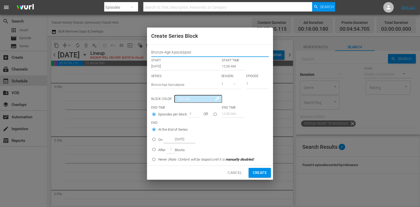
click at [236, 68] on input "12:00 AM" at bounding box center [233, 66] width 22 height 7
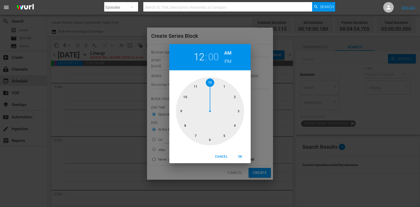
click at [224, 132] on div at bounding box center [210, 111] width 68 height 68
click at [226, 62] on h6 "PM" at bounding box center [228, 61] width 7 height 8
click at [238, 157] on span "OK" at bounding box center [240, 157] width 13 height 6
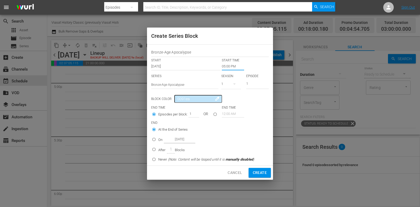
click at [159, 141] on p "On" at bounding box center [160, 139] width 4 height 5
click at [158, 141] on input "On [DATE]" at bounding box center [154, 140] width 9 height 9
click at [172, 140] on input "[DATE]" at bounding box center [180, 139] width 32 height 7
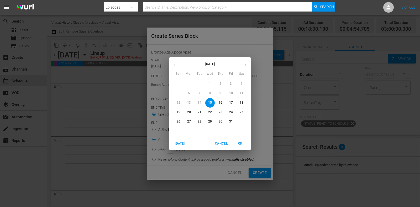
click at [219, 103] on p "16" at bounding box center [221, 103] width 4 height 4
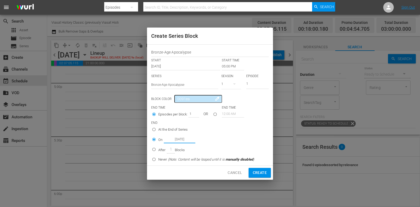
click at [259, 174] on span "Create" at bounding box center [260, 173] width 14 height 7
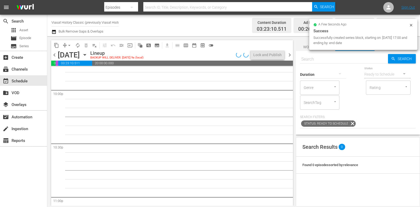
scroll to position [2434, 0]
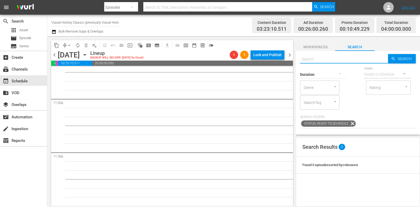
click at [312, 59] on input "text" at bounding box center [344, 59] width 88 height 13
paste input "Bronze-Age Apocalypse"
click at [315, 59] on input "Bronze-Age Apocalypse" at bounding box center [344, 59] width 88 height 13
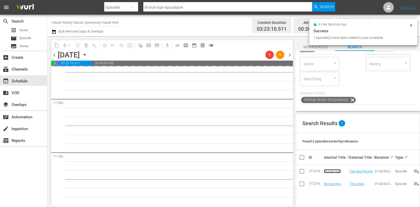
scroll to position [0, 0]
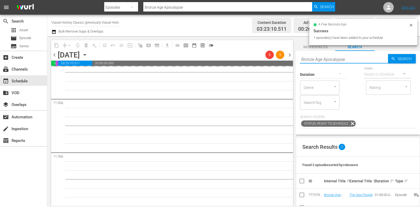
drag, startPoint x: 354, startPoint y: 60, endPoint x: 268, endPoint y: 59, distance: 85.9
click at [268, 59] on div "content_copy compress arrow_drop_down autorenew_outlined delete_forever_outline…" at bounding box center [233, 121] width 373 height 170
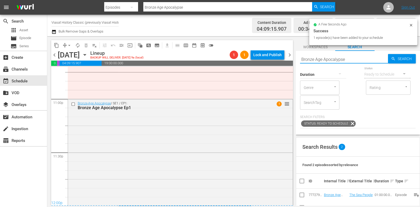
click at [289, 55] on span "chevron_right" at bounding box center [290, 55] width 7 height 7
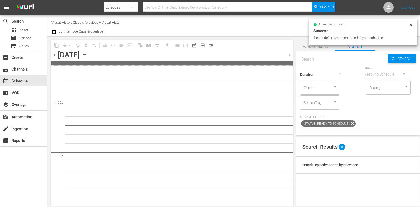
scroll to position [2433, 0]
click at [336, 59] on input "text" at bounding box center [344, 59] width 88 height 13
paste input "Bronze Age Apocalypse"
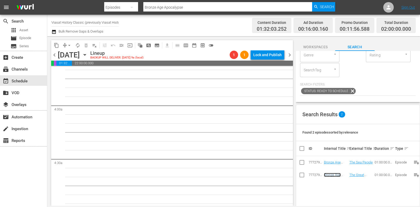
scroll to position [388, 0]
click at [159, 46] on span "subtitles_outlined" at bounding box center [157, 45] width 5 height 5
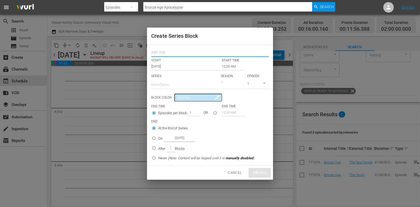
click at [171, 53] on input "text" at bounding box center [210, 53] width 118 height 8
paste input "Bronze Age Apocalypse"
click at [179, 79] on input "text" at bounding box center [184, 85] width 67 height 13
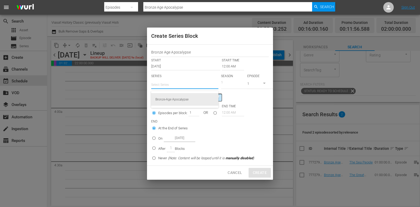
click at [187, 100] on div "Bronze-Age Apocalypse" at bounding box center [185, 99] width 59 height 13
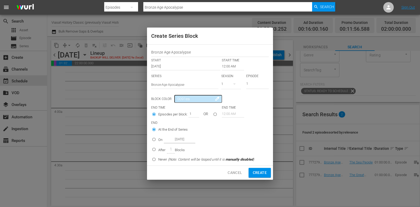
click at [230, 66] on input "12:00 AM" at bounding box center [233, 66] width 22 height 7
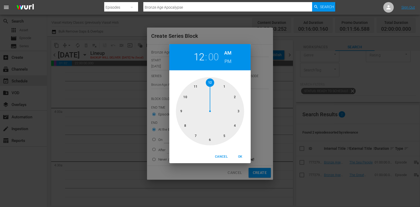
click at [232, 124] on div at bounding box center [210, 111] width 68 height 68
click at [238, 159] on span "OK" at bounding box center [240, 157] width 13 height 6
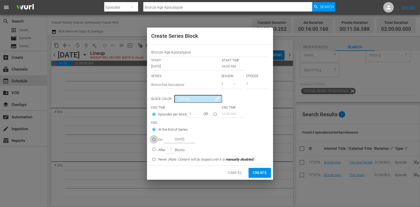
click at [153, 138] on input "On [DATE]" at bounding box center [154, 140] width 9 height 9
click at [177, 140] on input "[DATE]" at bounding box center [180, 139] width 32 height 7
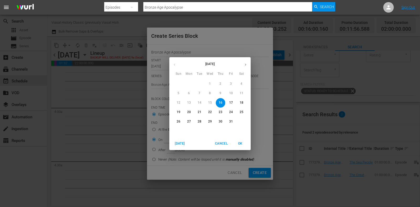
click at [228, 103] on span "17" at bounding box center [231, 103] width 9 height 4
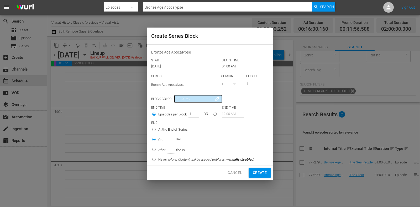
click at [263, 175] on span "Create" at bounding box center [260, 173] width 14 height 7
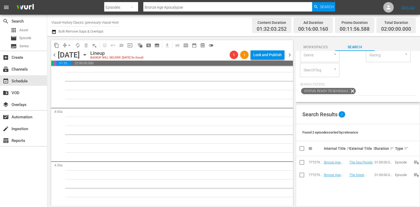
scroll to position [420, 0]
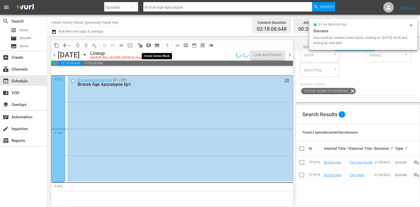
click at [158, 46] on span "subtitles_outlined" at bounding box center [157, 45] width 5 height 5
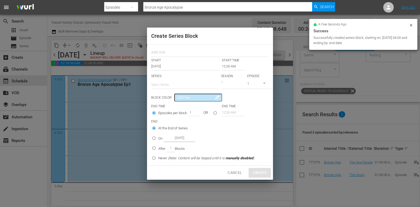
drag, startPoint x: 169, startPoint y: 52, endPoint x: 182, endPoint y: 73, distance: 24.0
click at [169, 52] on input "text" at bounding box center [210, 53] width 118 height 8
paste input "Bronze Age Apocalypse"
click at [183, 83] on input "text" at bounding box center [184, 85] width 67 height 13
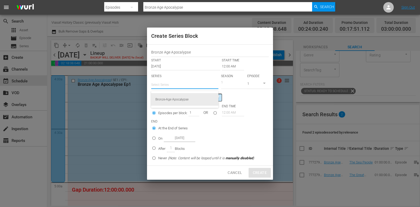
click at [185, 99] on div "Bronze-Age Apocalypse" at bounding box center [185, 99] width 59 height 13
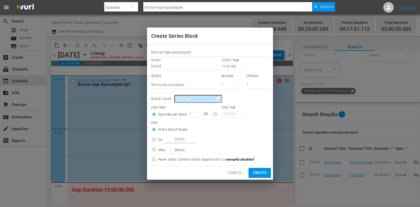
click at [227, 65] on input "12:00 AM" at bounding box center [233, 66] width 22 height 7
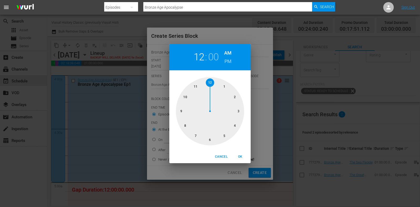
click at [188, 111] on div at bounding box center [210, 111] width 68 height 68
click at [240, 152] on div "Cancel OK" at bounding box center [209, 157] width 81 height 13
click at [238, 160] on button "OK" at bounding box center [240, 157] width 17 height 9
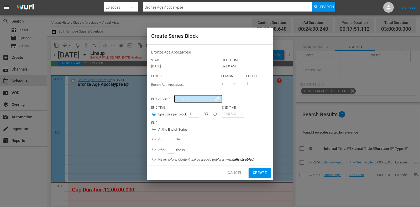
click at [157, 142] on input "On [DATE]" at bounding box center [154, 140] width 9 height 9
click at [177, 141] on input "[DATE]" at bounding box center [180, 139] width 32 height 7
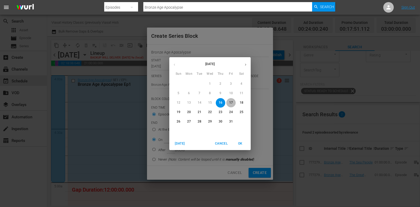
click at [228, 102] on span "17" at bounding box center [231, 103] width 9 height 4
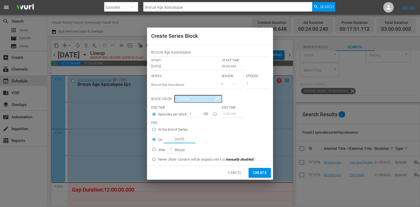
click at [260, 178] on div "Cancel Create" at bounding box center [210, 173] width 126 height 14
click at [259, 175] on span "Create" at bounding box center [260, 173] width 14 height 7
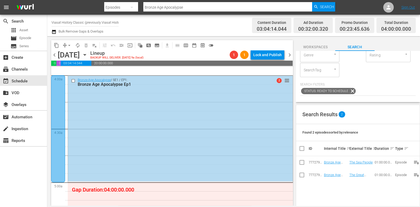
click at [183, 27] on div "Channel Title Viasat History Classic (previously Viasat History) (1552) Bulk Re…" at bounding box center [151, 25] width 199 height 19
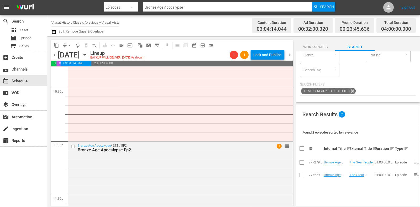
scroll to position [2434, 0]
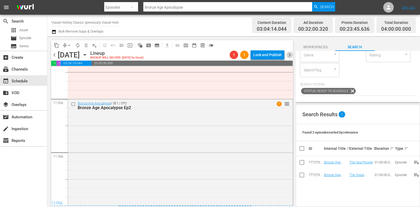
click at [288, 57] on span "chevron_right" at bounding box center [290, 55] width 7 height 7
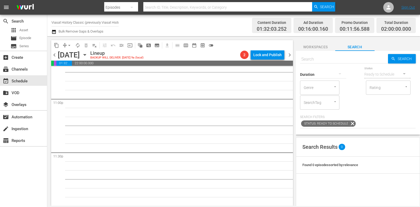
click at [338, 59] on input "text" at bounding box center [344, 59] width 88 height 13
paste input "Pompeii - Buried Secrets Of The [PERSON_NAME]"
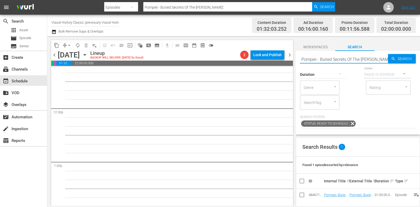
scroll to position [1294, 0]
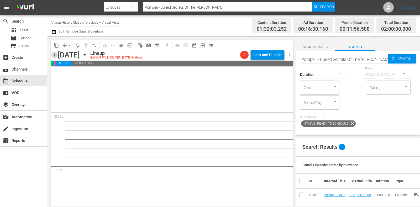
click at [55, 56] on span "chevron_left" at bounding box center [54, 55] width 7 height 7
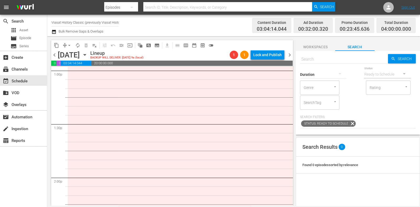
scroll to position [1393, 0]
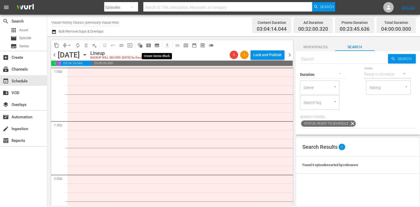
click at [159, 48] on span "subtitles_outlined" at bounding box center [157, 45] width 5 height 5
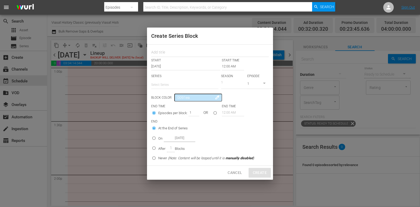
click at [169, 82] on input "text" at bounding box center [184, 85] width 67 height 13
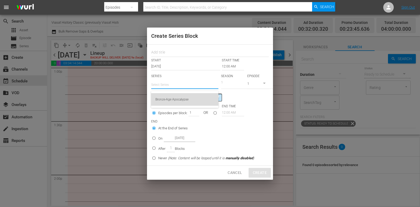
click at [179, 101] on div "Bronze-Age Apocalypse" at bounding box center [185, 99] width 59 height 13
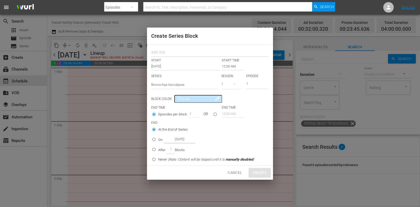
click at [172, 54] on input "text" at bounding box center [210, 53] width 118 height 8
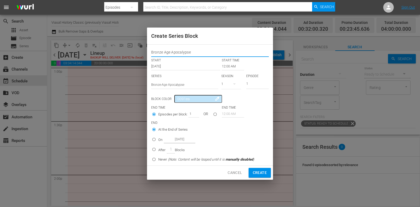
click at [233, 66] on input "12:00 AM" at bounding box center [233, 66] width 22 height 7
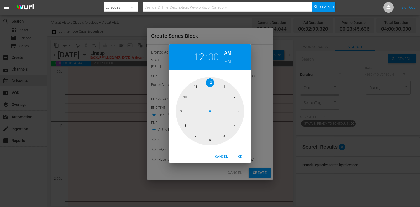
drag, startPoint x: 227, startPoint y: 88, endPoint x: 226, endPoint y: 75, distance: 13.4
click at [227, 88] on div at bounding box center [210, 111] width 68 height 68
click at [228, 61] on h6 "PM" at bounding box center [228, 61] width 7 height 8
click at [242, 158] on span "OK" at bounding box center [240, 157] width 13 height 6
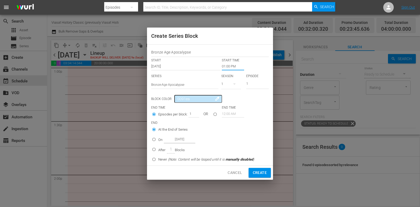
click at [157, 138] on input "On [DATE]" at bounding box center [154, 140] width 9 height 9
click at [171, 138] on input "[DATE]" at bounding box center [180, 139] width 32 height 7
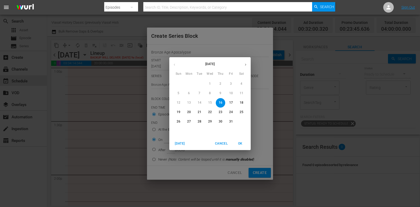
click at [231, 103] on p "17" at bounding box center [231, 103] width 4 height 4
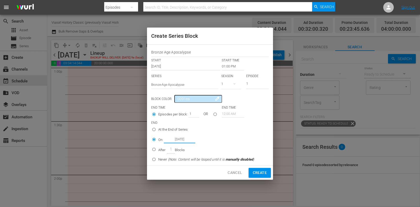
click at [256, 170] on span "Create" at bounding box center [260, 173] width 14 height 7
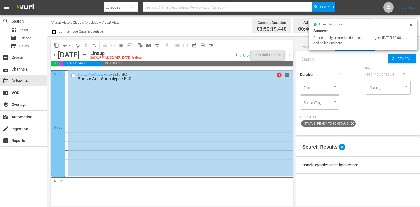
scroll to position [1819, 0]
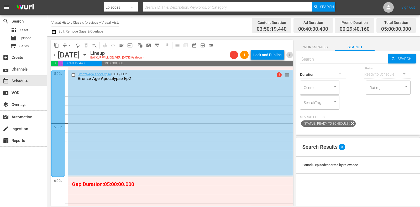
click at [289, 53] on span "chevron_right" at bounding box center [290, 55] width 7 height 7
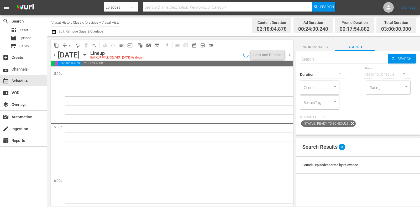
click at [334, 60] on input "text" at bounding box center [344, 59] width 88 height 13
paste input "Pompeii - Buried Secrets Of The [PERSON_NAME]"
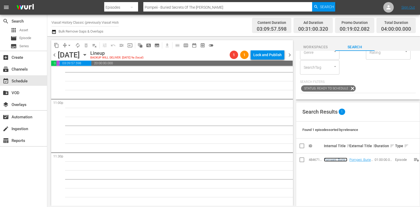
scroll to position [21, 0]
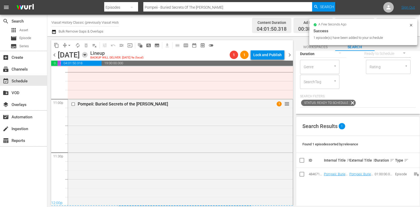
click at [88, 55] on icon "button" at bounding box center [85, 55] width 6 height 6
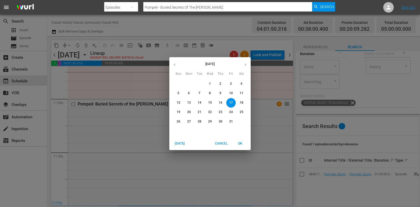
click at [188, 104] on p "13" at bounding box center [189, 103] width 4 height 4
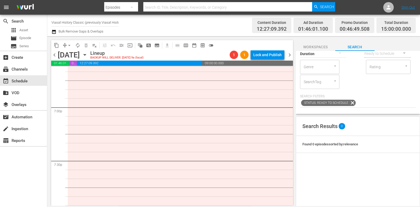
scroll to position [2007, 0]
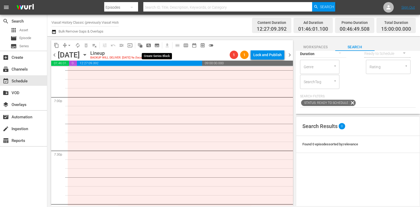
click at [158, 46] on span "subtitles_outlined" at bounding box center [157, 45] width 5 height 5
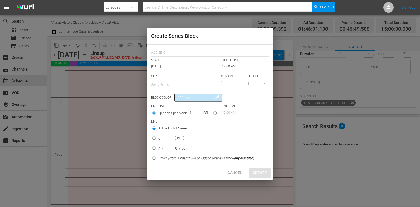
click at [171, 55] on input "text" at bounding box center [210, 53] width 118 height 8
paste input "Rise and Fall - Turning Points of WWII"
click at [173, 84] on input "text" at bounding box center [184, 85] width 67 height 13
paste input "Rise and Fall - Turning Points of WWII"
click at [170, 83] on input "Rise and Fall - Turning Points of WWII" at bounding box center [184, 85] width 67 height 13
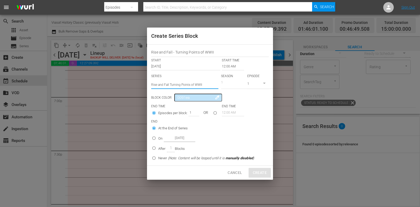
drag, startPoint x: 206, startPoint y: 85, endPoint x: 170, endPoint y: 87, distance: 35.8
click at [170, 87] on input "Rise and Fall Turning Points of WWII" at bounding box center [184, 85] width 67 height 13
click at [182, 101] on div "Rise and Fall: The Turning Points of World War II" at bounding box center [185, 99] width 59 height 13
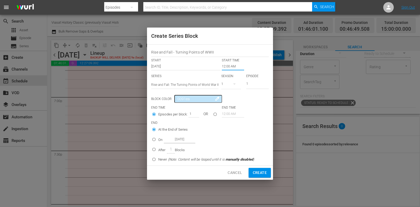
click at [235, 67] on input "12:00 AM" at bounding box center [233, 66] width 22 height 7
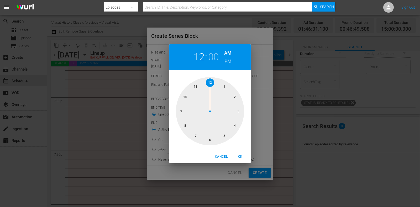
click at [200, 142] on div at bounding box center [210, 111] width 68 height 68
click at [226, 62] on h6 "PM" at bounding box center [228, 61] width 7 height 8
click at [242, 153] on button "OK" at bounding box center [240, 157] width 17 height 9
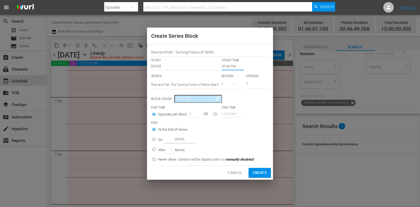
click at [166, 138] on input "[DATE]" at bounding box center [180, 139] width 32 height 7
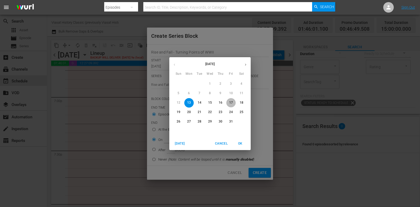
click at [233, 100] on button "17" at bounding box center [231, 102] width 9 height 9
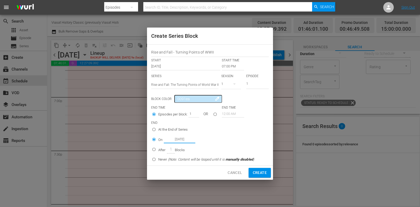
click at [262, 170] on span "Create" at bounding box center [260, 173] width 14 height 7
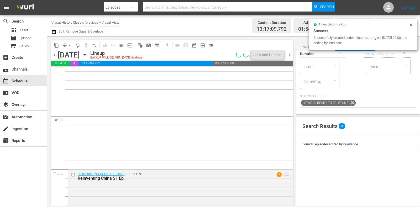
scroll to position [0, 0]
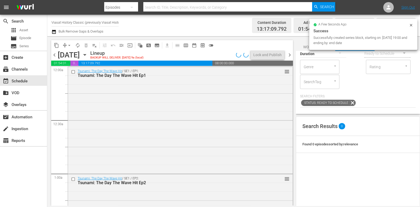
click at [290, 55] on span "chevron_right" at bounding box center [290, 55] width 7 height 7
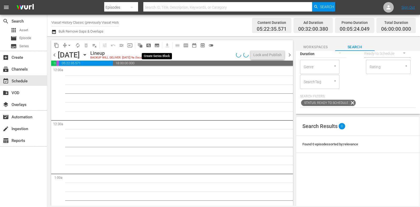
click at [158, 45] on span "subtitles_outlined" at bounding box center [157, 45] width 5 height 5
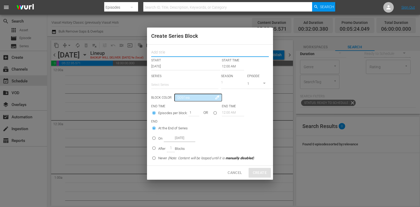
drag, startPoint x: 173, startPoint y: 54, endPoint x: 174, endPoint y: 59, distance: 5.3
click at [173, 54] on input "text" at bounding box center [210, 53] width 118 height 8
paste input "Rise and Fall - Turning Points of WWII"
click at [174, 79] on input "text" at bounding box center [184, 85] width 67 height 13
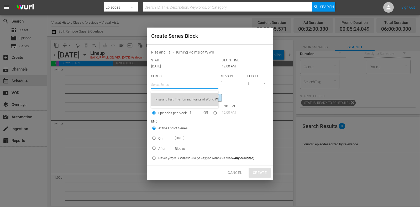
click at [183, 96] on div "Rise and Fall: The Turning Points of World War II" at bounding box center [185, 99] width 59 height 13
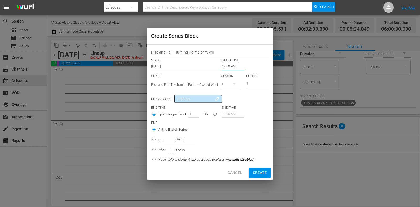
click at [231, 66] on input "12:00 AM" at bounding box center [233, 66] width 22 height 7
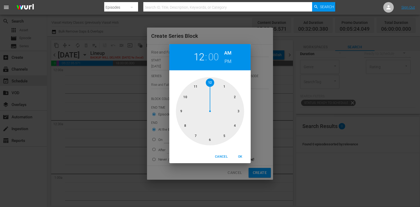
click at [260, 45] on div "12 : 00 AM PM 1 2 3 4 5 6 7 8 9 10 11 12 Cancel OK" at bounding box center [210, 103] width 420 height 207
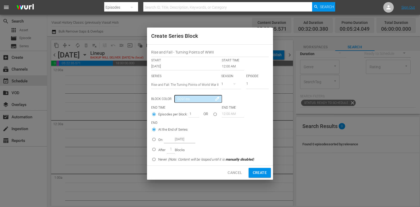
click at [160, 139] on p "On" at bounding box center [160, 139] width 4 height 5
click at [158, 139] on input "On [DATE]" at bounding box center [154, 140] width 9 height 9
click at [175, 139] on input "[DATE]" at bounding box center [180, 139] width 32 height 7
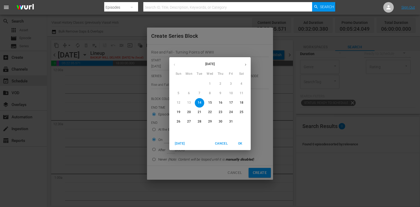
click at [241, 102] on p "18" at bounding box center [242, 103] width 4 height 4
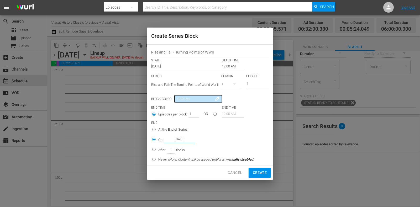
click at [267, 176] on button "Create" at bounding box center [260, 173] width 22 height 10
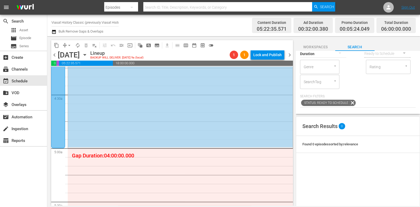
scroll to position [460, 0]
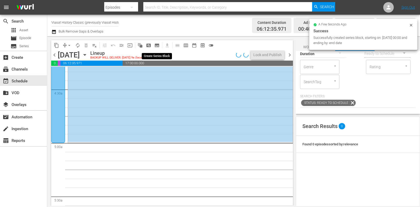
click at [157, 46] on span "subtitles_outlined" at bounding box center [157, 45] width 5 height 5
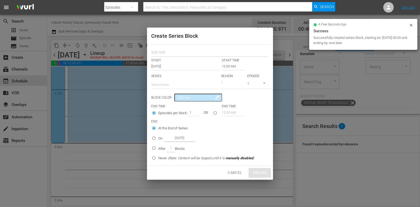
click at [169, 50] on input "text" at bounding box center [210, 53] width 118 height 8
paste input "Rise and Fall - Turning Points of WWII"
click at [178, 82] on input "text" at bounding box center [184, 85] width 67 height 13
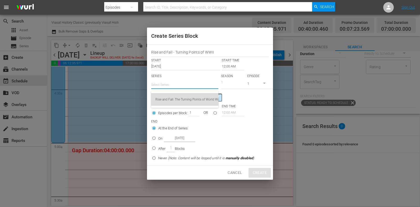
click at [185, 93] on div "Rise and Fall: The Turning Points of World War II" at bounding box center [185, 99] width 59 height 13
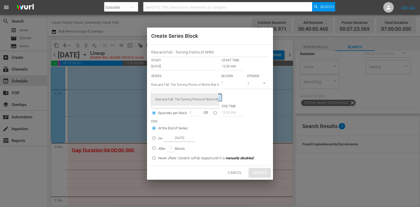
click at [190, 96] on div "Rise and Fall: The Turning Points of World War II" at bounding box center [185, 99] width 59 height 13
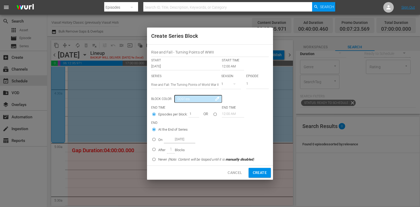
click at [227, 67] on input "12:00 AM" at bounding box center [233, 66] width 22 height 7
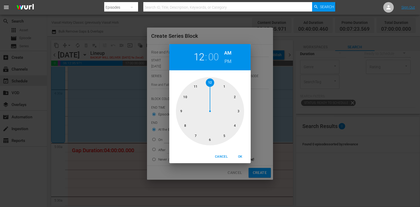
click at [227, 136] on div at bounding box center [210, 111] width 68 height 68
click at [238, 154] on span "OK" at bounding box center [240, 157] width 13 height 6
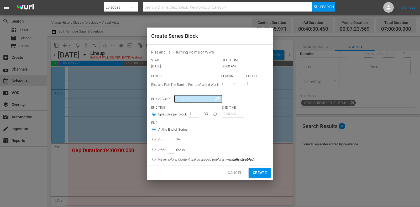
click at [158, 139] on input "On [DATE]" at bounding box center [154, 140] width 9 height 9
click at [183, 140] on input "[DATE]" at bounding box center [180, 139] width 32 height 7
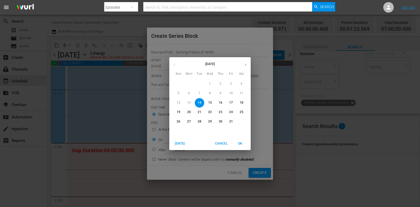
click at [234, 104] on span "17" at bounding box center [231, 103] width 9 height 4
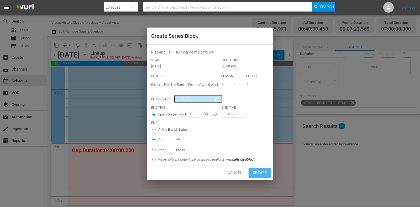
click at [263, 170] on span "Create" at bounding box center [260, 173] width 14 height 7
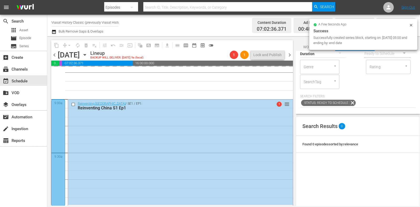
scroll to position [985, 0]
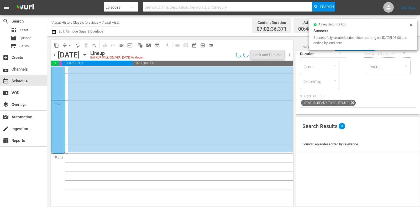
click at [158, 47] on span "subtitles_outlined" at bounding box center [157, 45] width 5 height 5
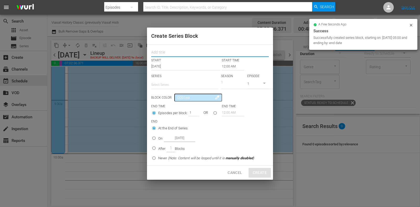
drag, startPoint x: 167, startPoint y: 54, endPoint x: 169, endPoint y: 56, distance: 2.8
click at [168, 54] on input "text" at bounding box center [210, 53] width 118 height 8
paste input "Rise and Fall - Turning Points of WWII"
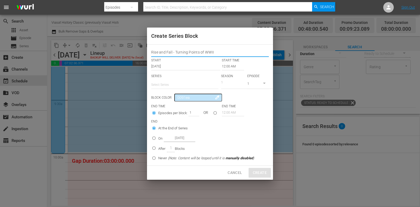
click at [177, 81] on input "text" at bounding box center [184, 85] width 67 height 13
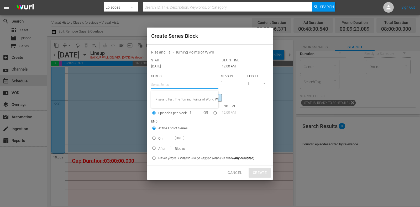
click at [183, 100] on div "Rise and Fall: The Turning Points of World War II" at bounding box center [185, 99] width 59 height 13
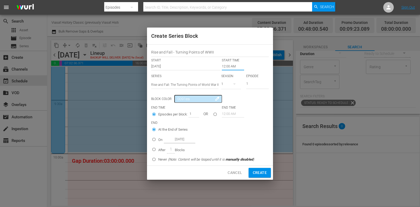
click at [226, 68] on input "12:00 AM" at bounding box center [233, 66] width 22 height 7
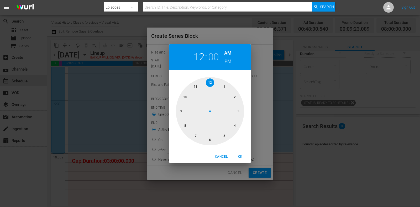
click at [186, 95] on div at bounding box center [210, 111] width 68 height 68
click at [238, 154] on span "OK" at bounding box center [240, 157] width 13 height 6
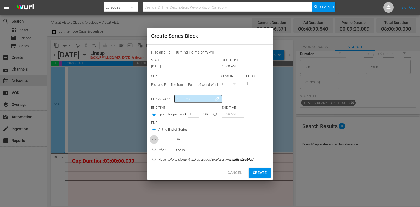
click at [157, 140] on input "On [DATE]" at bounding box center [154, 140] width 9 height 9
click at [177, 140] on input "[DATE]" at bounding box center [180, 139] width 32 height 7
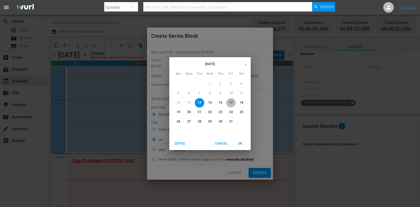
click at [231, 101] on p "17" at bounding box center [231, 103] width 4 height 4
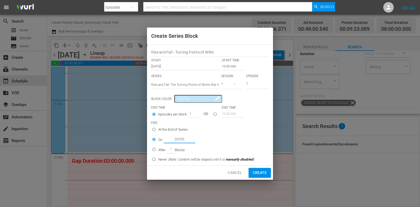
click at [264, 176] on button "Create" at bounding box center [260, 173] width 22 height 10
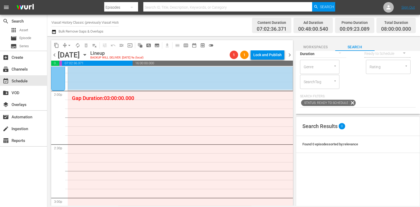
scroll to position [1478, 0]
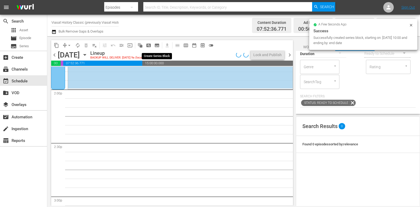
click at [157, 47] on span "subtitles_outlined" at bounding box center [157, 45] width 5 height 5
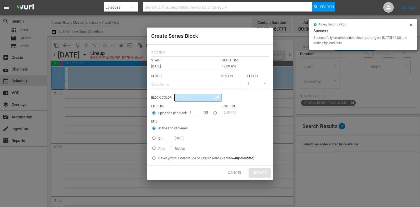
click at [168, 55] on input "text" at bounding box center [210, 53] width 118 height 8
paste input "Rise and Fall - Turning Points of WWII"
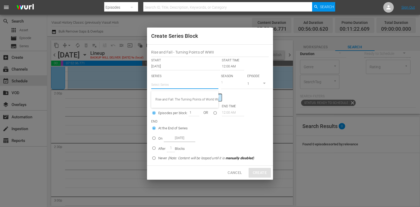
click at [173, 85] on input "text" at bounding box center [184, 85] width 67 height 13
click at [181, 99] on div "Rise and Fall: The Turning Points of World War II" at bounding box center [185, 99] width 59 height 13
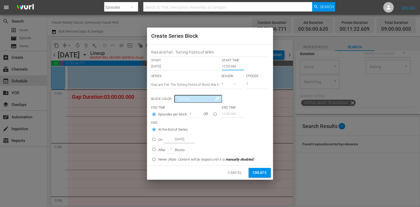
click at [226, 66] on input "12:00 AM" at bounding box center [233, 66] width 22 height 7
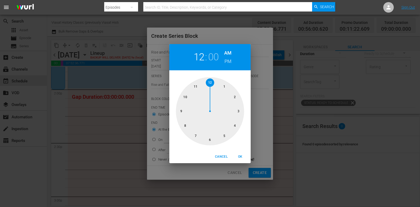
drag, startPoint x: 239, startPoint y: 109, endPoint x: 234, endPoint y: 90, distance: 19.7
click at [239, 110] on div at bounding box center [210, 111] width 68 height 68
click at [228, 61] on h6 "PM" at bounding box center [228, 61] width 7 height 8
drag, startPoint x: 248, startPoint y: 159, endPoint x: 244, endPoint y: 157, distance: 4.7
click at [247, 160] on button "OK" at bounding box center [240, 157] width 17 height 9
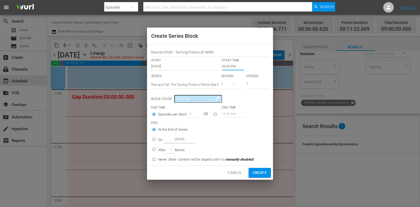
click at [153, 137] on input "On [DATE]" at bounding box center [154, 140] width 9 height 9
click at [171, 138] on input "[DATE]" at bounding box center [180, 139] width 32 height 7
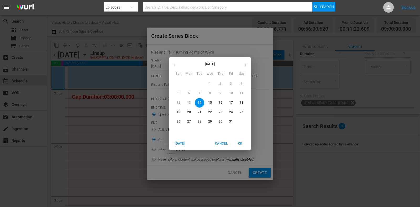
click at [233, 100] on button "17" at bounding box center [231, 102] width 9 height 9
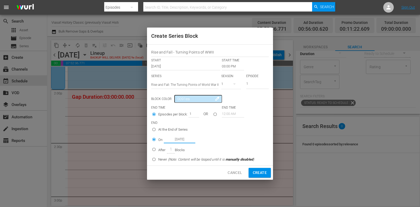
click at [257, 172] on span "Create" at bounding box center [260, 173] width 14 height 7
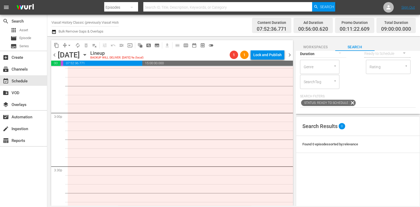
scroll to position [1577, 0]
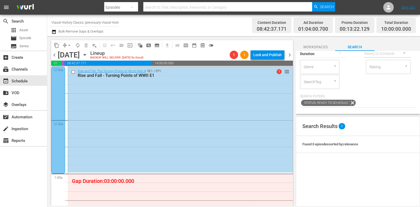
click at [56, 53] on span "chevron_left" at bounding box center [54, 55] width 7 height 7
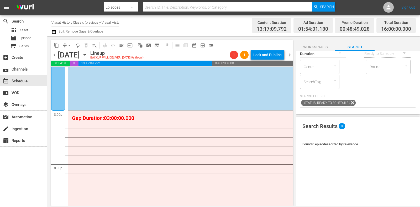
scroll to position [2102, 0]
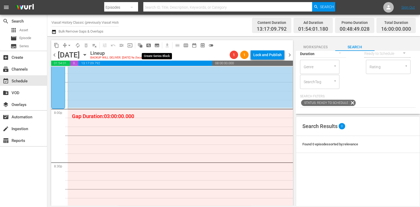
click at [157, 45] on span "subtitles_outlined" at bounding box center [157, 45] width 5 height 5
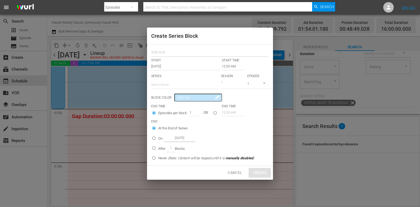
drag, startPoint x: 157, startPoint y: 45, endPoint x: 174, endPoint y: 52, distance: 18.9
click at [174, 52] on input "text" at bounding box center [210, 53] width 118 height 8
paste input "Secret Weapons: WWII"
type input "Secret Weapons: WWII"
click at [173, 84] on input "text" at bounding box center [184, 85] width 67 height 13
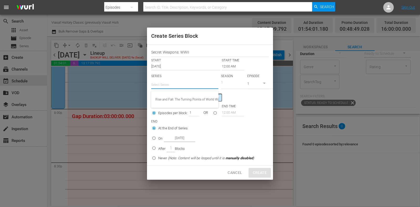
paste input "Secret Weapons: WWII"
click at [184, 95] on div "Secret Weapons: WWII" at bounding box center [185, 99] width 59 height 13
type input "Secret Weapons: WWII"
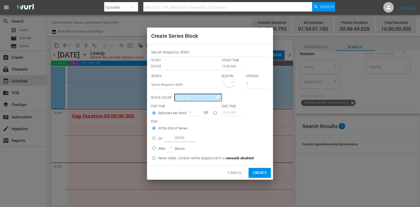
click at [225, 66] on input "12:00 AM" at bounding box center [233, 66] width 22 height 7
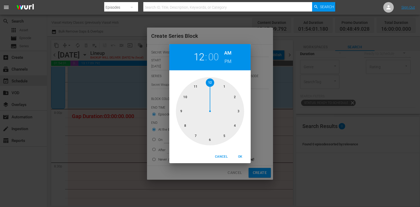
click at [182, 127] on div at bounding box center [210, 111] width 68 height 68
drag, startPoint x: 230, startPoint y: 64, endPoint x: 231, endPoint y: 73, distance: 9.0
click at [230, 64] on h6 "PM" at bounding box center [228, 61] width 7 height 8
click at [242, 152] on div "Cancel OK" at bounding box center [209, 157] width 81 height 13
click at [245, 155] on span "OK" at bounding box center [240, 157] width 13 height 6
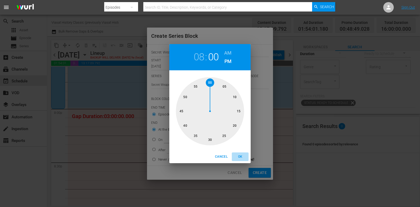
type input "08:00 PM"
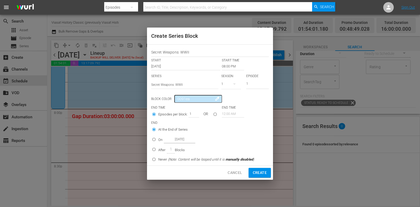
drag, startPoint x: 160, startPoint y: 141, endPoint x: 178, endPoint y: 140, distance: 17.9
click at [160, 140] on p "On" at bounding box center [160, 139] width 4 height 5
click at [158, 140] on input "On [DATE]" at bounding box center [154, 140] width 9 height 9
radio input "false"
radio input "true"
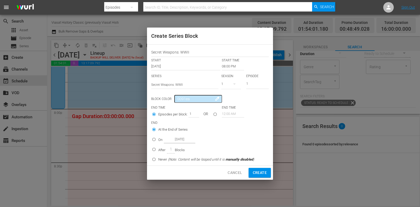
click at [178, 140] on input "[DATE]" at bounding box center [180, 139] width 32 height 7
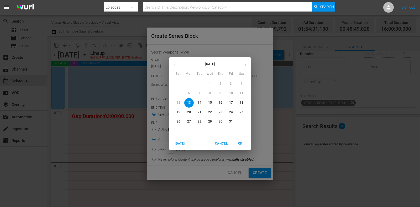
click at [229, 104] on span "17" at bounding box center [231, 103] width 9 height 4
type input "[DATE]"
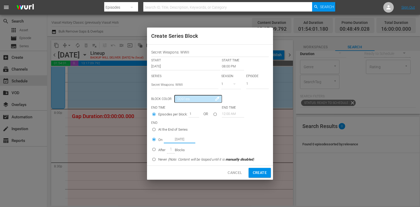
click at [259, 171] on span "Create" at bounding box center [260, 173] width 14 height 7
type input "12:00 AM"
radio input "true"
type input "[DATE]"
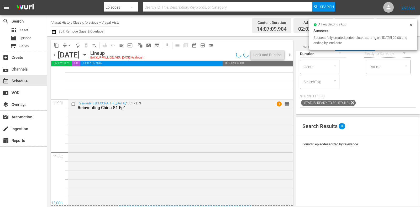
scroll to position [0, 0]
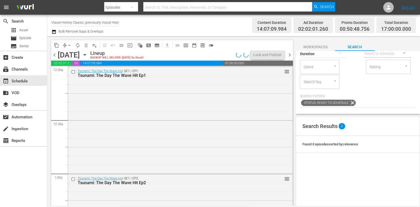
click at [292, 60] on div "chevron_left Monday, October 13th October 13th Lineup BACKUP WILL DELIVER: 10/1…" at bounding box center [172, 55] width 242 height 10
click at [291, 57] on span "chevron_right" at bounding box center [290, 55] width 7 height 7
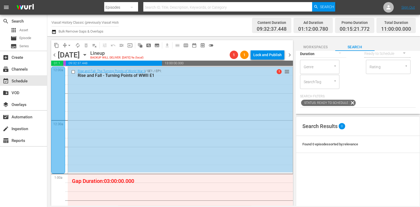
scroll to position [65, 0]
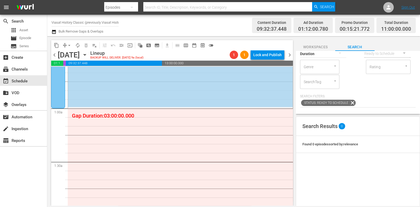
click at [159, 47] on span "subtitles_outlined" at bounding box center [157, 45] width 5 height 5
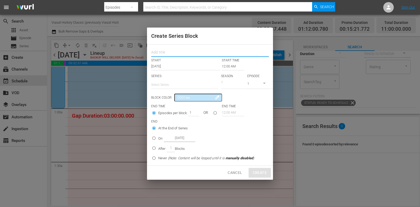
click at [173, 52] on input "text" at bounding box center [210, 53] width 118 height 8
paste input "Secret Weapons: WWII"
type input "Secret Weapons: WWII"
click at [173, 87] on input "text" at bounding box center [184, 85] width 67 height 13
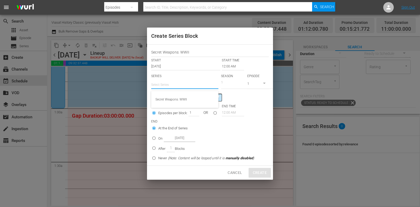
click at [180, 101] on div "Secret Weapons: WWII" at bounding box center [185, 99] width 59 height 13
type input "Secret Weapons: WWII"
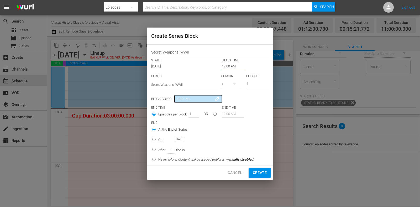
click at [227, 68] on input "12:00 AM" at bounding box center [233, 66] width 22 height 7
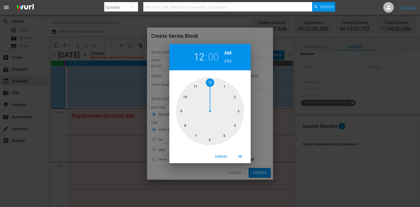
click at [226, 85] on div at bounding box center [210, 111] width 68 height 68
click at [243, 160] on span "OK" at bounding box center [240, 157] width 13 height 6
type input "01:00 AM"
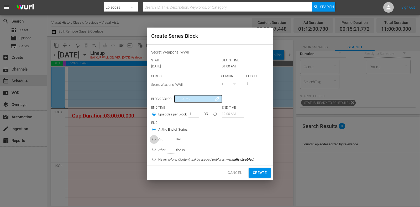
click at [154, 140] on input "On [DATE]" at bounding box center [154, 140] width 9 height 9
radio input "true"
click at [194, 140] on input "[DATE]" at bounding box center [180, 139] width 32 height 7
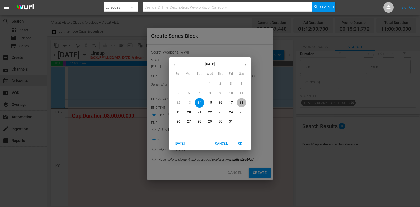
click at [240, 103] on p "18" at bounding box center [242, 103] width 4 height 4
type input "[DATE]"
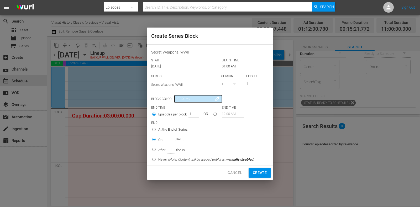
click at [258, 171] on span "Create" at bounding box center [260, 173] width 14 height 7
type input "12:00 AM"
radio input "true"
type input "[DATE]"
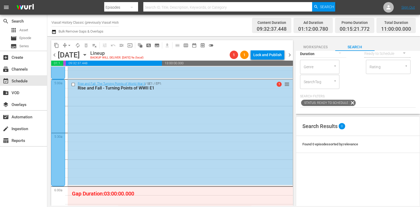
scroll to position [558, 0]
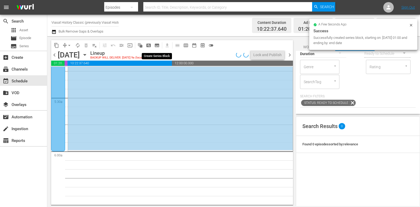
click at [157, 44] on span "subtitles_outlined" at bounding box center [157, 45] width 5 height 5
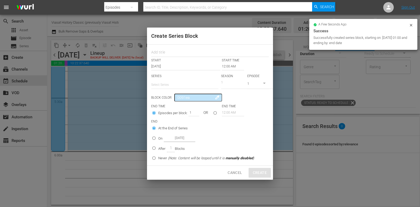
click at [161, 48] on div at bounding box center [210, 52] width 118 height 11
click at [162, 50] on input "text" at bounding box center [210, 53] width 118 height 8
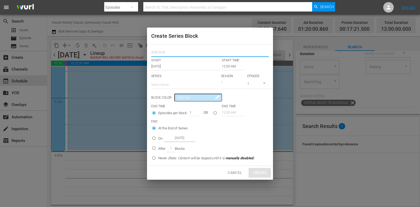
paste input "Secret Weapons: WWII"
type input "Secret Weapons: WWII"
drag, startPoint x: 171, startPoint y: 81, endPoint x: 171, endPoint y: 85, distance: 4.0
click at [171, 81] on input "text" at bounding box center [184, 85] width 67 height 13
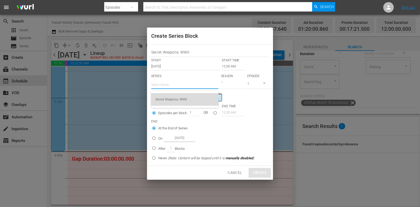
click at [176, 98] on div "Secret Weapons: WWII" at bounding box center [185, 99] width 59 height 13
type input "Secret Weapons: WWII"
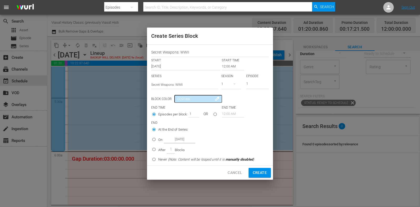
click at [226, 66] on input "12:00 AM" at bounding box center [233, 66] width 22 height 7
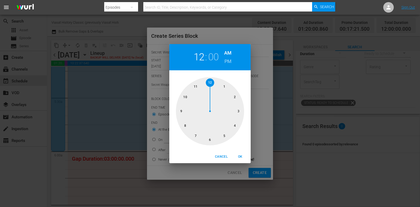
click at [210, 138] on div at bounding box center [210, 111] width 68 height 68
click at [242, 161] on div "Cancel OK" at bounding box center [209, 157] width 81 height 13
click at [241, 160] on span "OK" at bounding box center [240, 157] width 13 height 6
type input "06:00 AM"
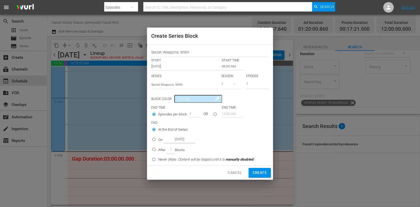
click at [162, 139] on p "On" at bounding box center [160, 139] width 4 height 5
click at [158, 139] on input "On [DATE]" at bounding box center [154, 140] width 9 height 9
radio input "false"
radio input "true"
click at [181, 139] on input "[DATE]" at bounding box center [180, 139] width 32 height 7
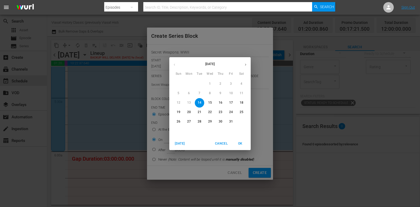
click at [231, 106] on button "17" at bounding box center [231, 102] width 9 height 9
type input "[DATE]"
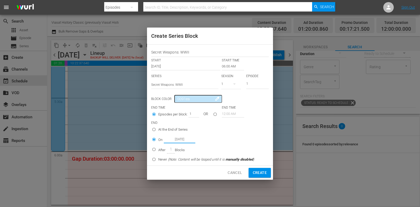
click at [261, 170] on span "Create" at bounding box center [260, 173] width 14 height 7
type input "12:00 AM"
radio input "true"
type input "[DATE]"
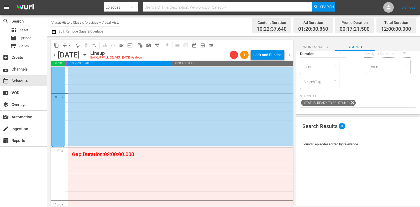
scroll to position [1117, 0]
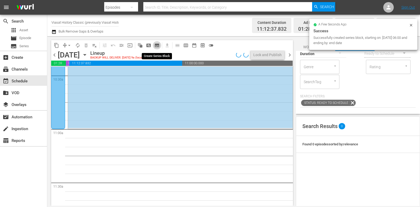
click at [158, 46] on span "subtitles_outlined" at bounding box center [157, 45] width 5 height 5
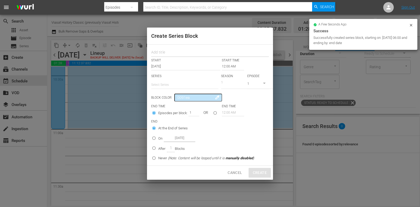
drag, startPoint x: 158, startPoint y: 46, endPoint x: 164, endPoint y: 50, distance: 6.7
click at [164, 48] on div at bounding box center [210, 52] width 118 height 11
click at [164, 50] on input "text" at bounding box center [210, 53] width 118 height 8
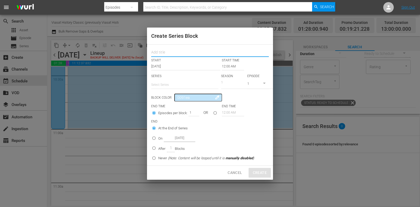
paste input "Secret Weapons: WWII"
type input "Secret Weapons: WWII"
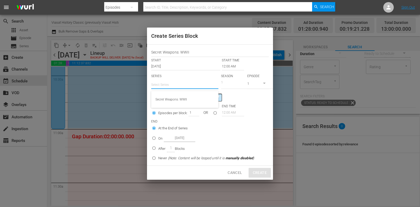
click at [176, 83] on input "text" at bounding box center [184, 85] width 67 height 13
click at [177, 92] on div "Secret Weapons: WWII" at bounding box center [184, 99] width 67 height 17
click at [178, 95] on div "Secret Weapons: WWII" at bounding box center [185, 99] width 59 height 13
type input "Secret Weapons: WWII"
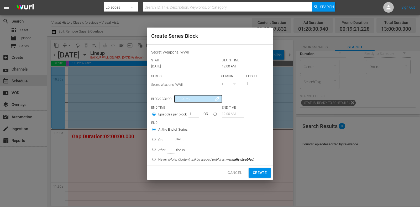
click at [223, 67] on input "12:00 AM" at bounding box center [233, 66] width 22 height 7
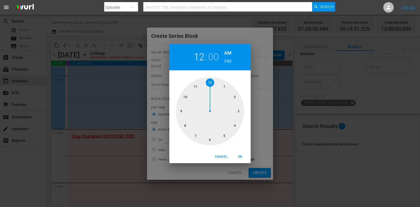
click at [197, 83] on div at bounding box center [210, 111] width 68 height 68
click at [242, 154] on button "OK" at bounding box center [240, 157] width 17 height 9
type input "11:00 AM"
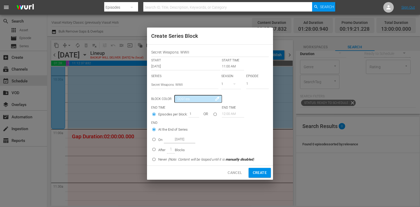
click at [161, 139] on p "On" at bounding box center [160, 139] width 4 height 5
click at [158, 139] on input "On [DATE]" at bounding box center [154, 140] width 9 height 9
radio input "false"
radio input "true"
click at [183, 139] on input "[DATE]" at bounding box center [180, 139] width 32 height 7
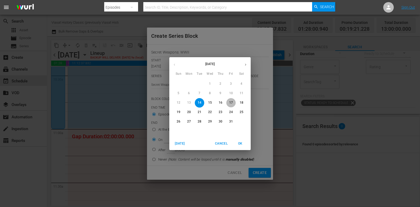
click at [232, 104] on p "17" at bounding box center [231, 103] width 4 height 4
type input "[DATE]"
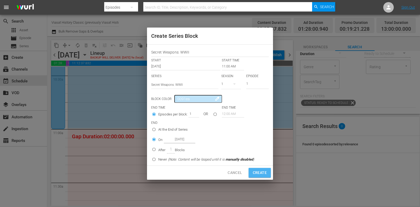
drag, startPoint x: 264, startPoint y: 175, endPoint x: 255, endPoint y: 169, distance: 10.5
click at [264, 175] on span "Create" at bounding box center [260, 173] width 14 height 7
type input "12:00 AM"
radio input "true"
type input "[DATE]"
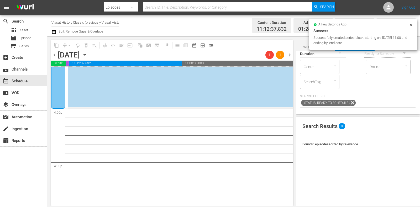
scroll to position [1675, 0]
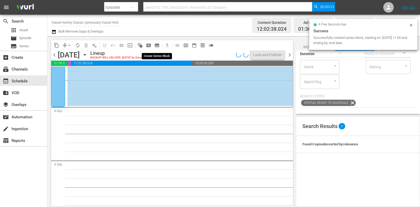
click at [158, 46] on span "subtitles_outlined" at bounding box center [157, 45] width 5 height 5
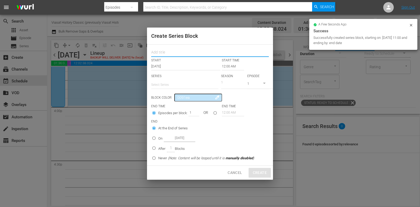
click at [165, 54] on input "text" at bounding box center [210, 53] width 118 height 8
paste input "Secret Weapons: WWII"
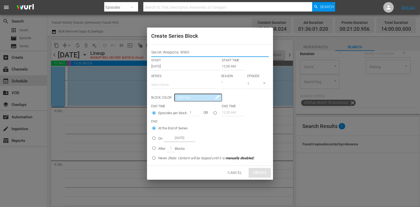
type input "Secret Weapons: WWII"
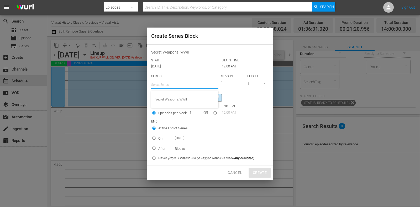
click at [171, 80] on input "text" at bounding box center [184, 85] width 67 height 13
click at [178, 96] on div "Secret Weapons: WWII" at bounding box center [185, 99] width 59 height 13
type input "Secret Weapons: WWII"
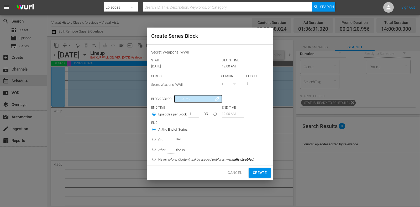
click at [227, 68] on input "12:00 AM" at bounding box center [233, 66] width 22 height 7
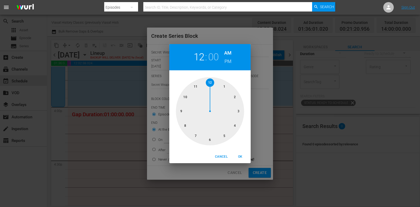
click at [229, 126] on div at bounding box center [210, 111] width 68 height 68
click at [227, 65] on div "04 : 00 AM PM" at bounding box center [209, 57] width 81 height 26
click at [227, 64] on h6 "PM" at bounding box center [228, 61] width 7 height 8
click at [237, 154] on button "OK" at bounding box center [240, 157] width 17 height 9
type input "04:00 PM"
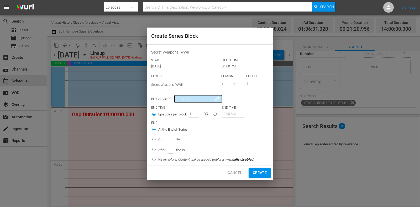
click at [160, 140] on p "On" at bounding box center [160, 139] width 4 height 5
click at [158, 140] on input "On [DATE]" at bounding box center [154, 140] width 9 height 9
radio input "false"
radio input "true"
click at [176, 139] on input "[DATE]" at bounding box center [180, 139] width 32 height 7
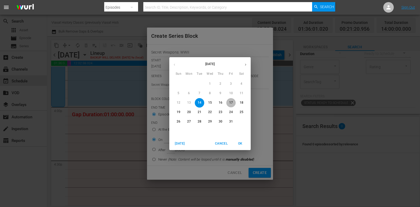
click at [233, 103] on p "17" at bounding box center [231, 103] width 4 height 4
type input "[DATE]"
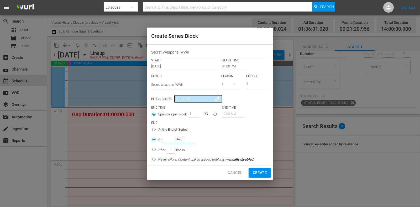
drag, startPoint x: 263, startPoint y: 174, endPoint x: 263, endPoint y: 170, distance: 3.4
click at [264, 172] on span "Create" at bounding box center [260, 173] width 14 height 7
type input "12:00 AM"
radio input "true"
type input "[DATE]"
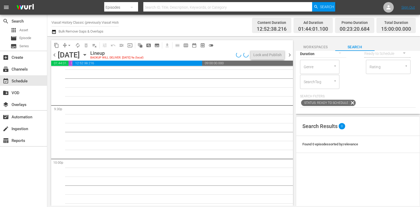
scroll to position [2434, 0]
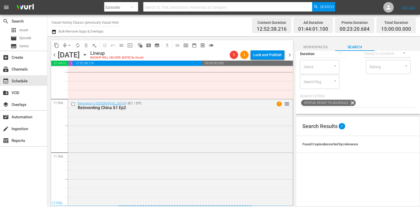
click at [88, 55] on icon "button" at bounding box center [85, 55] width 6 height 6
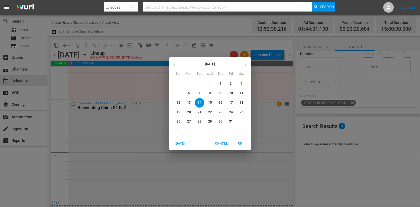
click at [188, 102] on p "13" at bounding box center [189, 103] width 4 height 4
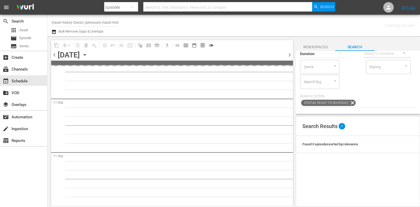
scroll to position [2433, 0]
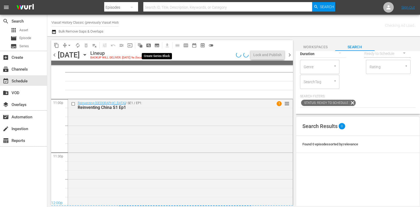
click at [156, 46] on span "subtitles_outlined" at bounding box center [157, 45] width 5 height 5
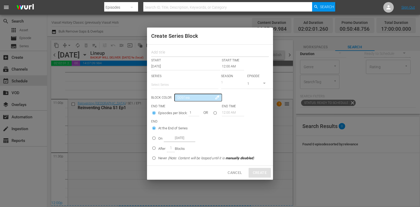
click at [177, 56] on input "text" at bounding box center [210, 53] width 118 height 8
paste input "Murderous History"
type input "Murderous History"
click at [176, 83] on input "text" at bounding box center [184, 85] width 67 height 13
paste input "Murderous History"
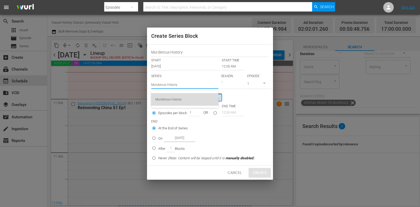
click at [190, 102] on div "Murderous History" at bounding box center [185, 99] width 59 height 13
type input "Murderous History"
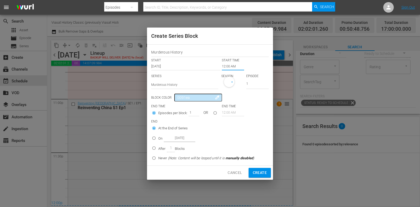
click at [229, 66] on input "12:00 AM" at bounding box center [233, 66] width 22 height 7
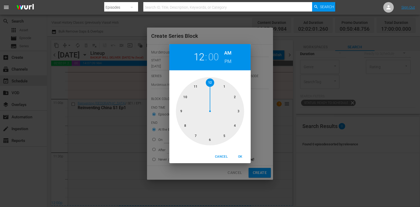
click at [195, 137] on div at bounding box center [210, 111] width 68 height 68
click at [239, 153] on button "OK" at bounding box center [240, 157] width 17 height 9
type input "07:00 AM"
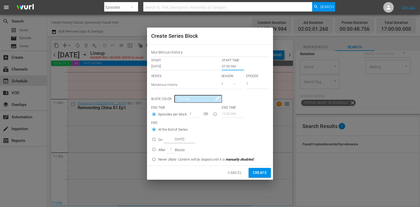
drag, startPoint x: 249, startPoint y: 85, endPoint x: 205, endPoint y: 106, distance: 48.3
click at [227, 93] on div "Murderous History START START TIME Oct 13th 2025 07:00 AM SERIES Select Series …" at bounding box center [210, 105] width 126 height 121
type input "4"
click at [160, 136] on label "On [DATE]" at bounding box center [202, 139] width 105 height 9
click at [158, 136] on input "On [DATE]" at bounding box center [154, 140] width 9 height 9
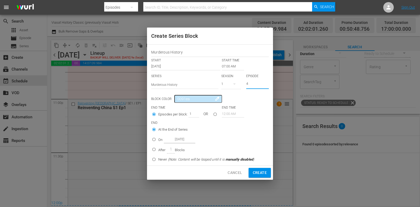
radio input "false"
radio input "true"
click at [173, 137] on input "[DATE]" at bounding box center [180, 139] width 32 height 7
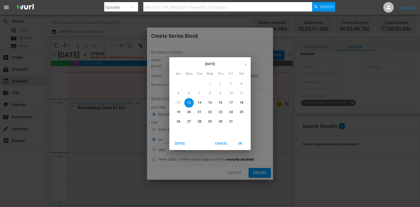
click at [209, 102] on p "15" at bounding box center [210, 103] width 4 height 4
type input "[DATE]"
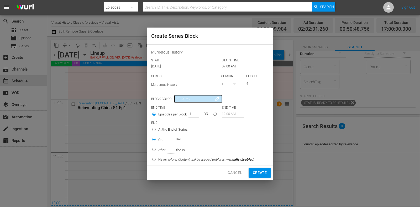
click at [260, 173] on span "Create" at bounding box center [260, 173] width 14 height 7
type input "12:00 AM"
type input "1"
radio input "true"
type input "[DATE]"
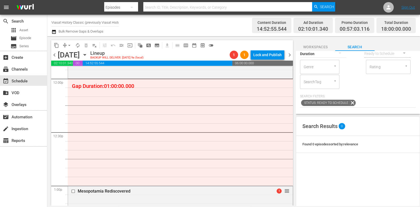
scroll to position [1284, 0]
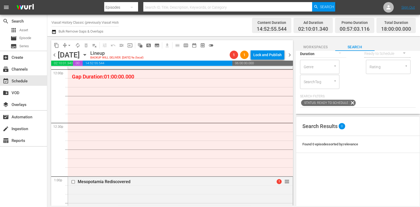
click at [156, 45] on span "subtitles_outlined" at bounding box center [157, 45] width 5 height 5
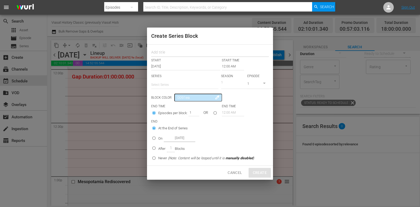
click at [162, 52] on input "text" at bounding box center [210, 53] width 118 height 8
paste input "Murderous History"
type input "Murderous History"
click at [166, 82] on input "text" at bounding box center [184, 85] width 67 height 13
click at [173, 98] on div "Murderous History" at bounding box center [185, 99] width 59 height 13
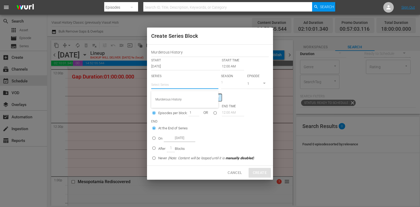
type input "Murderous History"
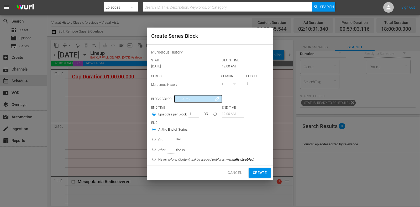
click at [229, 63] on input "12:00 AM" at bounding box center [233, 66] width 22 height 7
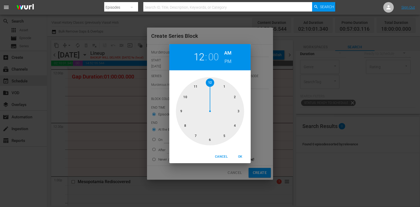
drag, startPoint x: 230, startPoint y: 52, endPoint x: 230, endPoint y: 58, distance: 6.6
click at [230, 52] on h6 "AM" at bounding box center [227, 53] width 7 height 8
click at [229, 62] on h6 "PM" at bounding box center [228, 61] width 7 height 8
click at [238, 156] on span "OK" at bounding box center [240, 157] width 13 height 6
type input "12:00 PM"
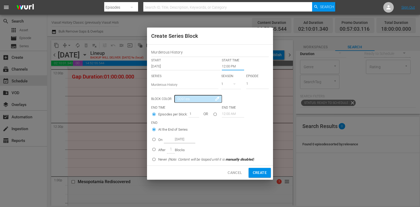
click at [221, 86] on div "SERIES Select Series Murderous History SEASON 1 EPISODE 1" at bounding box center [210, 83] width 118 height 18
type input "4"
click at [163, 137] on div "On [DATE]" at bounding box center [176, 139] width 37 height 7
click at [158, 137] on input "On [DATE]" at bounding box center [154, 140] width 9 height 9
radio input "false"
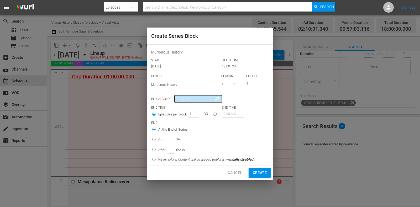
radio input "true"
click at [172, 138] on input "[DATE]" at bounding box center [180, 139] width 32 height 7
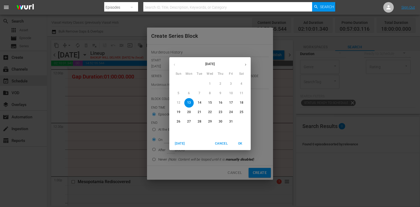
click at [210, 101] on p "15" at bounding box center [210, 103] width 4 height 4
type input "[DATE]"
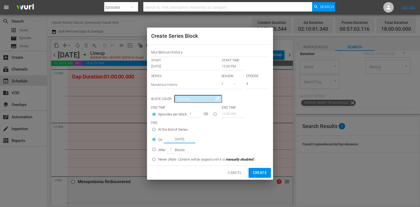
click at [257, 171] on span "Create" at bounding box center [260, 173] width 14 height 7
type input "12:00 AM"
type input "1"
radio input "true"
type input "[DATE]"
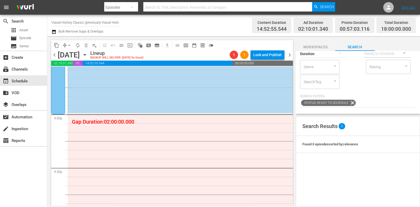
scroll to position [2236, 0]
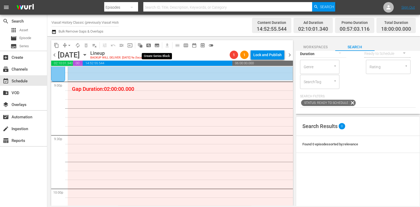
click at [160, 46] on button "subtitles_outlined" at bounding box center [157, 45] width 8 height 8
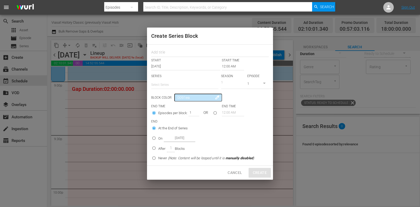
drag, startPoint x: 160, startPoint y: 46, endPoint x: 163, endPoint y: 31, distance: 15.3
click at [163, 31] on div "Create Series Block" at bounding box center [210, 36] width 126 height 17
click at [165, 47] on div at bounding box center [210, 52] width 118 height 11
click at [166, 51] on input "text" at bounding box center [210, 53] width 118 height 8
paste input "Murderous History"
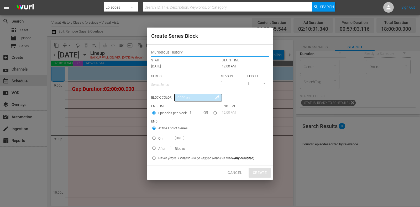
type input "Murderous History"
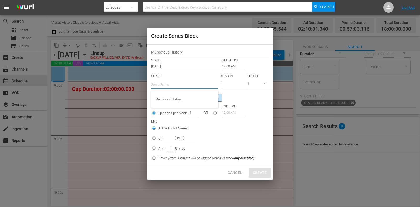
click at [169, 90] on input "text" at bounding box center [184, 85] width 67 height 13
click at [173, 99] on div "Murderous History" at bounding box center [185, 99] width 59 height 13
type input "Murderous History"
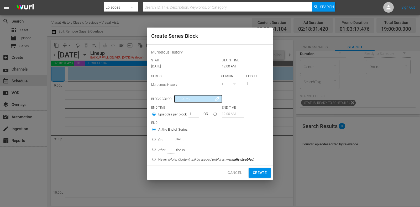
click at [228, 66] on input "12:00 AM" at bounding box center [233, 66] width 22 height 7
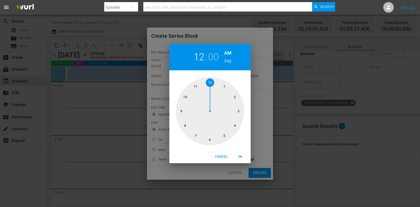
click at [188, 114] on div at bounding box center [210, 111] width 68 height 68
click at [231, 63] on h6 "PM" at bounding box center [228, 61] width 7 height 8
click at [243, 157] on span "OK" at bounding box center [240, 157] width 13 height 6
type input "09:00 PM"
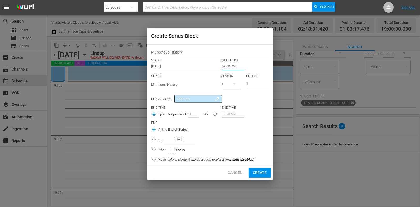
drag, startPoint x: 251, startPoint y: 86, endPoint x: 221, endPoint y: 102, distance: 34.9
click at [225, 98] on div "Murderous History START START TIME Oct 13th 2025 09:00 PM SERIES Select Series …" at bounding box center [210, 105] width 126 height 121
type input "5"
click at [164, 140] on input "[DATE]" at bounding box center [180, 139] width 32 height 7
radio input "false"
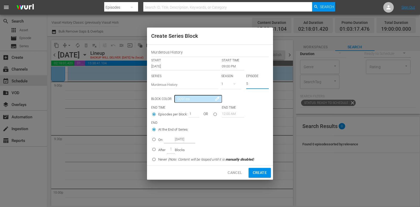
radio input "true"
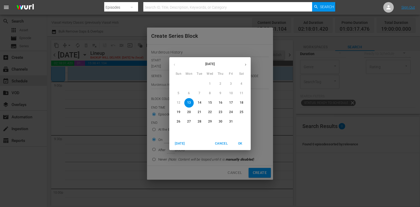
click at [175, 138] on div "Today Cancel OK" at bounding box center [209, 143] width 81 height 13
click at [200, 102] on p "14" at bounding box center [200, 103] width 4 height 4
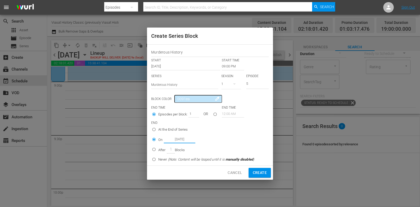
type input "[DATE]"
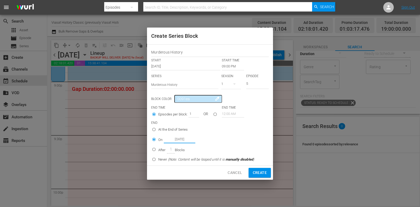
click at [256, 169] on button "Create" at bounding box center [260, 173] width 22 height 10
type input "12:00 AM"
type input "1"
radio input "true"
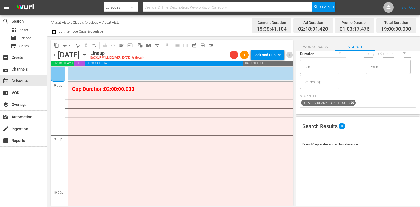
click at [291, 53] on span "chevron_right" at bounding box center [290, 55] width 7 height 7
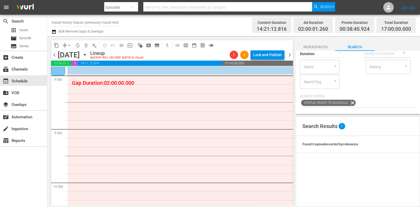
scroll to position [2193, 0]
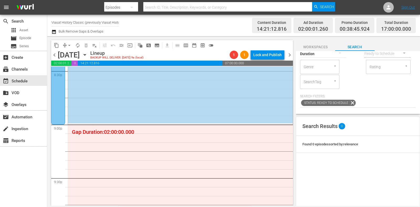
click at [56, 56] on span "chevron_left" at bounding box center [54, 55] width 7 height 7
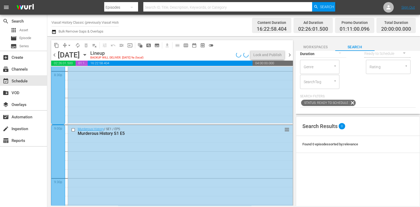
click at [59, 138] on div at bounding box center [58, 178] width 14 height 107
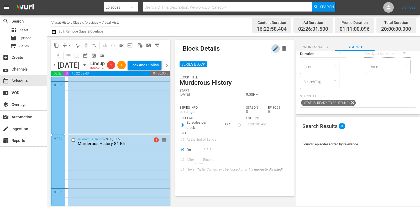
click at [273, 51] on icon "button" at bounding box center [276, 48] width 6 height 6
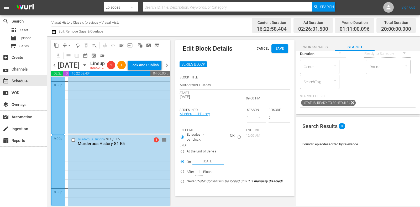
click at [208, 160] on input "[DATE]" at bounding box center [209, 161] width 32 height 7
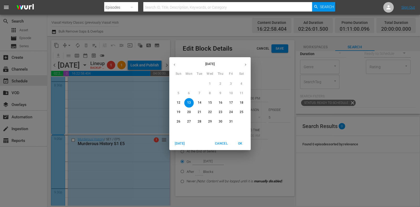
click at [199, 103] on p "14" at bounding box center [200, 103] width 4 height 4
type input "[DATE]"
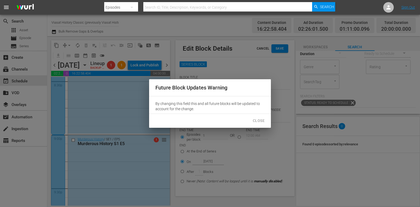
click at [264, 119] on span "Close" at bounding box center [259, 121] width 12 height 7
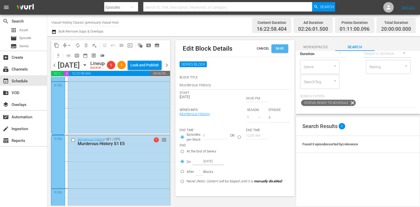
click at [276, 51] on span "Save" at bounding box center [280, 49] width 8 height 6
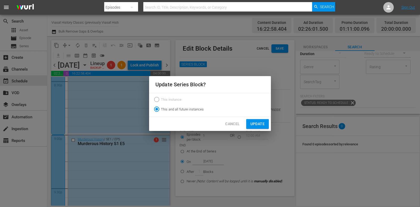
click at [250, 122] on button "Update" at bounding box center [257, 124] width 23 height 10
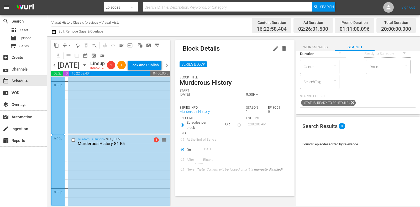
click at [168, 69] on span "chevron_right" at bounding box center [167, 65] width 7 height 7
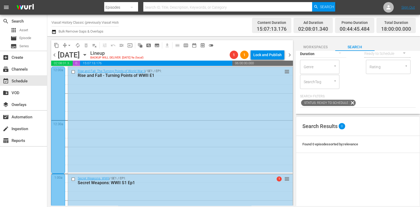
click at [160, 47] on span "subtitles_outlined" at bounding box center [157, 45] width 8 height 8
click at [160, 46] on button "subtitles_outlined" at bounding box center [157, 45] width 8 height 8
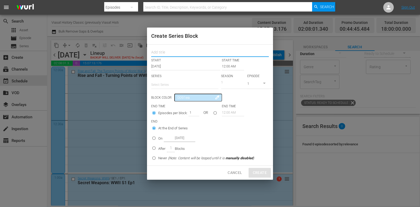
click at [167, 54] on input "text" at bounding box center [210, 53] width 118 height 8
paste input "Murderous History"
type input "Murderous History"
click at [172, 76] on p "SERIES" at bounding box center [184, 76] width 67 height 4
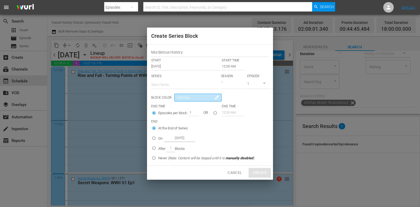
click at [181, 94] on input "0091ea" at bounding box center [197, 98] width 47 height 8
click at [182, 87] on input "text" at bounding box center [184, 85] width 67 height 13
click at [184, 100] on div "Murderous History" at bounding box center [185, 99] width 59 height 13
type input "Murderous History"
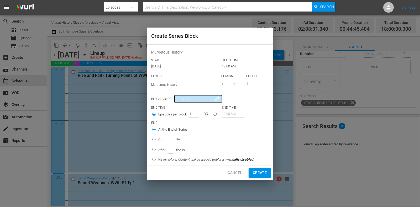
click at [227, 66] on input "12:00 AM" at bounding box center [233, 66] width 22 height 7
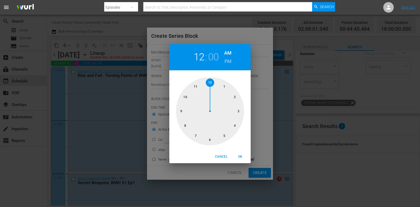
click at [232, 97] on div at bounding box center [210, 111] width 68 height 68
click at [242, 157] on span "OK" at bounding box center [240, 157] width 13 height 6
type input "02:00 AM"
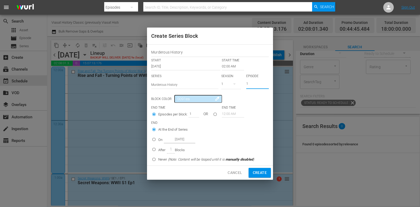
drag, startPoint x: 253, startPoint y: 86, endPoint x: 227, endPoint y: 95, distance: 26.8
click at [229, 93] on div "Murderous History START START TIME Oct 14th 2025 02:00 AM SERIES Select Series …" at bounding box center [210, 105] width 126 height 121
type input "5"
click at [162, 137] on div "On [DATE]" at bounding box center [176, 139] width 37 height 7
click at [158, 137] on input "On [DATE]" at bounding box center [154, 140] width 9 height 9
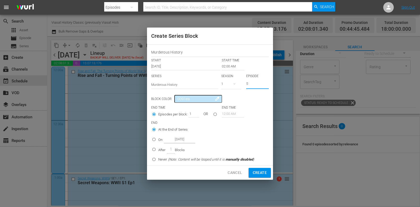
radio input "false"
radio input "true"
click at [174, 139] on input "[DATE]" at bounding box center [180, 139] width 32 height 7
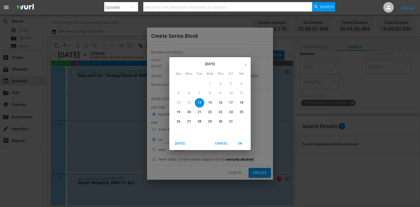
click at [210, 102] on p "15" at bounding box center [210, 103] width 4 height 4
type input "[DATE]"
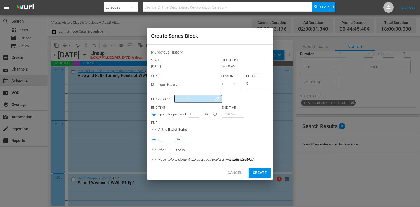
click at [258, 166] on div "Create Series Block Murderous History START START TIME Oct 14th 2025 02:00 AM S…" at bounding box center [210, 104] width 126 height 152
click at [258, 167] on div "Cancel Create" at bounding box center [210, 173] width 126 height 14
click at [258, 170] on span "Create" at bounding box center [260, 173] width 14 height 7
type input "12:00 AM"
type input "1"
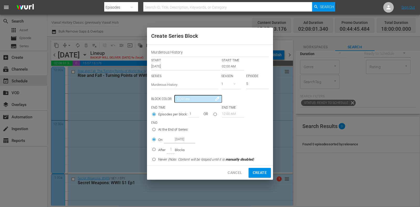
radio input "true"
type input "[DATE]"
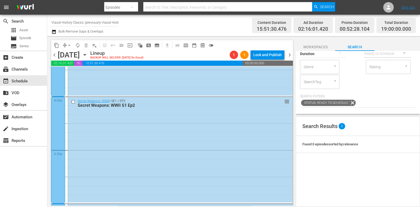
scroll to position [2246, 0]
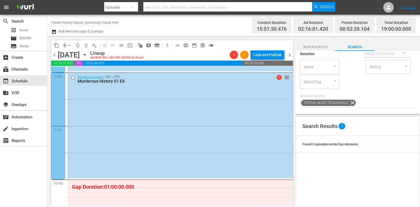
click at [290, 53] on span "chevron_right" at bounding box center [290, 55] width 7 height 7
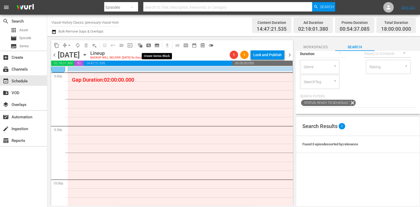
click at [159, 45] on span "subtitles_outlined" at bounding box center [157, 45] width 5 height 5
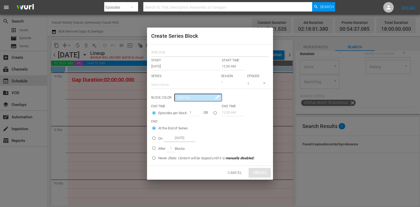
click at [169, 55] on input "text" at bounding box center [210, 53] width 118 height 8
paste input "Cursed Bloodlines"
type input "Cursed Bloodlines"
click at [172, 81] on input "text" at bounding box center [184, 85] width 67 height 13
paste input "Cursed Bloodlines"
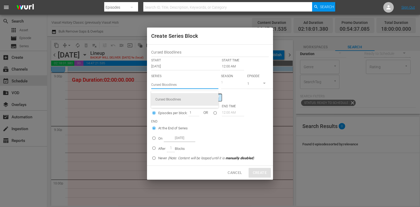
click at [193, 98] on div "Cursed Bloodlines" at bounding box center [185, 99] width 59 height 13
type input "Cursed Bloodlines"
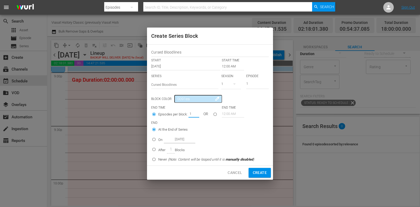
drag, startPoint x: 189, startPoint y: 112, endPoint x: 218, endPoint y: 100, distance: 31.1
click at [198, 113] on div "1" at bounding box center [194, 113] width 11 height 7
type input "2"
click at [230, 70] on input "12:00 AM" at bounding box center [233, 66] width 22 height 7
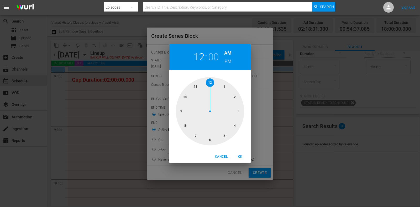
click at [180, 111] on div at bounding box center [210, 111] width 68 height 68
click at [225, 61] on h6 "PM" at bounding box center [228, 61] width 7 height 8
click at [244, 158] on span "OK" at bounding box center [240, 157] width 13 height 6
type input "09:00 PM"
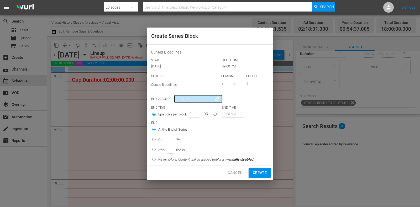
click at [160, 139] on p "On" at bounding box center [160, 139] width 4 height 5
click at [158, 139] on input "On [DATE]" at bounding box center [154, 140] width 9 height 9
radio input "false"
radio input "true"
click at [172, 139] on input "[DATE]" at bounding box center [180, 139] width 32 height 7
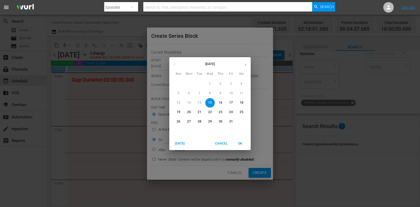
click at [229, 102] on p "17" at bounding box center [231, 103] width 4 height 4
type input "[DATE]"
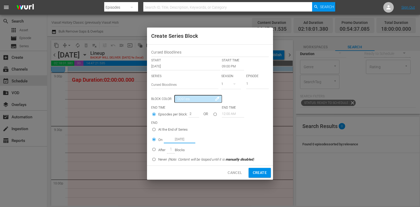
click at [259, 167] on div "Cancel Create" at bounding box center [210, 173] width 126 height 14
click at [259, 169] on button "Create" at bounding box center [260, 173] width 22 height 10
type input "12:00 AM"
type input "1"
radio input "true"
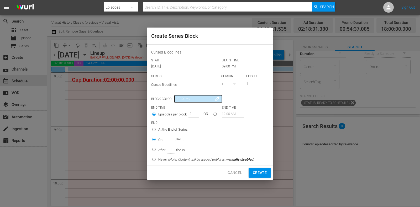
type input "[DATE]"
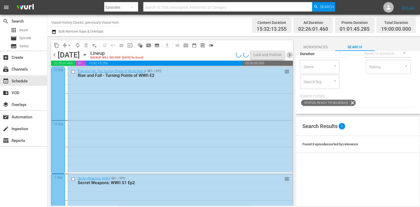
click at [289, 53] on span "chevron_right" at bounding box center [290, 55] width 7 height 7
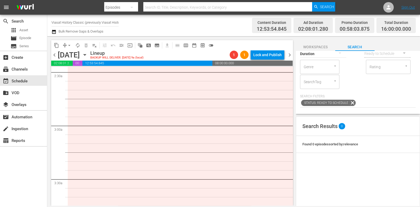
scroll to position [131, 0]
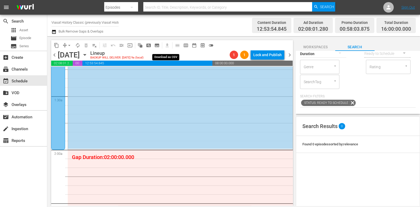
click at [160, 47] on button "subtitles_outlined" at bounding box center [157, 45] width 8 height 8
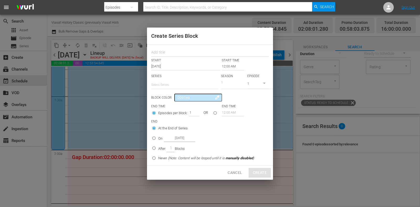
click at [166, 54] on input "text" at bounding box center [210, 53] width 118 height 8
paste input "Cursed Bloodlines"
type input "Cursed Bloodlines"
click at [169, 91] on body "menu Search By Episodes Search ID, Title, Description, Keywords, or Category Se…" at bounding box center [210, 103] width 420 height 207
click at [172, 102] on div "Cursed Bloodlines" at bounding box center [185, 99] width 59 height 13
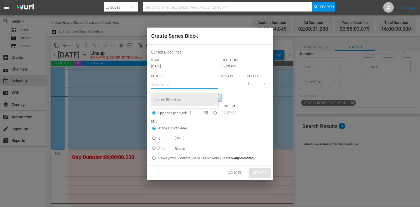
type input "Cursed Bloodlines"
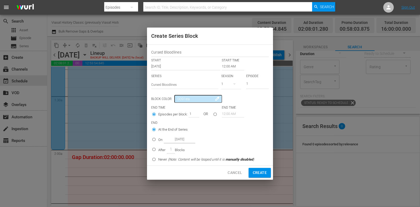
drag, startPoint x: 190, startPoint y: 113, endPoint x: 207, endPoint y: 113, distance: 17.1
click at [205, 115] on div "Episodes per block: 1 OR" at bounding box center [186, 115] width 71 height 10
type input "2"
click at [230, 66] on input "12:00 AM" at bounding box center [233, 66] width 22 height 7
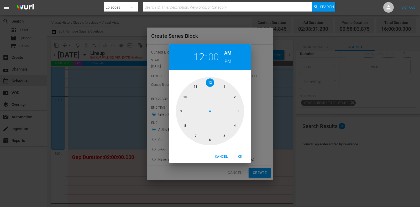
drag, startPoint x: 232, startPoint y: 96, endPoint x: 234, endPoint y: 92, distance: 4.0
click at [232, 95] on div at bounding box center [210, 111] width 68 height 68
click at [242, 156] on span "OK" at bounding box center [240, 157] width 13 height 6
type input "02:00 AM"
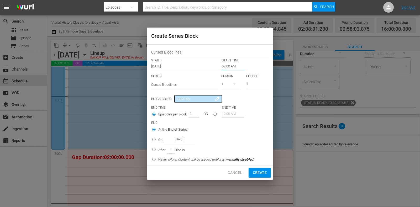
click at [159, 140] on p "On" at bounding box center [160, 139] width 4 height 5
click at [158, 140] on input "On [DATE]" at bounding box center [154, 140] width 9 height 9
radio input "false"
radio input "true"
click at [170, 140] on input "[DATE]" at bounding box center [180, 139] width 32 height 7
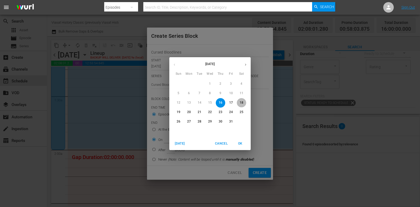
click at [240, 102] on p "18" at bounding box center [242, 103] width 4 height 4
type input "[DATE]"
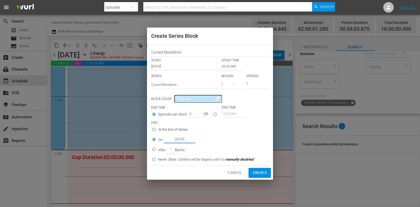
click at [261, 175] on span "Create" at bounding box center [260, 173] width 14 height 7
type input "12:00 AM"
type input "1"
radio input "true"
type input "[DATE]"
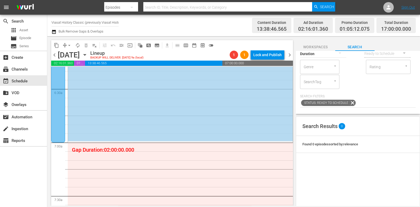
scroll to position [690, 0]
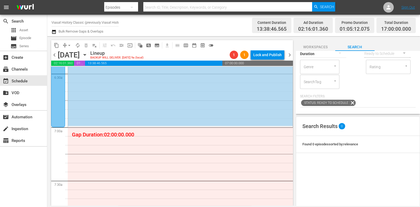
click at [159, 47] on span "subtitles_outlined" at bounding box center [157, 45] width 5 height 5
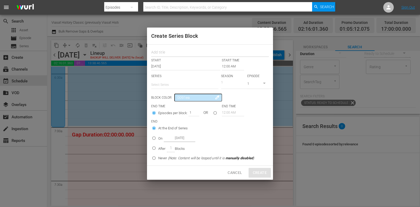
drag, startPoint x: 159, startPoint y: 47, endPoint x: 169, endPoint y: 54, distance: 11.9
click at [169, 53] on input "text" at bounding box center [210, 53] width 118 height 8
paste input "Cursed Bloodlines"
type input "Cursed Bloodlines"
click at [172, 89] on input "text" at bounding box center [184, 85] width 67 height 13
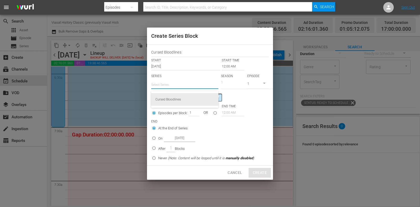
click at [177, 102] on div "Cursed Bloodlines" at bounding box center [185, 99] width 59 height 13
type input "Cursed Bloodlines"
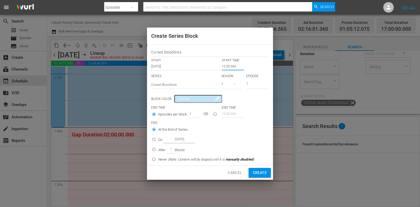
click at [230, 67] on input "12:00 AM" at bounding box center [233, 66] width 22 height 7
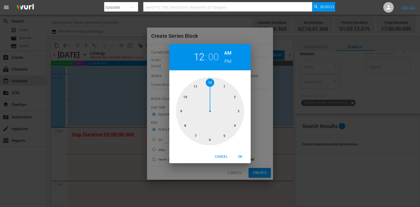
drag, startPoint x: 195, startPoint y: 135, endPoint x: 222, endPoint y: 150, distance: 30.9
click at [195, 135] on div at bounding box center [210, 111] width 68 height 68
click at [243, 162] on div "Cancel OK" at bounding box center [209, 157] width 81 height 13
click at [241, 155] on span "OK" at bounding box center [240, 157] width 13 height 6
type input "07:00 AM"
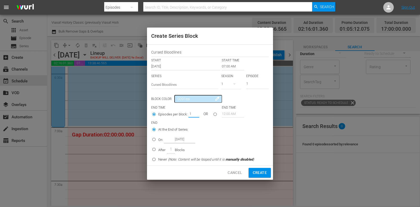
drag, startPoint x: 189, startPoint y: 115, endPoint x: 201, endPoint y: 114, distance: 12.4
click at [198, 115] on div "1" at bounding box center [194, 113] width 11 height 7
type input "2"
click at [163, 141] on div "On [DATE]" at bounding box center [176, 139] width 37 height 7
click at [158, 141] on input "On [DATE]" at bounding box center [154, 140] width 9 height 9
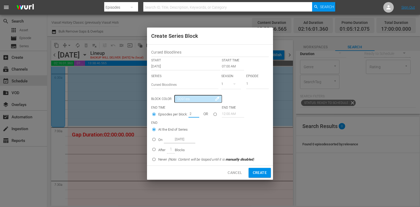
radio input "false"
radio input "true"
click at [171, 141] on input "[DATE]" at bounding box center [180, 139] width 32 height 7
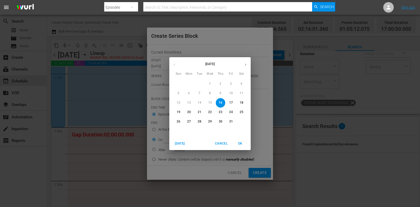
click at [230, 104] on p "17" at bounding box center [231, 103] width 4 height 4
type input "[DATE]"
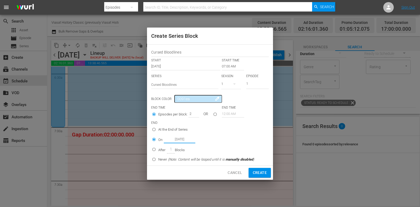
click at [258, 176] on span "Create" at bounding box center [260, 173] width 14 height 7
type input "12:00 AM"
type input "1"
radio input "true"
type input "[DATE]"
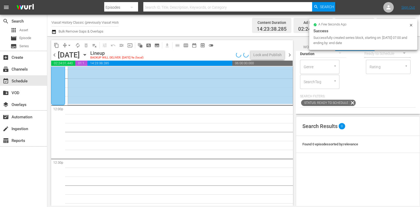
scroll to position [1248, 0]
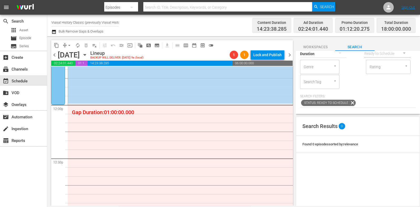
click at [160, 45] on button "subtitles_outlined" at bounding box center [157, 45] width 8 height 8
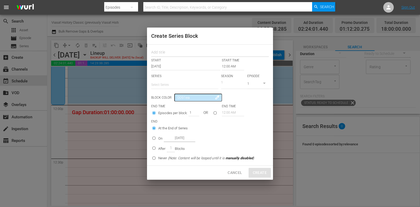
click at [171, 50] on input "text" at bounding box center [210, 53] width 118 height 8
paste input "Cursed Bloodlines"
type input "Cursed Bloodlines"
drag, startPoint x: 172, startPoint y: 79, endPoint x: 176, endPoint y: 87, distance: 9.6
click at [172, 80] on div "SERIES Select Series" at bounding box center [184, 82] width 67 height 17
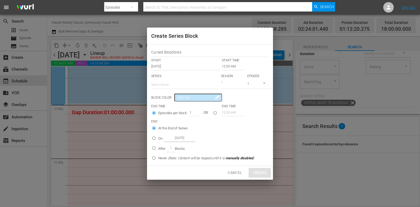
click at [177, 91] on body "menu Search By Episodes Search ID, Title, Description, Keywords, or Category Se…" at bounding box center [210, 103] width 420 height 207
click at [180, 94] on div "Cursed Bloodlines" at bounding box center [185, 99] width 59 height 13
type input "Cursed Bloodlines"
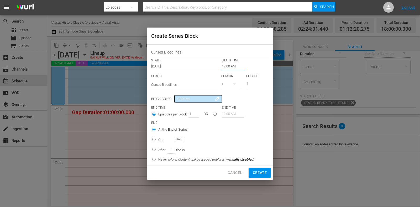
click at [229, 69] on input "12:00 AM" at bounding box center [233, 66] width 22 height 7
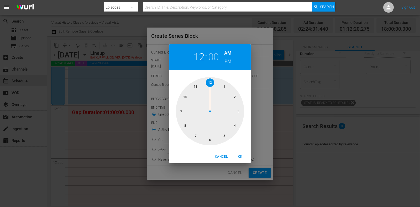
click at [229, 60] on h6 "PM" at bounding box center [228, 61] width 7 height 8
click at [246, 156] on span "OK" at bounding box center [240, 157] width 13 height 6
type input "12:00 PM"
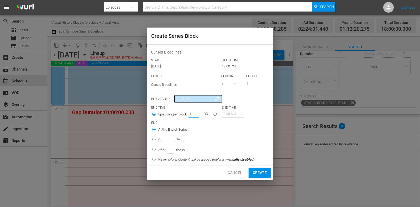
click at [197, 115] on div "1" at bounding box center [194, 113] width 11 height 7
type input "2"
click at [163, 140] on div "On [DATE]" at bounding box center [176, 139] width 37 height 7
click at [158, 140] on input "On [DATE]" at bounding box center [154, 140] width 9 height 9
radio input "false"
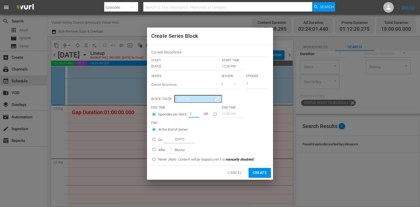
radio input "true"
click at [177, 140] on input "[DATE]" at bounding box center [180, 139] width 32 height 7
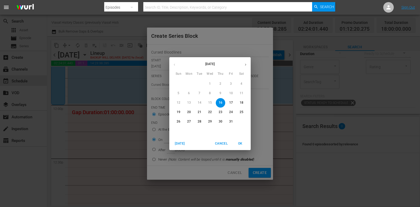
click at [229, 103] on span "17" at bounding box center [231, 103] width 9 height 4
type input "[DATE]"
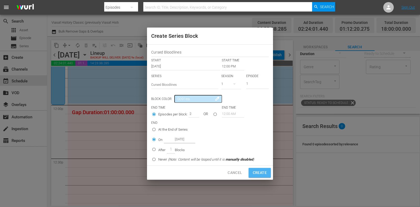
click at [261, 174] on span "Create" at bounding box center [260, 173] width 14 height 7
type input "12:00 AM"
type input "1"
radio input "true"
type input "[DATE]"
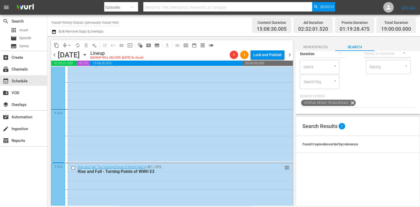
scroll to position [0, 0]
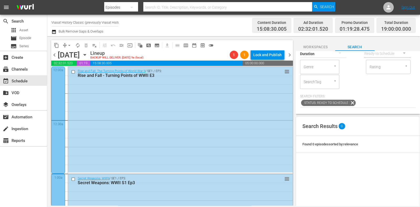
click at [291, 54] on span "chevron_right" at bounding box center [290, 55] width 7 height 7
click at [89, 54] on div "Friday, October 17th October 17th" at bounding box center [73, 55] width 31 height 9
click at [88, 54] on icon "button" at bounding box center [85, 55] width 6 height 6
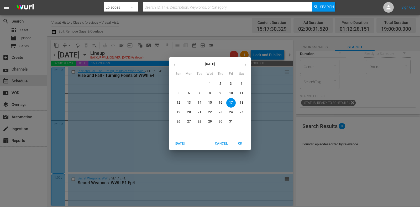
click at [189, 102] on p "13" at bounding box center [189, 103] width 4 height 4
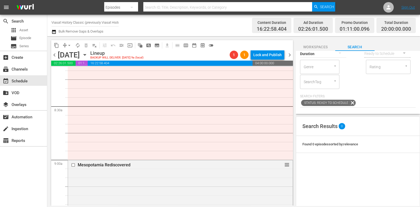
scroll to position [827, 0]
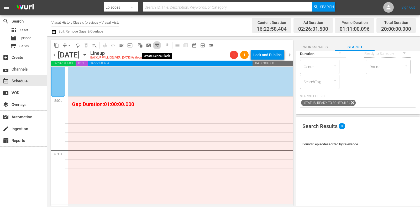
click at [156, 45] on span "subtitles_outlined" at bounding box center [157, 45] width 5 height 5
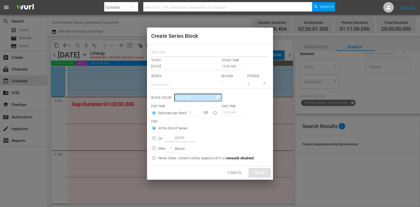
click at [163, 50] on input "text" at bounding box center [210, 53] width 118 height 8
paste input "Conquistadors: The Rise and Fall"
click at [172, 86] on input "text" at bounding box center [184, 85] width 67 height 13
click at [211, 53] on input "Conquistadors: The Rise and Fall" at bounding box center [210, 53] width 118 height 8
drag, startPoint x: 221, startPoint y: 53, endPoint x: 111, endPoint y: 53, distance: 109.6
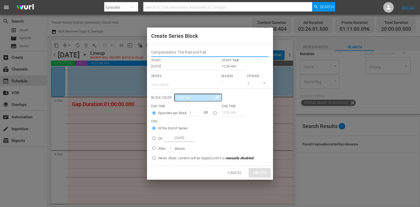
click at [111, 53] on div "Create Series Block Conquistadors: The Rise and Fall START START TIME Oct 13th …" at bounding box center [210, 103] width 420 height 207
type input "Conquistadors: The Rise and Fall"
click at [157, 88] on input "text" at bounding box center [184, 85] width 67 height 13
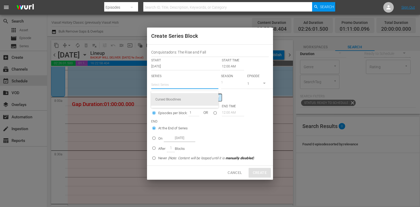
paste input "Conquistadors: The Rise and Fall"
click at [197, 101] on div "Conquistadors: The Rise and Fall" at bounding box center [185, 99] width 59 height 13
type input "Conquistadors: The Rise and Fall"
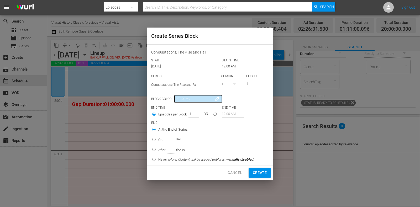
click at [230, 67] on input "12:00 AM" at bounding box center [233, 66] width 22 height 7
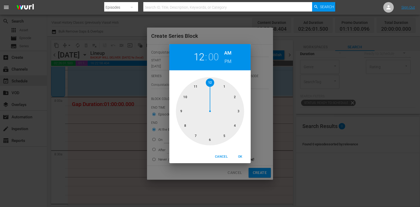
click at [188, 124] on div at bounding box center [210, 111] width 68 height 68
click at [240, 159] on span "OK" at bounding box center [240, 157] width 13 height 6
type input "08:00 AM"
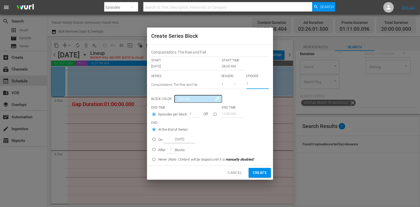
drag, startPoint x: 241, startPoint y: 87, endPoint x: 183, endPoint y: 124, distance: 68.5
click at [221, 96] on div "Conquistadors: The Rise and Fall START START TIME Oct 13th 2025 08:00 AM SERIES…" at bounding box center [210, 105] width 126 height 121
type input "4"
drag, startPoint x: 159, startPoint y: 137, endPoint x: 169, endPoint y: 138, distance: 10.5
click at [159, 137] on div "On [DATE]" at bounding box center [176, 139] width 37 height 7
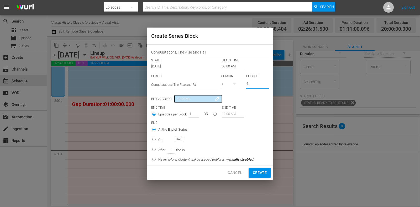
click at [158, 137] on input "On [DATE]" at bounding box center [154, 140] width 9 height 9
radio input "false"
radio input "true"
click at [177, 138] on input "[DATE]" at bounding box center [180, 139] width 32 height 7
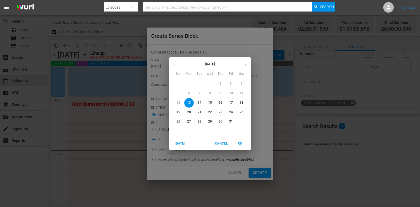
click at [213, 100] on button "15" at bounding box center [209, 102] width 9 height 9
type input "[DATE]"
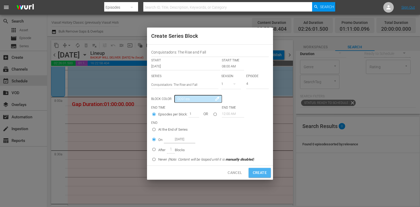
click at [258, 169] on button "Create" at bounding box center [260, 173] width 22 height 10
type input "12:00 AM"
type input "1"
radio input "true"
type input "[DATE]"
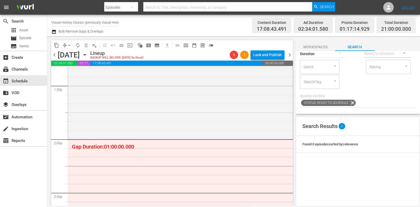
scroll to position [1484, 0]
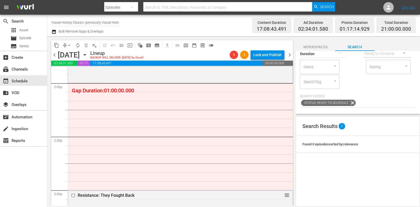
click at [160, 46] on span "subtitles_outlined" at bounding box center [157, 45] width 5 height 5
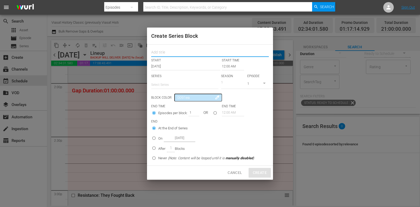
click at [169, 50] on input "text" at bounding box center [210, 53] width 118 height 8
paste input "Conquistadors: The Rise and Fall"
type input "Conquistadors: The Rise and Fall"
click at [168, 82] on input "text" at bounding box center [184, 85] width 67 height 13
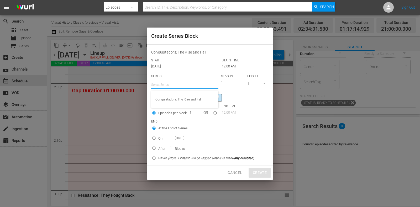
click at [175, 93] on div "Conquistadors: The Rise and Fall" at bounding box center [184, 99] width 67 height 17
click at [178, 97] on div "Conquistadors: The Rise and Fall" at bounding box center [185, 99] width 59 height 13
type input "Conquistadors: The Rise and Fall"
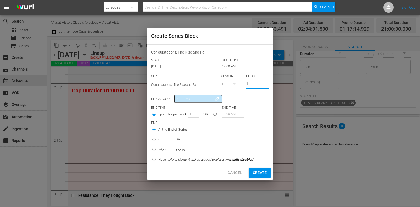
drag, startPoint x: 253, startPoint y: 85, endPoint x: 230, endPoint y: 83, distance: 22.7
click at [230, 83] on div "SERIES Select Series Conquistadors: The Rise and Fall SEASON 1 EPISODE 1" at bounding box center [210, 83] width 118 height 18
type input "4"
click at [230, 67] on input "12:00 AM" at bounding box center [233, 66] width 22 height 7
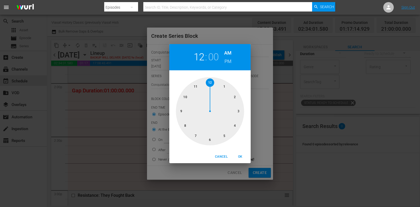
click at [235, 95] on div at bounding box center [210, 111] width 68 height 68
click at [228, 63] on h6 "PM" at bounding box center [228, 61] width 7 height 8
click at [237, 159] on span "OK" at bounding box center [240, 157] width 13 height 6
type input "02:00 PM"
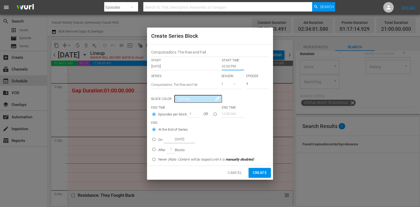
click at [160, 139] on p "On" at bounding box center [160, 139] width 4 height 5
click at [158, 139] on input "On [DATE]" at bounding box center [154, 140] width 9 height 9
radio input "false"
radio input "true"
click at [171, 140] on input "[DATE]" at bounding box center [180, 139] width 32 height 7
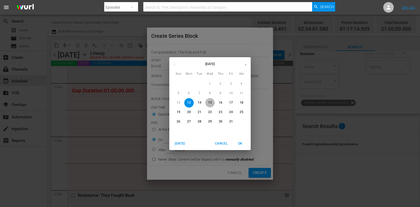
click at [210, 103] on p "15" at bounding box center [210, 103] width 4 height 4
type input "[DATE]"
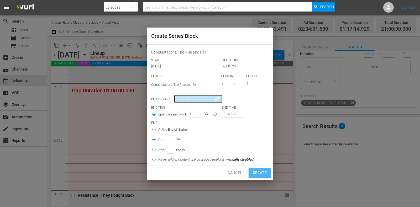
click at [250, 172] on button "Create" at bounding box center [260, 173] width 22 height 10
type input "12:00 AM"
type input "1"
radio input "true"
type input "[DATE]"
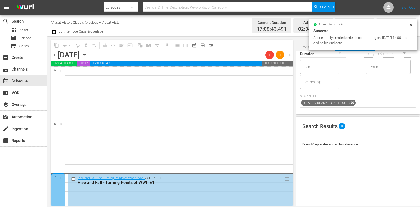
scroll to position [1911, 0]
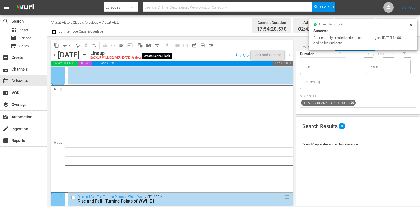
click at [159, 44] on span "subtitles_outlined" at bounding box center [157, 45] width 5 height 5
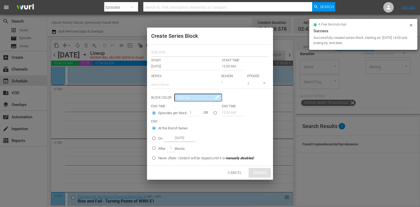
click at [169, 54] on input "text" at bounding box center [210, 53] width 118 height 8
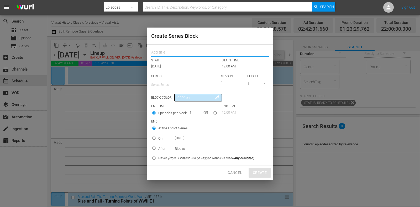
paste input "Conquistadors: The Rise and Fall"
type input "Conquistadors: The Rise and Fall"
click at [171, 80] on input "text" at bounding box center [184, 85] width 67 height 13
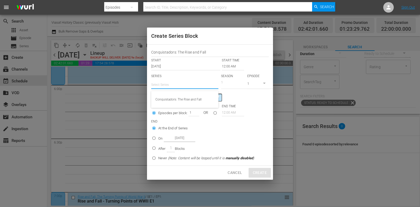
click at [177, 95] on div "Conquistadors: The Rise and Fall" at bounding box center [185, 99] width 59 height 13
type input "Conquistadors: The Rise and Fall"
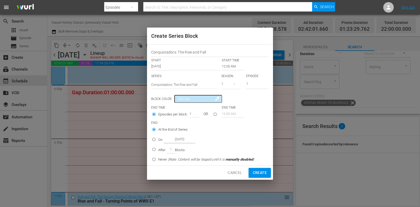
drag, startPoint x: 241, startPoint y: 83, endPoint x: 222, endPoint y: 82, distance: 19.5
click at [222, 82] on div "SERIES Select Series Conquistadors: The Rise and Fall SEASON 1 EPISODE 1" at bounding box center [210, 83] width 118 height 18
type input "5"
click at [227, 66] on input "12:00 AM" at bounding box center [233, 66] width 22 height 7
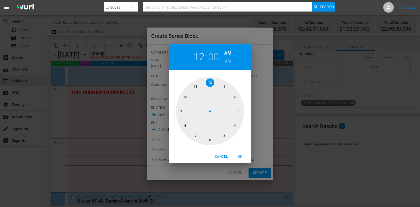
click at [212, 135] on div at bounding box center [210, 111] width 68 height 68
click at [227, 61] on h6 "PM" at bounding box center [228, 61] width 7 height 8
click at [241, 161] on button "OK" at bounding box center [240, 157] width 17 height 9
type input "06:00 PM"
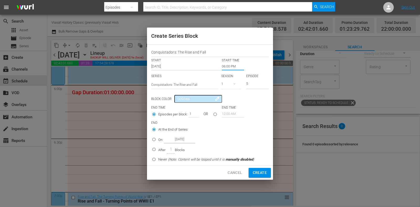
click at [158, 140] on label "On [DATE]" at bounding box center [202, 139] width 105 height 9
click at [158, 140] on input "On [DATE]" at bounding box center [154, 140] width 9 height 9
radio input "false"
radio input "true"
click at [169, 140] on input "[DATE]" at bounding box center [180, 139] width 32 height 7
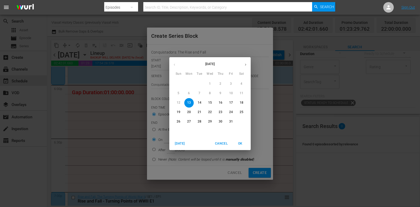
click at [199, 103] on p "14" at bounding box center [200, 103] width 4 height 4
type input "[DATE]"
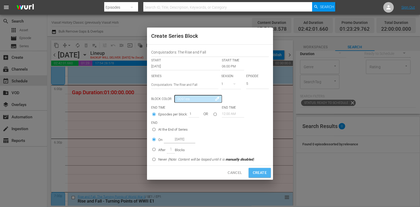
click at [258, 169] on button "Create" at bounding box center [260, 173] width 22 height 10
type input "12:00 AM"
type input "1"
radio input "true"
type input "[DATE]"
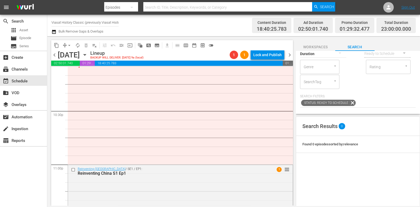
scroll to position [2335, 0]
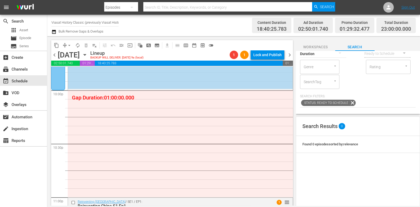
click at [158, 44] on span "subtitles_outlined" at bounding box center [157, 45] width 5 height 5
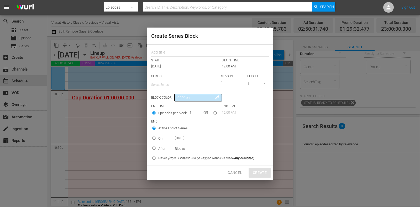
click at [167, 52] on input "text" at bounding box center [210, 53] width 118 height 8
paste input "Conquistadors: The Rise and Fall"
type input "Conquistadors: The Rise and Fall"
click at [171, 86] on input "text" at bounding box center [184, 85] width 67 height 13
drag, startPoint x: 179, startPoint y: 95, endPoint x: 188, endPoint y: 96, distance: 9.0
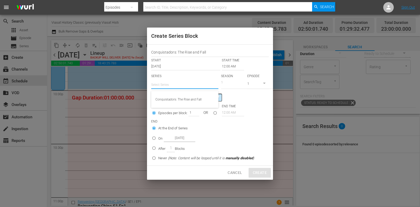
click at [179, 95] on div "Conquistadors: The Rise and Fall" at bounding box center [185, 99] width 59 height 13
type input "Conquistadors: The Rise and Fall"
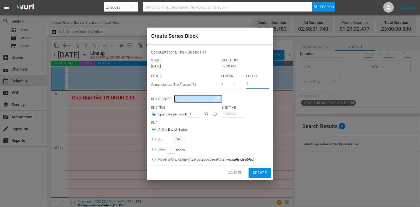
drag, startPoint x: 254, startPoint y: 82, endPoint x: 230, endPoint y: 83, distance: 23.7
click at [230, 83] on div "SERIES Select Series Conquistadors: The Rise and Fall SEASON 1 EPISODE 1" at bounding box center [210, 83] width 118 height 18
type input "5"
click at [229, 67] on input "12:00 AM" at bounding box center [233, 66] width 22 height 7
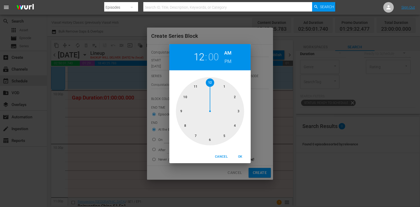
click at [186, 96] on div at bounding box center [210, 111] width 68 height 68
click at [229, 63] on h6 "PM" at bounding box center [228, 61] width 7 height 8
click at [242, 151] on div "Cancel OK" at bounding box center [209, 157] width 81 height 13
click at [242, 154] on span "OK" at bounding box center [240, 157] width 13 height 6
type input "10:00 PM"
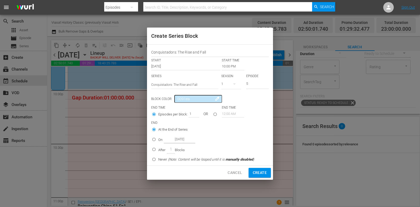
click at [162, 141] on p "On" at bounding box center [160, 139] width 4 height 5
click at [158, 141] on input "On [DATE]" at bounding box center [154, 140] width 9 height 9
radio input "false"
radio input "true"
click at [175, 141] on input "[DATE]" at bounding box center [180, 139] width 32 height 7
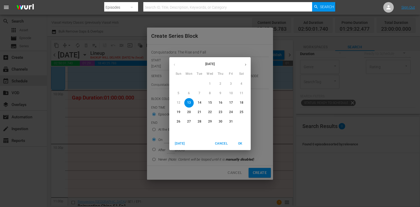
click at [201, 105] on button "14" at bounding box center [199, 102] width 9 height 9
type input "[DATE]"
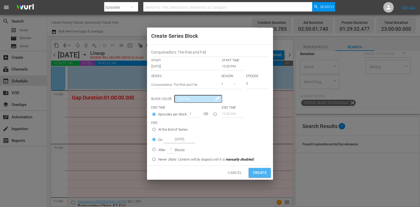
click at [267, 173] on button "Create" at bounding box center [260, 173] width 22 height 10
type input "12:00 AM"
type input "1"
radio input "true"
type input "[DATE]"
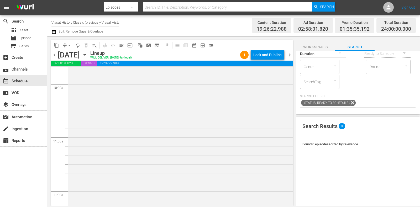
scroll to position [0, 0]
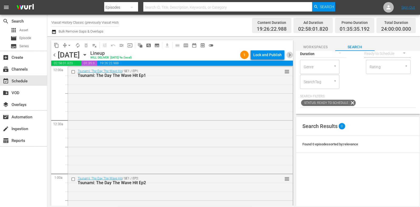
click at [290, 52] on span "chevron_right" at bounding box center [290, 55] width 7 height 7
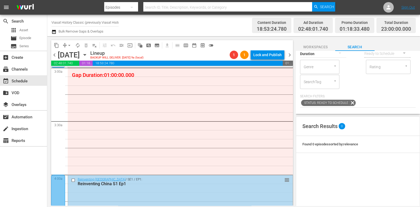
scroll to position [316, 0]
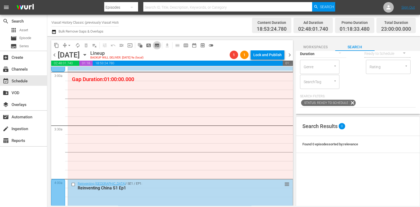
click at [159, 47] on span "subtitles_outlined" at bounding box center [157, 45] width 5 height 5
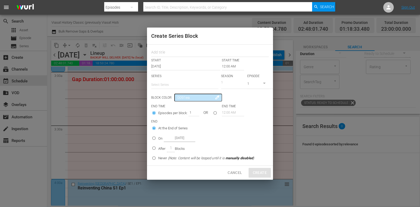
click at [169, 83] on input "text" at bounding box center [184, 85] width 67 height 13
click at [184, 100] on div "Conquistadors: The Rise and Fall" at bounding box center [185, 99] width 59 height 13
type input "Conquistadors: The Rise and Fall"
click at [170, 51] on input "text" at bounding box center [210, 53] width 118 height 8
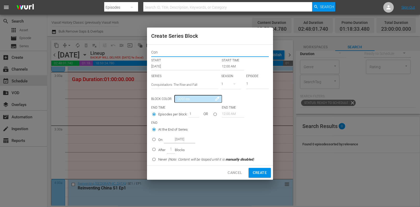
type input "Conquistadors: The Rise and Fall"
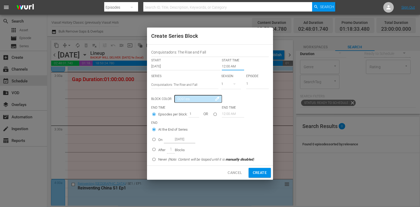
click at [232, 68] on input "12:00 AM" at bounding box center [233, 66] width 22 height 7
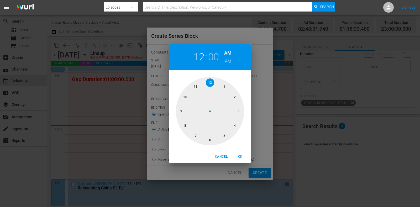
click at [239, 109] on div at bounding box center [210, 111] width 68 height 68
click at [243, 155] on span "OK" at bounding box center [240, 157] width 13 height 6
type input "03:00 AM"
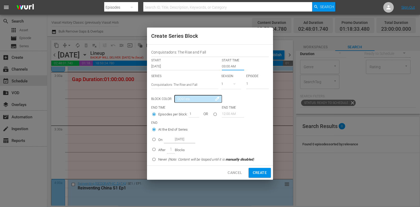
click at [157, 141] on input "On [DATE]" at bounding box center [154, 140] width 9 height 9
radio input "true"
click at [176, 141] on input "[DATE]" at bounding box center [180, 139] width 32 height 7
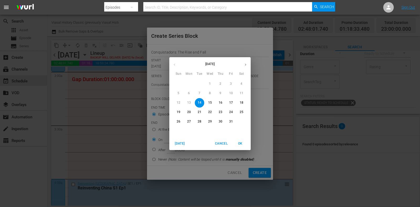
click at [212, 100] on button "15" at bounding box center [209, 102] width 9 height 9
type input "[DATE]"
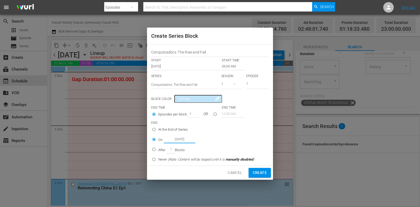
drag, startPoint x: 252, startPoint y: 83, endPoint x: 232, endPoint y: 85, distance: 20.3
click at [232, 85] on div "SERIES Select Series Conquistadors: The Rise and Fall SEASON 1 EPISODE 1" at bounding box center [210, 83] width 118 height 18
type input "5"
click at [260, 177] on button "Create" at bounding box center [260, 173] width 22 height 10
type input "12:00 AM"
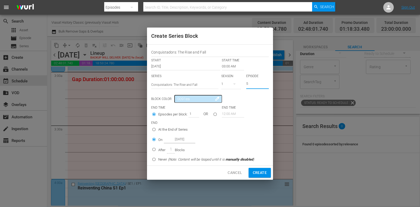
type input "1"
radio input "true"
type input "[DATE]"
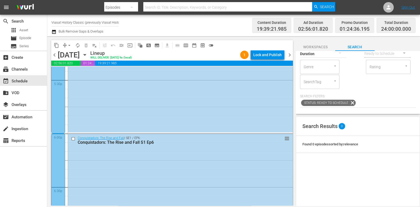
scroll to position [1876, 0]
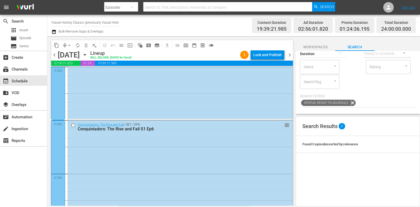
click at [293, 56] on span "chevron_right" at bounding box center [290, 55] width 7 height 7
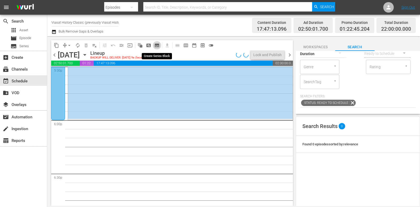
click at [158, 44] on span "subtitles_outlined" at bounding box center [157, 45] width 5 height 5
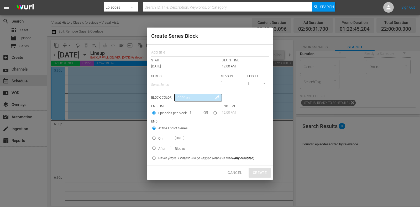
drag, startPoint x: 158, startPoint y: 44, endPoint x: 176, endPoint y: 53, distance: 20.2
click at [176, 53] on input "text" at bounding box center [210, 53] width 118 height 8
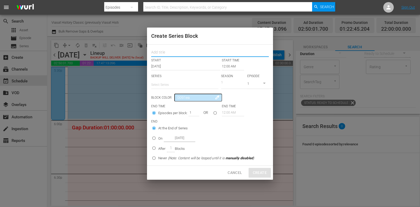
paste input "Lost Treasure Tombs of the Ancient Maya"
type input "Lost Treasure Tombs of the Ancient Maya"
click at [173, 83] on input "text" at bounding box center [184, 85] width 67 height 13
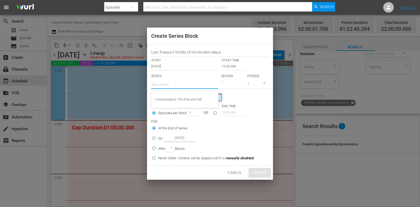
paste input "Lost Treasure Tombs of the Ancient Maya"
click at [199, 99] on div "Lost Treasure Tombs of the Ancient Maya" at bounding box center [185, 99] width 59 height 13
type input "Lost Treasure Tombs of the Ancient Maya"
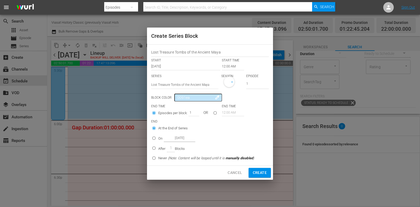
click at [229, 66] on input "12:00 AM" at bounding box center [233, 66] width 22 height 7
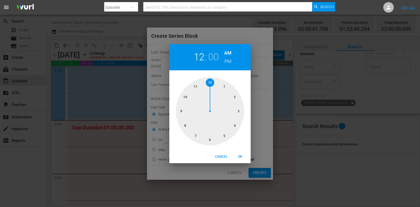
click at [213, 138] on div at bounding box center [210, 111] width 68 height 68
click at [228, 61] on h6 "PM" at bounding box center [228, 61] width 7 height 8
click at [241, 157] on span "OK" at bounding box center [240, 157] width 13 height 6
type input "06:00 PM"
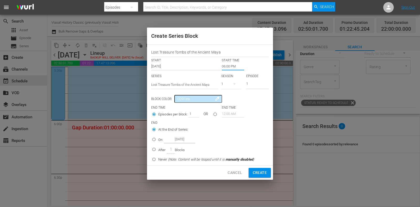
click at [164, 150] on p "After" at bounding box center [161, 150] width 7 height 5
click at [158, 150] on input "After 1 Blocks" at bounding box center [154, 150] width 9 height 9
radio input "false"
radio input "true"
drag, startPoint x: 159, startPoint y: 142, endPoint x: 165, endPoint y: 141, distance: 6.4
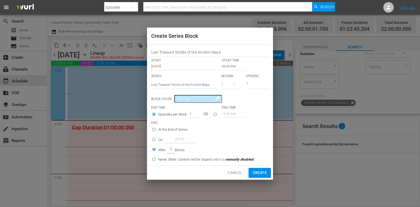
click at [159, 142] on p "On" at bounding box center [160, 139] width 4 height 5
click at [158, 142] on input "On [DATE]" at bounding box center [154, 140] width 9 height 9
radio input "true"
click at [167, 141] on input "[DATE]" at bounding box center [180, 139] width 32 height 7
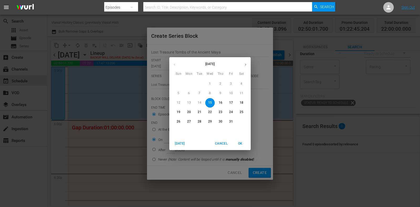
click at [221, 104] on p "16" at bounding box center [221, 103] width 4 height 4
type input "[DATE]"
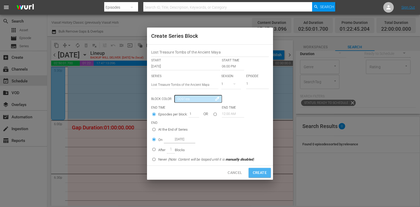
click at [254, 170] on span "Create" at bounding box center [260, 173] width 14 height 7
type input "12:00 AM"
radio input "true"
type input "[DATE]"
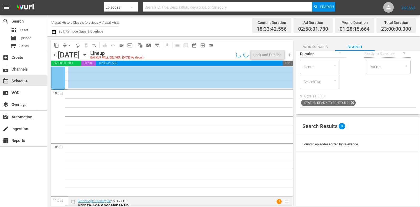
scroll to position [2336, 0]
click at [158, 44] on span "subtitles_outlined" at bounding box center [157, 45] width 5 height 5
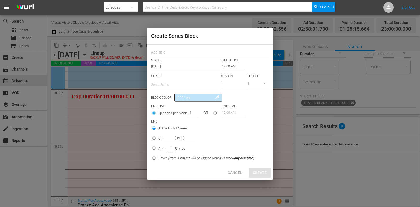
drag, startPoint x: 160, startPoint y: 57, endPoint x: 155, endPoint y: 57, distance: 4.5
click at [158, 57] on div "START START TIME Oct 15th 2025 12:00 AM SERIES Select Series SEASON 1 EPISODE 1…" at bounding box center [210, 105] width 126 height 121
paste input "Lost Treasure Tombs of the Ancient Maya"
type input "Lost Treasure Tombs of the Ancient Maya"
click at [163, 84] on input "text" at bounding box center [184, 85] width 67 height 13
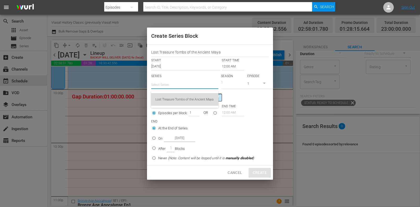
click at [175, 97] on div "Lost Treasure Tombs of the Ancient Maya" at bounding box center [185, 99] width 59 height 13
type input "Lost Treasure Tombs of the Ancient Maya"
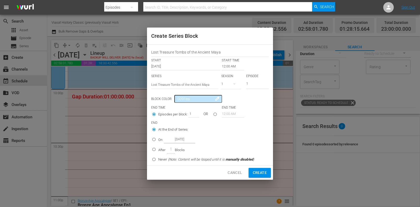
click at [226, 65] on input "12:00 AM" at bounding box center [233, 66] width 22 height 7
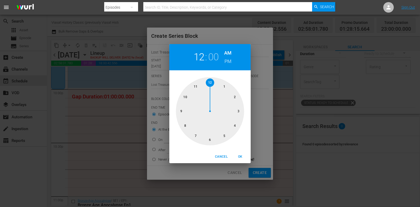
click at [187, 100] on div at bounding box center [210, 111] width 68 height 68
click at [233, 61] on div "10 : 00 AM PM" at bounding box center [209, 57] width 81 height 26
click at [231, 61] on h6 "PM" at bounding box center [228, 61] width 7 height 8
click at [245, 157] on span "OK" at bounding box center [240, 157] width 13 height 6
type input "10:00 PM"
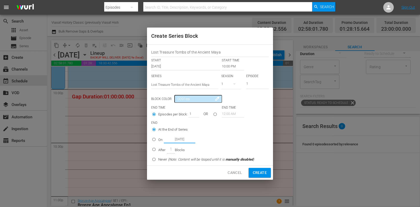
click at [164, 141] on input "[DATE]" at bounding box center [180, 139] width 32 height 7
radio input "false"
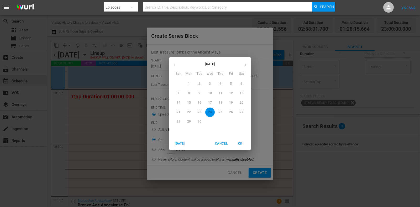
click at [243, 62] on button "button" at bounding box center [246, 65] width 10 height 10
click at [219, 105] on p "16" at bounding box center [221, 103] width 4 height 4
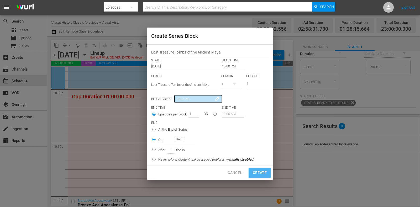
click at [258, 172] on span "Create" at bounding box center [260, 173] width 14 height 7
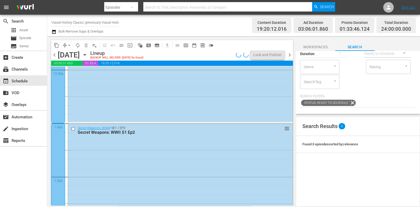
scroll to position [0, 0]
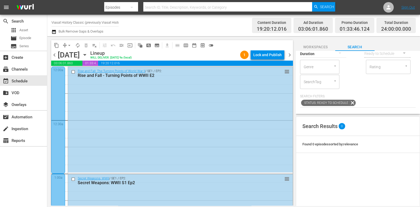
click at [292, 57] on span "chevron_right" at bounding box center [290, 55] width 7 height 7
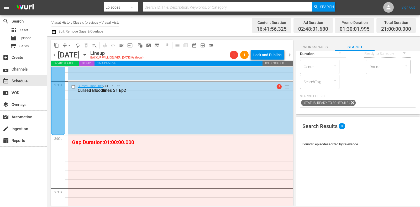
scroll to position [296, 0]
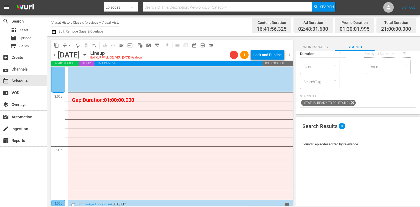
click at [159, 48] on span "subtitles_outlined" at bounding box center [157, 45] width 5 height 5
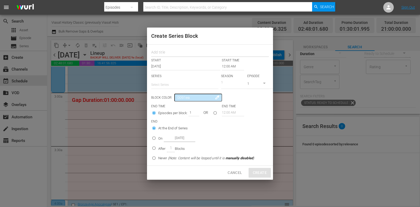
click at [171, 56] on input "text" at bounding box center [210, 53] width 118 height 8
paste input "Lost Treasure Tombs of the Ancient Maya"
drag, startPoint x: 171, startPoint y: 81, endPoint x: 177, endPoint y: 90, distance: 11.4
click at [171, 83] on input "text" at bounding box center [184, 85] width 67 height 13
click at [184, 104] on div "Lost Treasure Tombs of the Ancient Maya" at bounding box center [185, 99] width 59 height 13
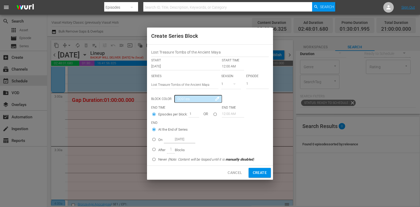
click at [225, 65] on input "12:00 AM" at bounding box center [233, 66] width 22 height 7
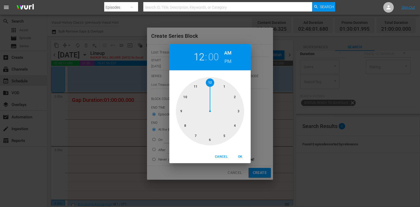
drag, startPoint x: 236, startPoint y: 106, endPoint x: 243, endPoint y: 121, distance: 17.3
click at [236, 106] on div at bounding box center [210, 111] width 68 height 68
click at [244, 154] on span "OK" at bounding box center [240, 157] width 13 height 6
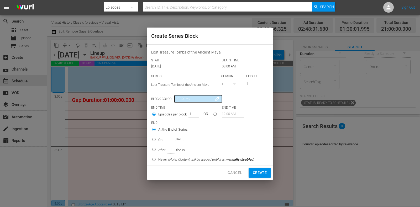
click at [161, 143] on div "On [DATE]" at bounding box center [176, 139] width 37 height 7
click at [158, 143] on input "On [DATE]" at bounding box center [154, 140] width 9 height 9
click at [175, 140] on input "[DATE]" at bounding box center [180, 139] width 32 height 7
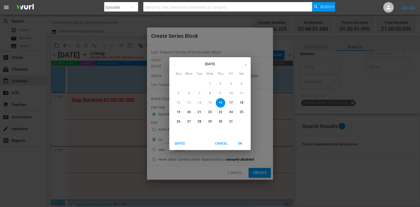
click at [232, 104] on p "17" at bounding box center [231, 103] width 4 height 4
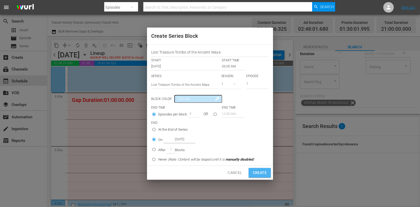
click at [264, 174] on span "Create" at bounding box center [260, 173] width 14 height 7
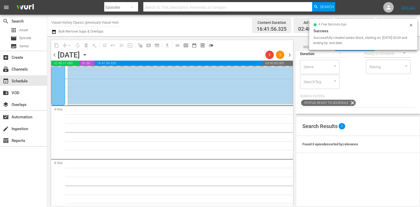
scroll to position [821, 0]
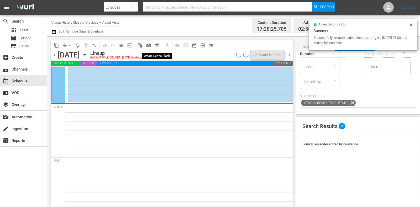
click at [158, 47] on span "subtitles_outlined" at bounding box center [157, 45] width 5 height 5
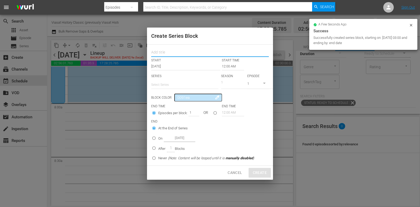
click at [167, 53] on input "text" at bounding box center [210, 53] width 118 height 8
paste input "Lost Treasure Tombs of the Ancient Maya"
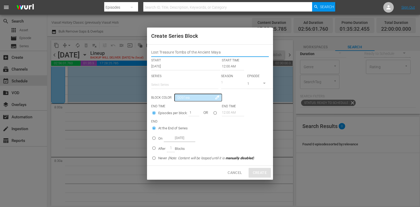
click at [173, 86] on input "text" at bounding box center [184, 85] width 67 height 13
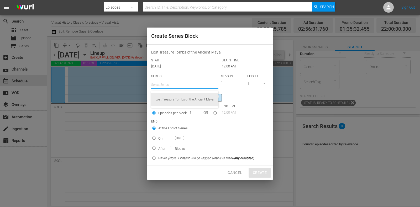
click at [179, 95] on div "Lost Treasure Tombs of the Ancient Maya" at bounding box center [185, 99] width 59 height 13
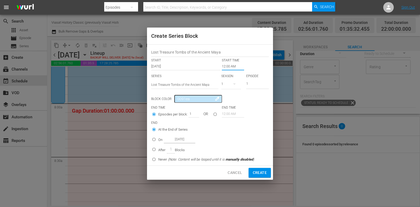
click at [230, 67] on input "12:00 AM" at bounding box center [233, 66] width 22 height 7
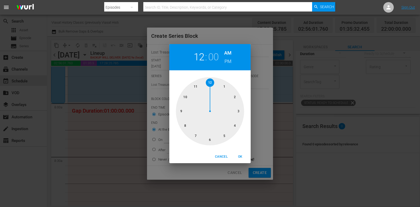
drag, startPoint x: 193, startPoint y: 119, endPoint x: 247, endPoint y: 146, distance: 60.3
click at [192, 120] on div at bounding box center [210, 111] width 68 height 68
click at [242, 157] on span "OK" at bounding box center [240, 157] width 13 height 6
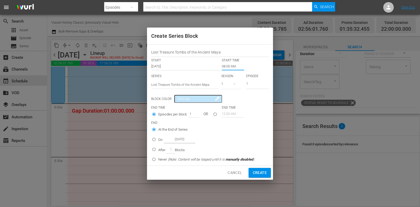
drag, startPoint x: 155, startPoint y: 138, endPoint x: 158, endPoint y: 139, distance: 2.9
click at [155, 138] on input "On [DATE]" at bounding box center [154, 140] width 9 height 9
click at [176, 142] on input "[DATE]" at bounding box center [180, 139] width 32 height 7
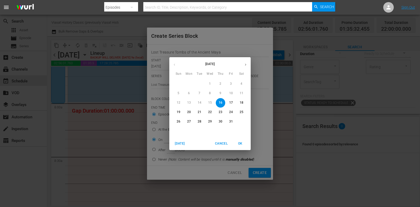
click at [232, 102] on p "17" at bounding box center [231, 103] width 4 height 4
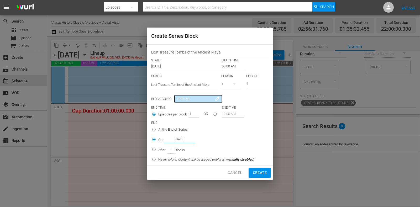
click at [260, 172] on span "Create" at bounding box center [260, 173] width 14 height 7
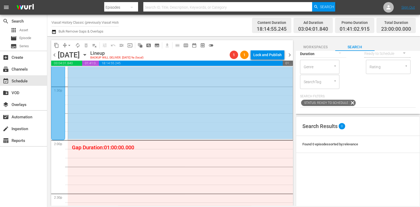
scroll to position [1478, 0]
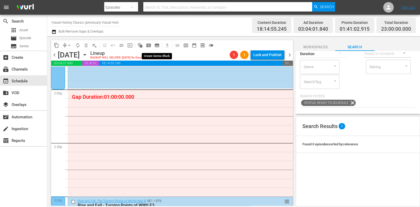
click at [155, 43] on span "subtitles_outlined" at bounding box center [157, 45] width 5 height 5
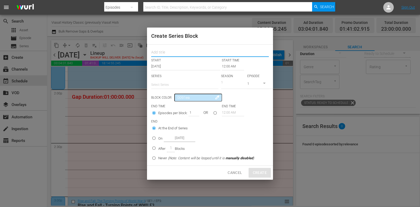
click at [170, 53] on input "text" at bounding box center [210, 53] width 118 height 8
paste input "Lost Treasure Tombs of the Ancient Maya"
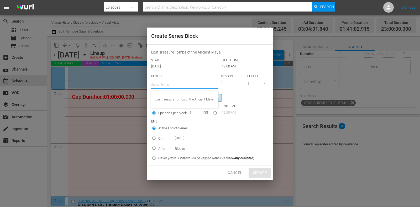
drag, startPoint x: 174, startPoint y: 82, endPoint x: 175, endPoint y: 85, distance: 2.7
click at [174, 83] on input "text" at bounding box center [184, 85] width 67 height 13
click at [179, 96] on div "Lost Treasure Tombs of the Ancient Maya" at bounding box center [185, 99] width 59 height 13
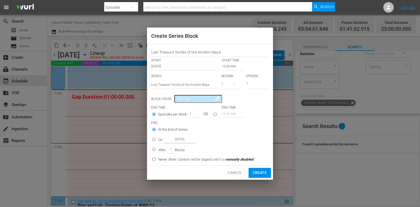
click at [229, 69] on input "12:00 AM" at bounding box center [233, 66] width 22 height 7
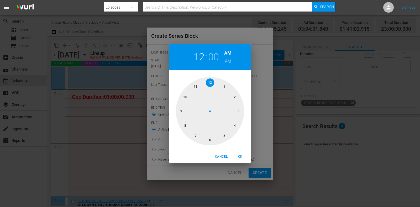
click at [234, 96] on div at bounding box center [210, 111] width 68 height 68
click at [226, 61] on h6 "PM" at bounding box center [228, 61] width 7 height 8
click at [243, 156] on span "OK" at bounding box center [240, 157] width 13 height 6
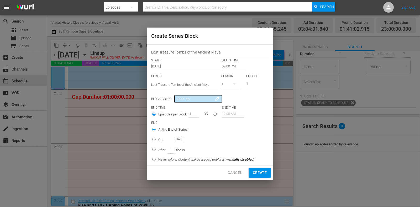
click at [159, 138] on p "On" at bounding box center [160, 139] width 4 height 5
click at [158, 138] on input "On [DATE]" at bounding box center [154, 140] width 9 height 9
click at [171, 138] on input "[DATE]" at bounding box center [180, 139] width 32 height 7
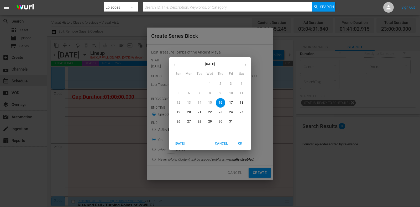
click at [231, 102] on p "17" at bounding box center [231, 103] width 4 height 4
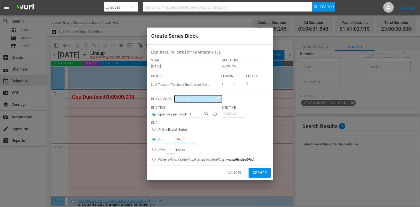
click at [255, 167] on div "Cancel Create" at bounding box center [210, 173] width 126 height 14
click at [256, 169] on button "Create" at bounding box center [260, 173] width 22 height 10
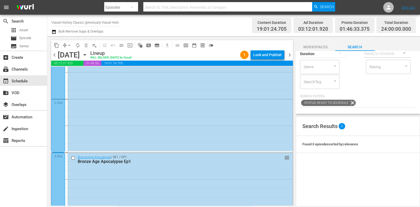
scroll to position [0, 0]
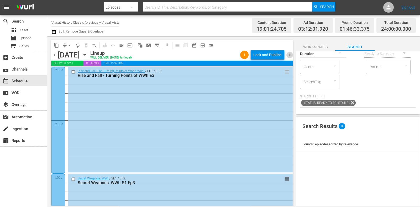
click at [289, 56] on span "chevron_right" at bounding box center [290, 55] width 7 height 7
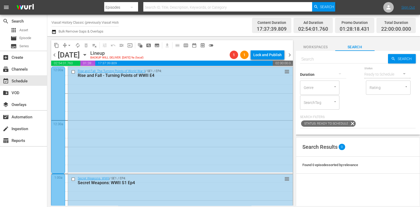
click at [313, 58] on input "text" at bounding box center [344, 59] width 88 height 13
paste input "Peru: Sacrifices in the Kingdom of Chimor"
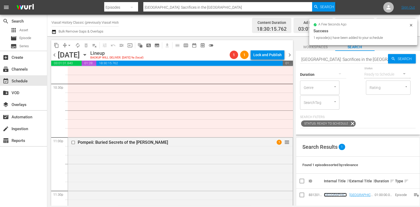
scroll to position [2360, 0]
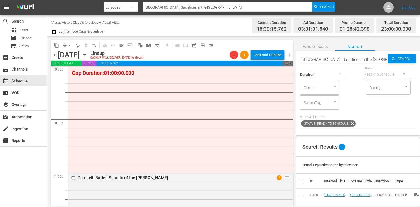
click at [299, 192] on td at bounding box center [302, 195] width 12 height 13
click at [293, 190] on div "content_copy compress arrow_drop_down autorenew_outlined delete_forever_outline…" at bounding box center [170, 121] width 247 height 170
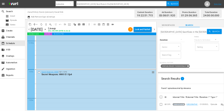
scroll to position [0, 0]
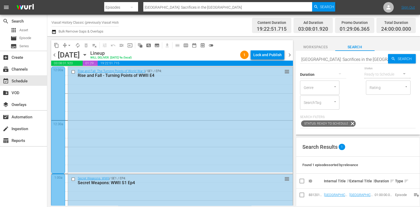
click at [288, 55] on span "chevron_right" at bounding box center [290, 55] width 7 height 7
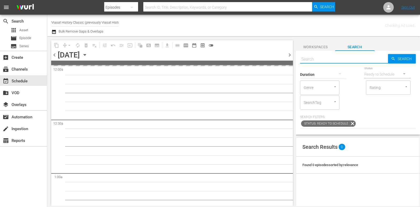
click at [321, 59] on input "text" at bounding box center [344, 59] width 88 height 13
paste input "Peru: Sacrifices in the Kingdom of Chimor"
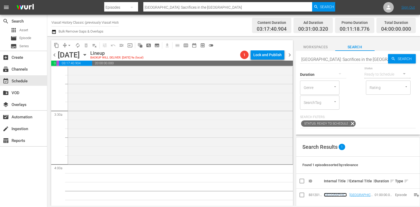
scroll to position [328, 0]
click at [156, 45] on span "subtitles_outlined" at bounding box center [157, 45] width 5 height 5
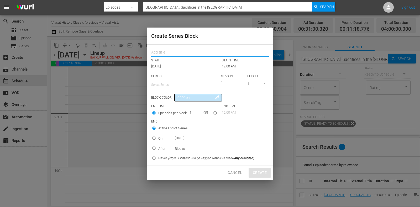
click at [169, 53] on input "text" at bounding box center [210, 53] width 118 height 8
paste input "Murderous History"
click at [172, 84] on input "text" at bounding box center [184, 85] width 67 height 13
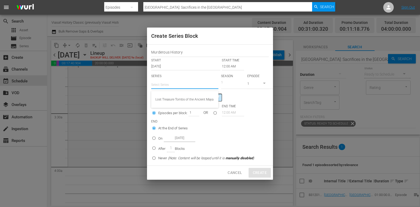
drag, startPoint x: 182, startPoint y: 100, endPoint x: 183, endPoint y: 81, distance: 18.1
click at [183, 81] on body "menu Search By Episodes Search ID, Title, Description, Keywords, or Category Pe…" at bounding box center [210, 103] width 420 height 207
paste input "Murderous History"
click at [191, 97] on div "Murderous History" at bounding box center [185, 99] width 59 height 13
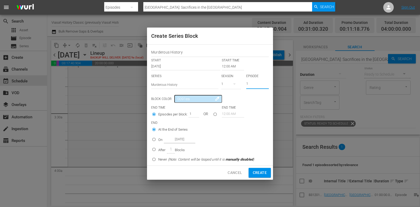
drag, startPoint x: 254, startPoint y: 84, endPoint x: 231, endPoint y: 82, distance: 22.7
click at [232, 83] on div "SERIES Select Series Murderous History SEASON 1 EPISODE 1" at bounding box center [210, 83] width 118 height 18
click at [230, 68] on input "12:00 AM" at bounding box center [233, 66] width 22 height 7
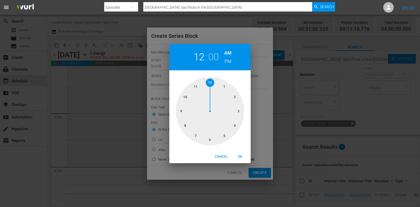
click at [236, 124] on div at bounding box center [210, 111] width 68 height 68
click at [240, 161] on button "OK" at bounding box center [240, 157] width 17 height 9
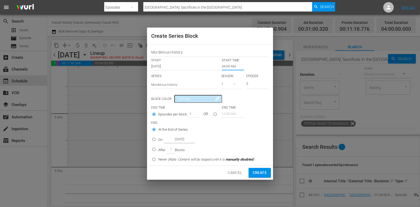
click at [160, 149] on p "After" at bounding box center [161, 150] width 7 height 5
click at [158, 149] on input "After 1 Blocks" at bounding box center [154, 150] width 9 height 9
drag, startPoint x: 189, startPoint y: 112, endPoint x: 208, endPoint y: 120, distance: 20.5
click at [198, 114] on div "1" at bounding box center [194, 113] width 11 height 7
click at [263, 167] on div "Cancel Create" at bounding box center [210, 173] width 126 height 14
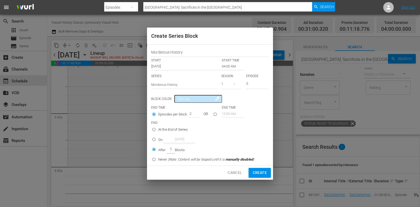
click at [263, 171] on span "Create" at bounding box center [260, 173] width 14 height 7
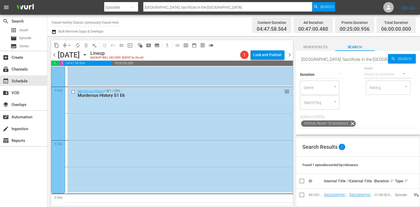
scroll to position [591, 0]
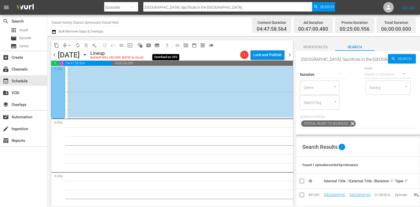
click at [160, 43] on button "subtitles_outlined" at bounding box center [157, 45] width 8 height 8
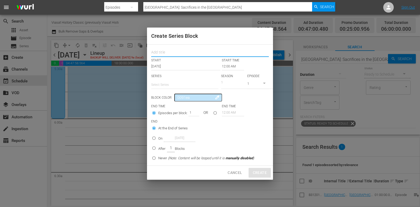
click at [170, 54] on input "text" at bounding box center [210, 53] width 118 height 8
paste input "Cursed Bloodlines"
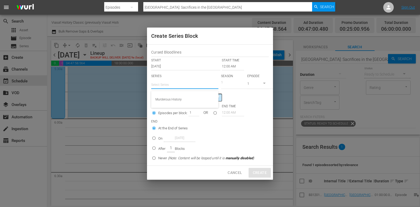
click at [181, 81] on input "text" at bounding box center [184, 85] width 67 height 13
paste input "Cursed Bloodlines"
click at [200, 102] on div "Cursed Bloodlines" at bounding box center [185, 99] width 59 height 13
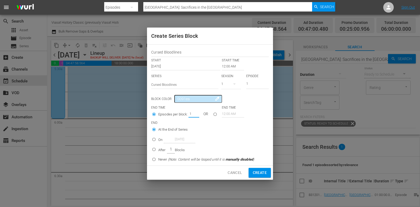
drag, startPoint x: 190, startPoint y: 115, endPoint x: 193, endPoint y: 115, distance: 2.6
click at [193, 115] on input "1" at bounding box center [193, 113] width 8 height 7
click at [227, 66] on input "12:00 AM" at bounding box center [233, 66] width 22 height 7
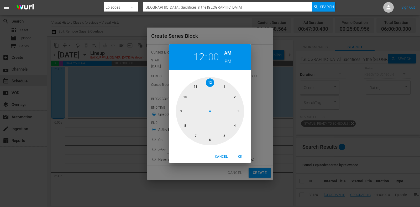
click at [207, 147] on div "1 2 3 4 5 6 7 8 9 10 11 12" at bounding box center [209, 110] width 81 height 80
click at [210, 142] on div at bounding box center [210, 111] width 68 height 68
click at [235, 157] on span "OK" at bounding box center [240, 157] width 13 height 6
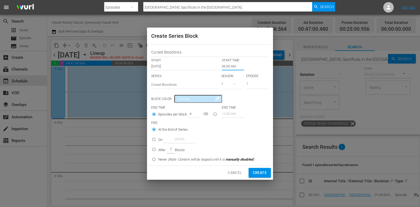
click at [160, 148] on p "After" at bounding box center [161, 150] width 7 height 5
click at [158, 148] on input "After 1 Blocks" at bounding box center [154, 150] width 9 height 9
click at [258, 173] on span "Create" at bounding box center [260, 173] width 14 height 7
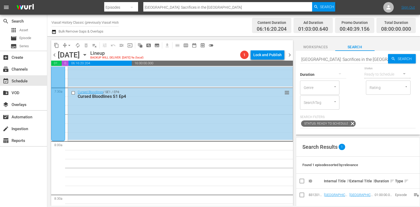
scroll to position [788, 0]
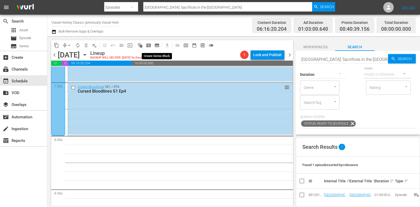
click at [155, 43] on span "subtitles_outlined" at bounding box center [157, 45] width 5 height 5
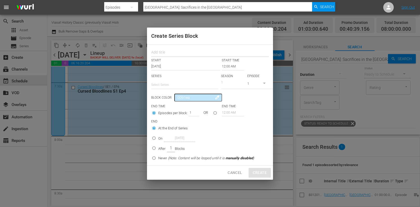
click at [175, 56] on input "text" at bounding box center [210, 53] width 118 height 8
paste input "Rise and Fall - Turning Points of WWII"
click at [195, 83] on input "text" at bounding box center [184, 85] width 67 height 13
click at [187, 95] on div "Rise and Fall: The Turning Points of World War II" at bounding box center [185, 99] width 59 height 13
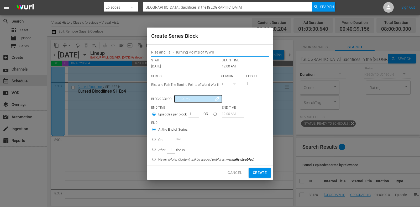
drag, startPoint x: 193, startPoint y: 48, endPoint x: 111, endPoint y: 47, distance: 82.0
click at [111, 47] on div "Create Series Block Rise and Fall - Turning Points of WWII START START TIME Oct…" at bounding box center [210, 103] width 420 height 207
click at [234, 66] on input "12:00 AM" at bounding box center [233, 66] width 22 height 7
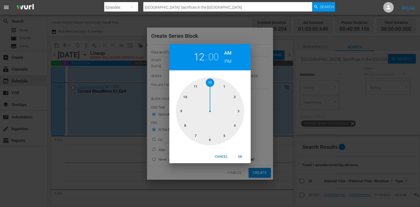
click at [188, 126] on div at bounding box center [210, 111] width 68 height 68
click at [238, 154] on span "OK" at bounding box center [240, 157] width 13 height 6
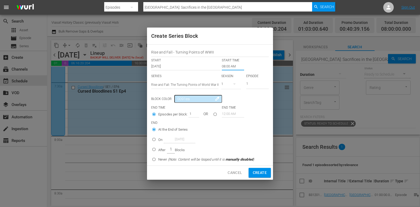
click at [161, 150] on p "After" at bounding box center [161, 150] width 7 height 5
click at [158, 150] on input "After 1 Blocks" at bounding box center [154, 150] width 9 height 9
drag, startPoint x: 191, startPoint y: 112, endPoint x: 199, endPoint y: 115, distance: 8.4
click at [199, 115] on div "1" at bounding box center [194, 113] width 11 height 7
click at [258, 171] on span "Create" at bounding box center [260, 173] width 14 height 7
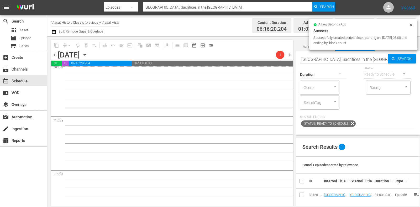
scroll to position [1182, 0]
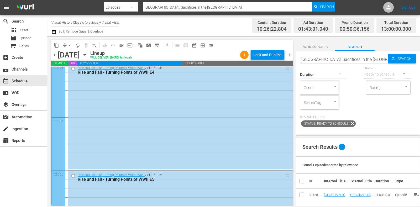
click at [291, 54] on span "chevron_right" at bounding box center [290, 55] width 7 height 7
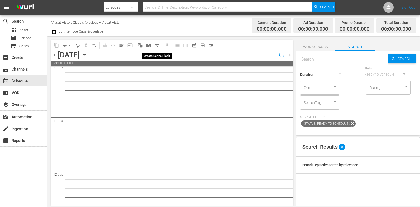
click at [157, 45] on span "subtitles_outlined" at bounding box center [157, 45] width 5 height 5
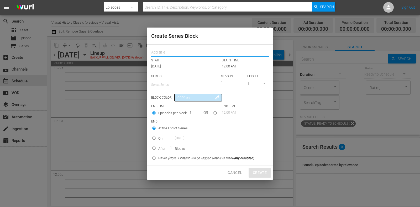
click at [168, 51] on input "text" at bounding box center [210, 53] width 118 height 8
paste input "Rise and Fall - Turning Points of WWII"
click at [170, 77] on p "SERIES" at bounding box center [184, 76] width 67 height 4
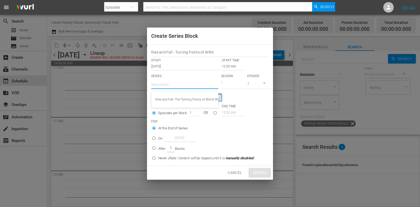
click at [172, 85] on input "text" at bounding box center [184, 85] width 67 height 13
click at [177, 96] on div "Rise and Fall: The Turning Points of World War II" at bounding box center [185, 99] width 59 height 13
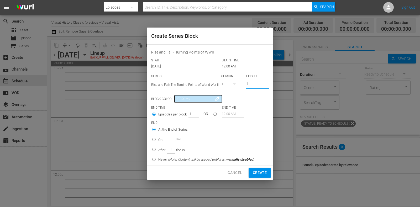
drag, startPoint x: 255, startPoint y: 83, endPoint x: 210, endPoint y: 91, distance: 45.1
click at [222, 88] on div "SERIES Select Series Rise and Fall: The Turning Points of World War II SEASON 1…" at bounding box center [210, 83] width 118 height 18
click at [160, 153] on div "After 1 Blocks" at bounding box center [171, 150] width 27 height 8
click at [158, 153] on input "After 1 Blocks" at bounding box center [154, 150] width 9 height 9
drag, startPoint x: 189, startPoint y: 114, endPoint x: 196, endPoint y: 115, distance: 6.9
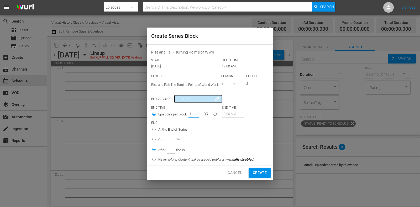
click at [196, 115] on input "1" at bounding box center [193, 113] width 8 height 7
click at [254, 167] on div "Cancel Create" at bounding box center [210, 173] width 126 height 14
click at [254, 172] on span "Create" at bounding box center [260, 173] width 14 height 7
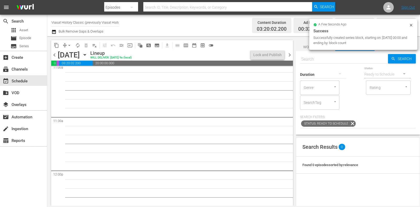
click at [55, 57] on span "chevron_left" at bounding box center [54, 55] width 7 height 7
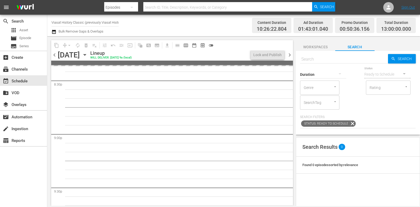
scroll to position [2434, 0]
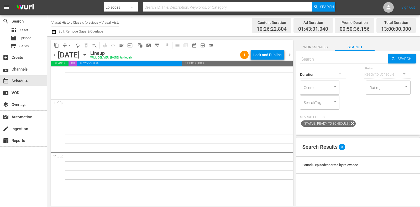
click at [325, 60] on input "text" at bounding box center [344, 59] width 88 height 13
paste input "Rise and Fall - Turning Points of WWII"
click at [392, 58] on icon "button" at bounding box center [394, 58] width 4 height 5
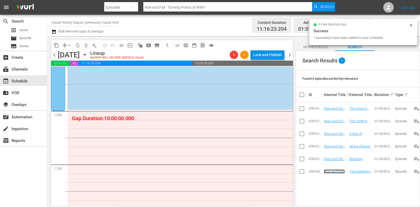
scroll to position [1350, 0]
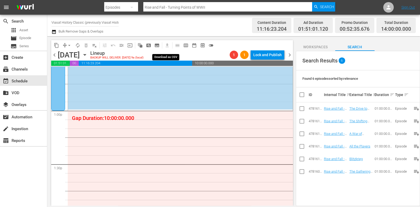
click at [159, 45] on span "subtitles_outlined" at bounding box center [157, 45] width 5 height 5
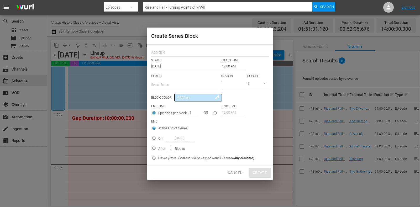
click at [170, 50] on input "text" at bounding box center [210, 53] width 118 height 8
paste input "Secret Weapons: WWII"
drag, startPoint x: 199, startPoint y: 53, endPoint x: 141, endPoint y: 54, distance: 58.6
click at [141, 54] on div "Create Series Block Secret Weapons: WWII START START TIME Oct 18th 2025 12:00 A…" at bounding box center [210, 103] width 420 height 207
click at [177, 85] on input "text" at bounding box center [184, 85] width 67 height 13
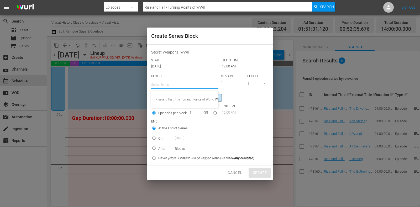
paste input "Secret Weapons: WWII"
click at [192, 96] on div "Secret Weapons: WWII" at bounding box center [185, 99] width 59 height 13
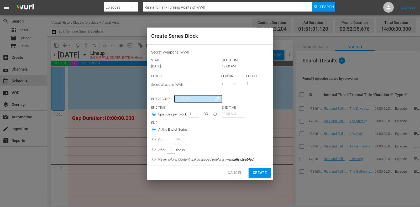
click at [229, 68] on input "12:00 AM" at bounding box center [233, 66] width 22 height 7
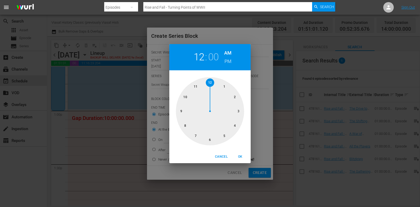
click at [225, 80] on div at bounding box center [210, 111] width 68 height 68
click at [229, 59] on h6 "PM" at bounding box center [228, 61] width 7 height 8
click at [244, 156] on span "OK" at bounding box center [240, 157] width 13 height 6
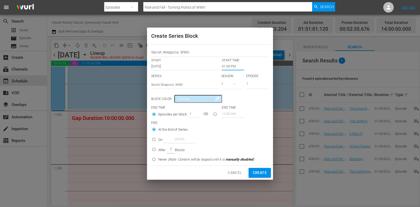
click at [160, 149] on p "After" at bounding box center [161, 150] width 7 height 5
click at [158, 149] on input "After 1 Blocks" at bounding box center [154, 150] width 9 height 9
drag, startPoint x: 189, startPoint y: 112, endPoint x: 196, endPoint y: 115, distance: 6.7
click at [196, 115] on input "1" at bounding box center [193, 113] width 8 height 7
click at [257, 172] on span "Create" at bounding box center [260, 173] width 14 height 7
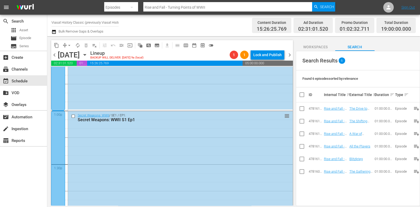
click at [291, 51] on div "chevron_left Saturday, October 18th October 18th Lineup BACKUP WILL DELIVER: 10…" at bounding box center [172, 55] width 242 height 10
drag, startPoint x: 291, startPoint y: 53, endPoint x: 229, endPoint y: 53, distance: 62.0
click at [291, 53] on span "chevron_right" at bounding box center [290, 55] width 7 height 7
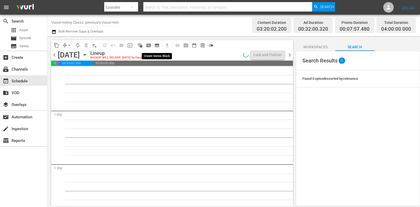
click at [160, 43] on button "subtitles_outlined" at bounding box center [157, 45] width 8 height 8
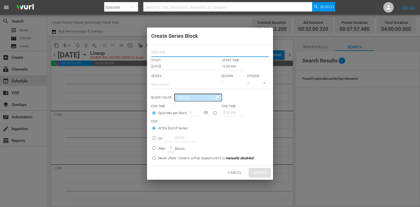
click at [168, 54] on input "text" at bounding box center [210, 53] width 118 height 8
paste input "Secret Weapons: WWII"
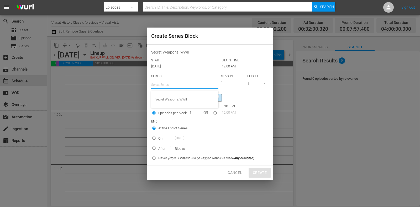
click at [173, 86] on input "text" at bounding box center [184, 85] width 67 height 13
drag, startPoint x: 181, startPoint y: 103, endPoint x: 234, endPoint y: 78, distance: 58.2
click at [181, 103] on div "Secret Weapons: WWII" at bounding box center [185, 99] width 59 height 13
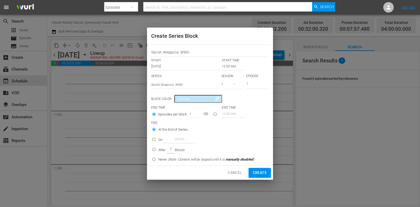
click at [230, 66] on input "12:00 AM" at bounding box center [233, 66] width 22 height 7
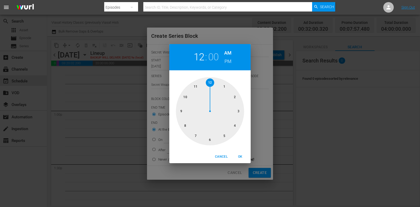
click at [185, 112] on div at bounding box center [210, 111] width 68 height 68
click at [241, 151] on div "Cancel OK" at bounding box center [209, 157] width 81 height 13
click at [241, 154] on button "OK" at bounding box center [240, 157] width 17 height 9
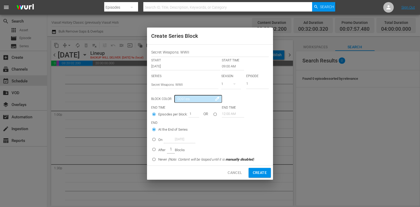
click at [166, 152] on div "After 1 Blocks" at bounding box center [171, 150] width 27 height 8
click at [158, 152] on input "After 1 Blocks" at bounding box center [154, 150] width 9 height 9
drag, startPoint x: 192, startPoint y: 115, endPoint x: 184, endPoint y: 116, distance: 7.4
click at [184, 116] on div "Episodes per block: 1 OR" at bounding box center [186, 115] width 71 height 10
click at [260, 173] on span "Create" at bounding box center [260, 173] width 14 height 7
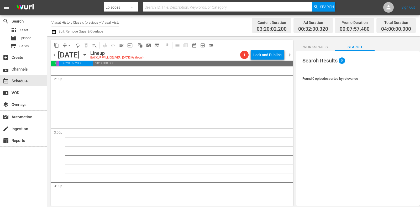
scroll to position [1547, 0]
click at [159, 45] on span "subtitles_outlined" at bounding box center [157, 45] width 5 height 5
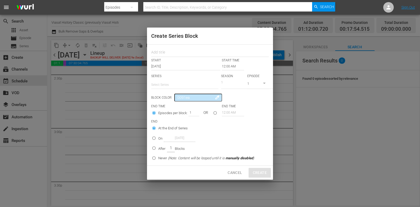
click at [167, 49] on div at bounding box center [210, 52] width 118 height 11
click at [167, 50] on input "text" at bounding box center [210, 53] width 118 height 8
paste input "Secret Weapons: WWII"
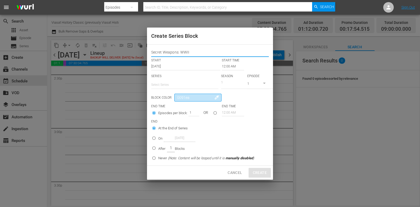
click at [180, 95] on input "0091ea" at bounding box center [197, 98] width 47 height 8
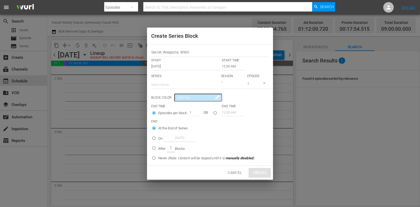
drag, startPoint x: 181, startPoint y: 85, endPoint x: 183, endPoint y: 89, distance: 4.1
click at [181, 85] on input "text" at bounding box center [184, 85] width 67 height 13
click at [185, 96] on div "Secret Weapons: WWII" at bounding box center [185, 99] width 59 height 13
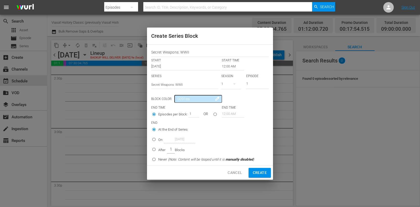
click at [226, 65] on input "12:00 AM" at bounding box center [233, 66] width 22 height 7
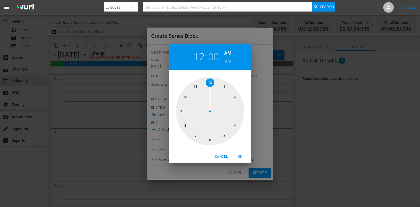
click at [196, 132] on div at bounding box center [210, 111] width 68 height 68
click at [229, 57] on h6 "AM" at bounding box center [227, 53] width 7 height 8
click at [229, 62] on h6 "PM" at bounding box center [228, 61] width 7 height 8
click at [239, 153] on button "OK" at bounding box center [240, 157] width 17 height 9
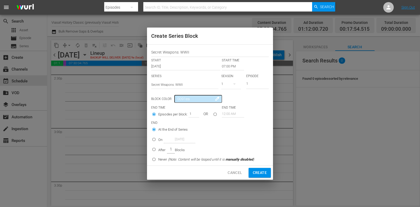
click at [160, 150] on p "After" at bounding box center [161, 150] width 7 height 5
click at [158, 150] on input "After 1 Blocks" at bounding box center [154, 150] width 9 height 9
drag, startPoint x: 189, startPoint y: 114, endPoint x: 197, endPoint y: 114, distance: 7.4
click at [197, 114] on input "1" at bounding box center [193, 113] width 8 height 7
click at [258, 171] on span "Create" at bounding box center [260, 173] width 14 height 7
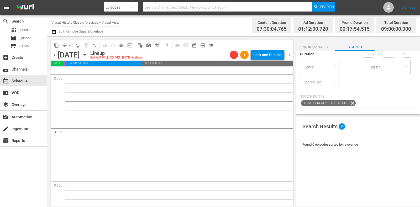
scroll to position [0, 0]
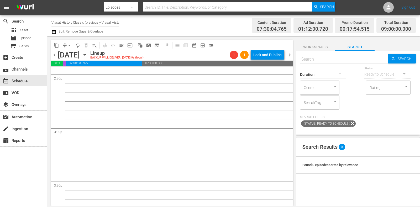
click at [341, 60] on input "text" at bounding box center [344, 59] width 88 height 13
paste input "Secret Weapons: WWII"
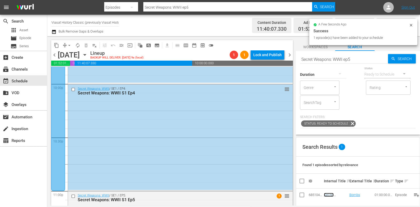
scroll to position [2335, 0]
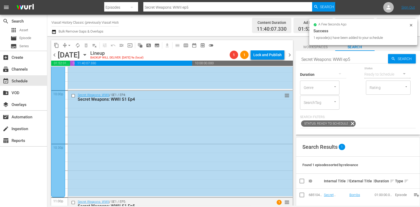
click at [86, 54] on icon "button" at bounding box center [85, 54] width 2 height 1
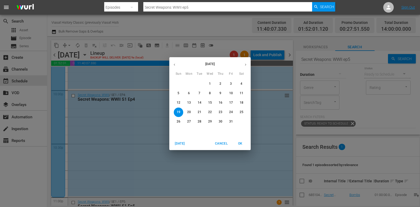
click at [243, 103] on p "18" at bounding box center [242, 103] width 4 height 4
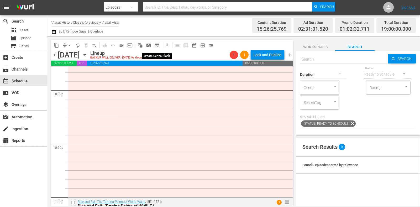
click at [155, 44] on span "subtitles_outlined" at bounding box center [157, 45] width 5 height 5
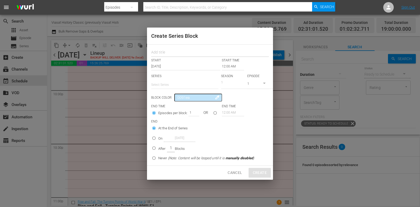
click at [168, 50] on input "text" at bounding box center [210, 53] width 118 height 8
paste input "Conquistadors: The Rise and Fall"
click at [169, 81] on input "text" at bounding box center [184, 85] width 67 height 13
paste input "Conquistadors: The Rise and Fall"
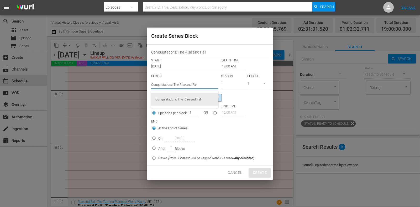
click at [189, 98] on div "Conquistadors: The Rise and Fall" at bounding box center [185, 99] width 59 height 13
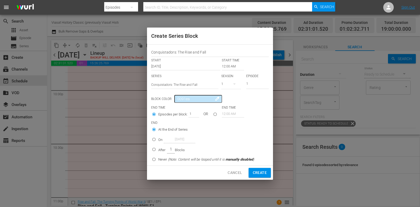
click at [229, 67] on input "12:00 AM" at bounding box center [233, 66] width 22 height 7
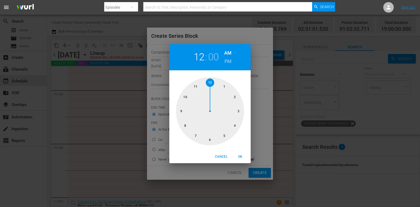
click at [210, 140] on div at bounding box center [210, 111] width 68 height 68
click at [226, 57] on h6 "PM" at bounding box center [228, 61] width 7 height 8
click at [239, 160] on span "OK" at bounding box center [240, 157] width 13 height 6
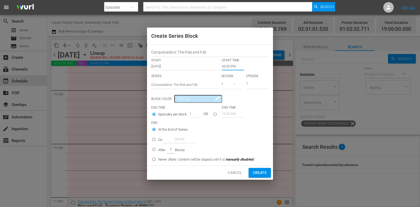
click at [164, 149] on p "After" at bounding box center [161, 150] width 7 height 5
click at [158, 149] on input "After 1 Blocks" at bounding box center [154, 150] width 9 height 9
drag, startPoint x: 189, startPoint y: 112, endPoint x: 196, endPoint y: 113, distance: 6.3
click at [196, 113] on input "1" at bounding box center [193, 113] width 8 height 7
drag, startPoint x: 253, startPoint y: 85, endPoint x: 242, endPoint y: 87, distance: 11.3
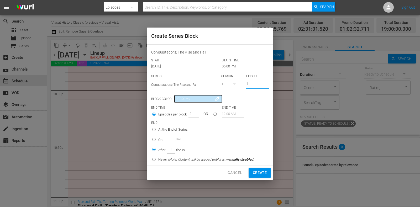
click at [242, 86] on div "SERIES Select Series Conquistadors: The Rise and Fall SEASON 1 EPISODE 1" at bounding box center [210, 83] width 118 height 18
click at [258, 172] on span "Create" at bounding box center [260, 173] width 14 height 7
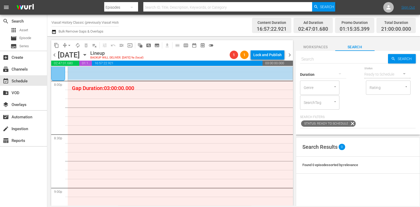
scroll to position [2138, 0]
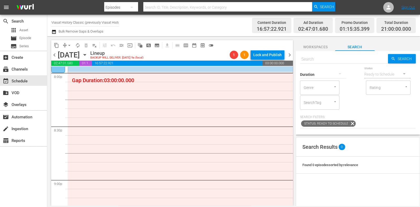
click at [157, 45] on span "subtitles_outlined" at bounding box center [157, 45] width 5 height 5
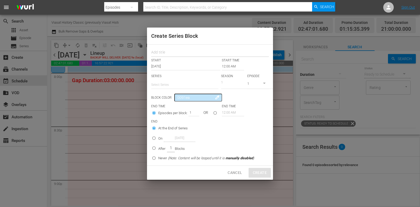
click at [173, 53] on input "text" at bounding box center [210, 53] width 118 height 8
paste input "Lost Treasure Tombs of the Ancient Maya"
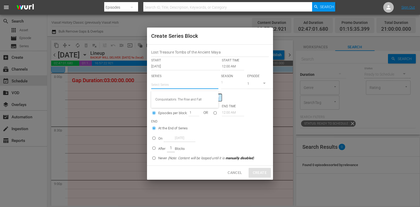
click at [183, 85] on input "text" at bounding box center [184, 85] width 67 height 13
paste input "Lost Treasure Tombs of the Ancient Maya"
click at [183, 96] on div "Lost Treasure Tombs of the Ancient Maya" at bounding box center [185, 99] width 59 height 13
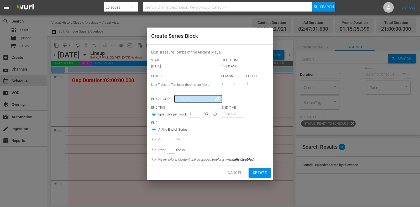
click at [230, 68] on input "12:00 AM" at bounding box center [233, 66] width 22 height 7
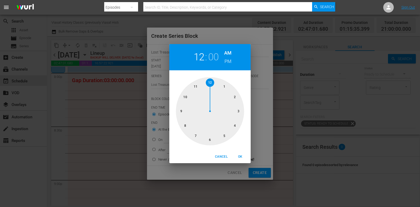
click at [185, 124] on div at bounding box center [210, 111] width 68 height 68
click at [228, 61] on h6 "PM" at bounding box center [228, 61] width 7 height 8
click at [241, 155] on span "OK" at bounding box center [240, 157] width 13 height 6
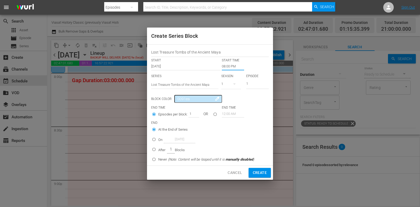
drag, startPoint x: 160, startPoint y: 150, endPoint x: 196, endPoint y: 112, distance: 52.6
click at [161, 150] on p "After" at bounding box center [161, 150] width 7 height 5
click at [158, 150] on input "After 1 Blocks" at bounding box center [154, 150] width 9 height 9
drag, startPoint x: 191, startPoint y: 114, endPoint x: 204, endPoint y: 117, distance: 13.7
click at [204, 117] on div "Episodes per block: 1 OR" at bounding box center [186, 115] width 71 height 10
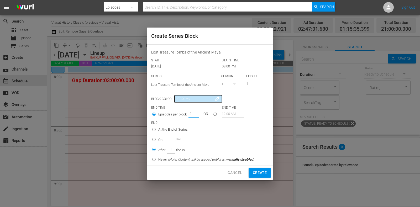
click at [264, 173] on span "Create" at bounding box center [260, 173] width 14 height 7
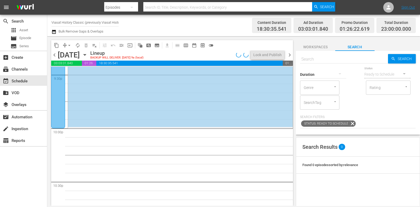
scroll to position [2335, 0]
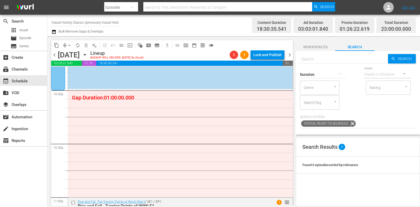
click at [334, 63] on div "Duration" at bounding box center [323, 71] width 46 height 19
click at [335, 61] on input "text" at bounding box center [344, 59] width 88 height 13
paste input "Peru: Sacrifices in the Kingdom of Chimor"
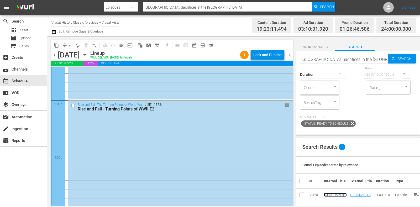
scroll to position [0, 0]
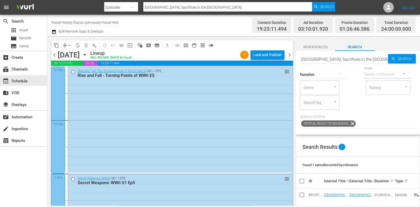
click at [291, 52] on span "chevron_right" at bounding box center [290, 55] width 7 height 7
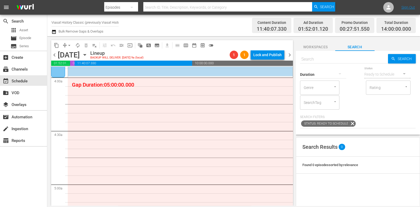
scroll to position [409, 0]
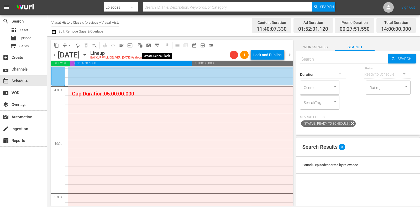
click at [157, 45] on span "subtitles_outlined" at bounding box center [157, 45] width 5 height 5
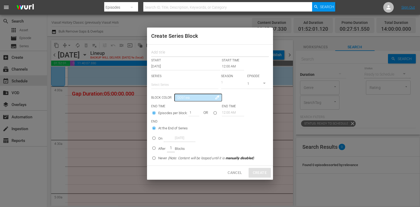
click at [170, 50] on input "text" at bounding box center [210, 53] width 118 height 8
paste input "Conquistadors: The Rise and Fall"
click at [174, 85] on input "text" at bounding box center [184, 85] width 67 height 13
paste input "Conquistadors: The Rise and Fall"
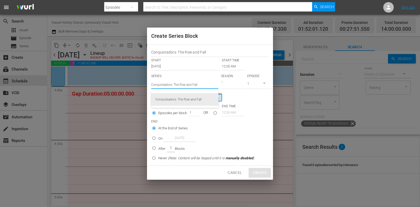
click at [189, 96] on div "Conquistadors: The Rise and Fall" at bounding box center [185, 99] width 59 height 13
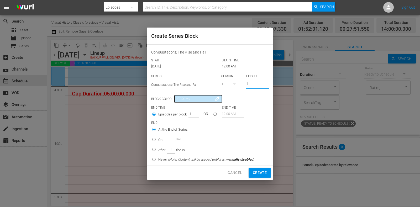
drag, startPoint x: 255, startPoint y: 85, endPoint x: 235, endPoint y: 77, distance: 21.6
click at [238, 83] on div "SERIES Select Series Conquistadors: The Rise and Fall SEASON 1 EPISODE 1" at bounding box center [210, 83] width 118 height 18
click at [233, 65] on input "12:00 AM" at bounding box center [233, 66] width 22 height 7
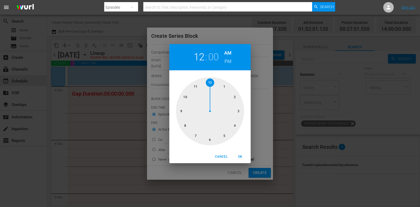
click at [238, 123] on div at bounding box center [210, 111] width 68 height 68
click at [241, 154] on span "OK" at bounding box center [240, 157] width 13 height 6
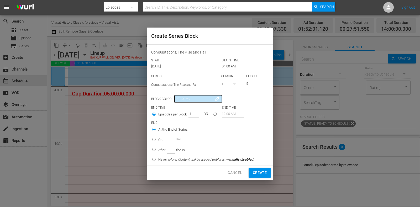
click at [155, 151] on input "After 1 Blocks" at bounding box center [154, 150] width 9 height 9
drag, startPoint x: 189, startPoint y: 112, endPoint x: 211, endPoint y: 117, distance: 22.7
click at [211, 117] on div "Episodes per block: 1 OR" at bounding box center [186, 115] width 71 height 10
click at [261, 174] on span "Create" at bounding box center [260, 173] width 14 height 7
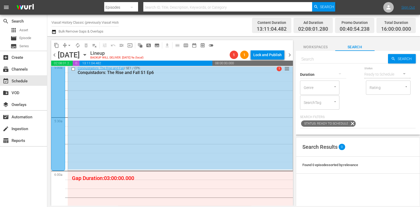
scroll to position [541, 0]
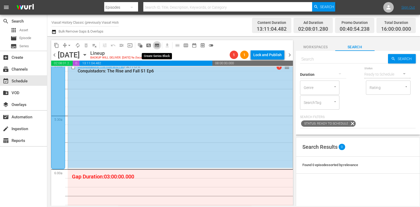
click at [157, 44] on span "subtitles_outlined" at bounding box center [157, 45] width 5 height 5
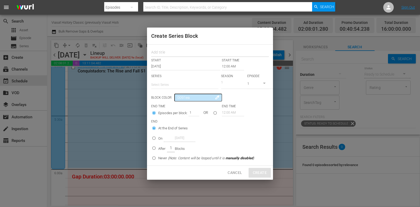
click at [173, 54] on input "text" at bounding box center [210, 53] width 118 height 8
paste input "Lost Treasure Tombs of the Ancient Maya"
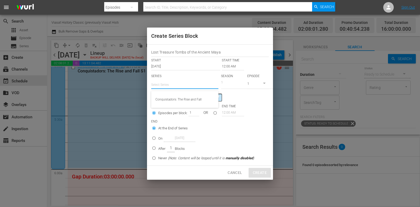
click at [176, 83] on input "text" at bounding box center [184, 85] width 67 height 13
paste input "Lost Treasure Tombs of the Ancient Maya"
click at [183, 97] on div "Lost Treasure Tombs of the Ancient Maya" at bounding box center [185, 99] width 59 height 13
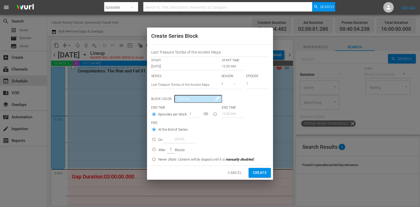
click at [228, 68] on input "12:00 AM" at bounding box center [233, 66] width 22 height 7
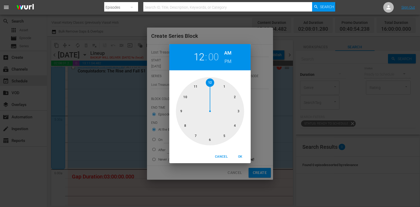
click at [212, 142] on div at bounding box center [210, 111] width 68 height 68
click at [238, 154] on button "OK" at bounding box center [240, 157] width 17 height 9
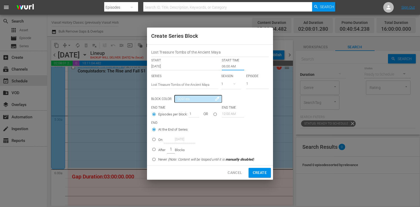
click at [161, 149] on p "After" at bounding box center [161, 150] width 7 height 5
click at [158, 149] on input "After 1 Blocks" at bounding box center [154, 150] width 9 height 9
drag, startPoint x: 191, startPoint y: 112, endPoint x: 213, endPoint y: 122, distance: 24.6
click at [205, 118] on div "Episodes per block: 1 OR" at bounding box center [186, 115] width 71 height 10
click at [267, 175] on button "Create" at bounding box center [260, 173] width 22 height 10
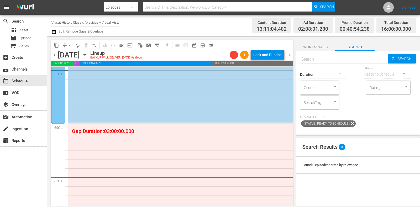
scroll to position [606, 0]
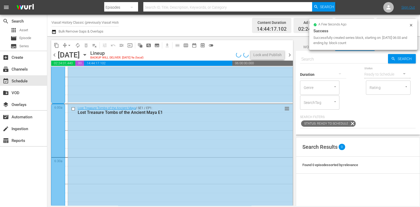
click at [331, 60] on input "text" at bounding box center [344, 59] width 88 height 13
paste input "Peru: Sacrifices in the Kingdom of Chimor"
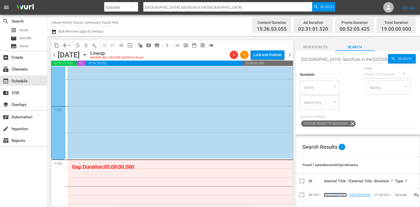
scroll to position [1460, 0]
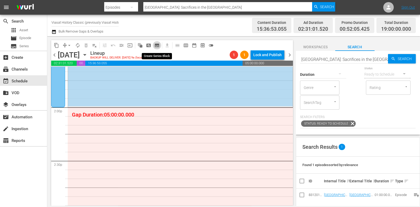
click at [157, 47] on span "subtitles_outlined" at bounding box center [157, 45] width 5 height 5
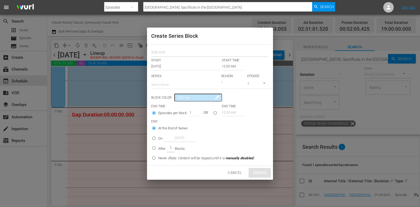
drag, startPoint x: 157, startPoint y: 47, endPoint x: 167, endPoint y: 51, distance: 10.3
click at [167, 51] on input "text" at bounding box center [210, 53] width 118 height 8
paste input "Murderous History"
click at [172, 81] on input "text" at bounding box center [184, 85] width 67 height 13
paste input "Murderous History"
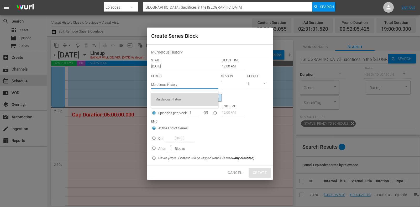
click at [189, 94] on div "Murderous History" at bounding box center [185, 99] width 59 height 13
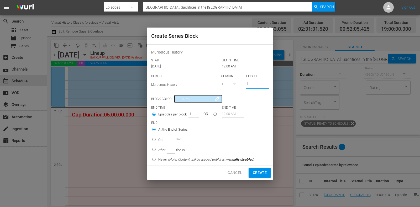
drag, startPoint x: 256, startPoint y: 84, endPoint x: 233, endPoint y: 85, distance: 23.1
click at [233, 85] on div "SERIES Select Series Murderous History SEASON 1 EPISODE 1" at bounding box center [210, 83] width 118 height 18
click at [227, 67] on input "12:00 AM" at bounding box center [233, 66] width 22 height 7
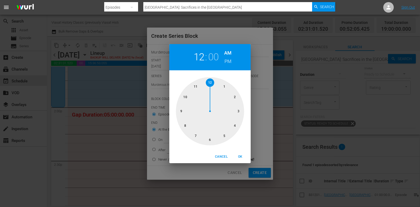
click at [240, 98] on div at bounding box center [210, 111] width 68 height 68
click at [230, 63] on h6 "PM" at bounding box center [228, 61] width 7 height 8
drag, startPoint x: 242, startPoint y: 153, endPoint x: 241, endPoint y: 155, distance: 2.7
click at [242, 153] on button "OK" at bounding box center [240, 157] width 17 height 9
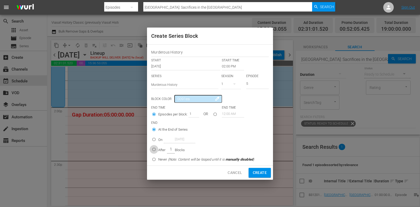
click at [155, 150] on input "After 1 Blocks" at bounding box center [154, 150] width 9 height 9
drag, startPoint x: 189, startPoint y: 113, endPoint x: 224, endPoint y: 133, distance: 39.8
click at [205, 119] on div "Episodes per block: 1 OR" at bounding box center [186, 115] width 71 height 10
click at [260, 174] on span "Create" at bounding box center [260, 173] width 14 height 7
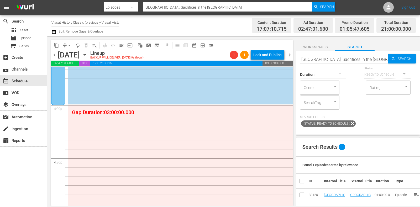
scroll to position [1690, 0]
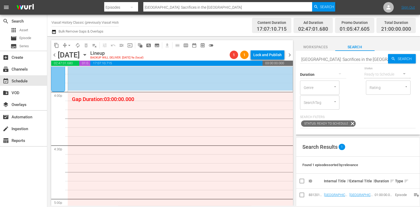
click at [154, 44] on button "subtitles_outlined" at bounding box center [157, 45] width 8 height 8
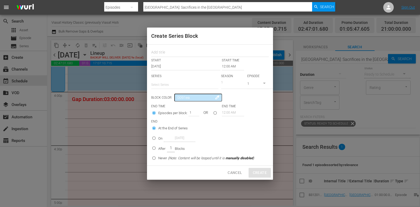
drag, startPoint x: 169, startPoint y: 52, endPoint x: 174, endPoint y: 68, distance: 17.0
click at [169, 52] on input "text" at bounding box center [210, 53] width 118 height 8
paste input "Cursed Bloodlines"
click at [171, 81] on input "text" at bounding box center [184, 85] width 67 height 13
paste input "Cursed Bloodlines"
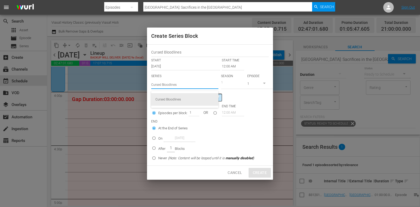
click at [190, 98] on div "Cursed Bloodlines" at bounding box center [185, 99] width 59 height 13
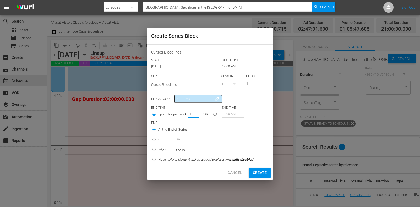
drag, startPoint x: 189, startPoint y: 114, endPoint x: 200, endPoint y: 115, distance: 10.3
click at [200, 115] on div "Episodes per block: 1 OR" at bounding box center [186, 115] width 71 height 10
click at [229, 64] on input "12:00 AM" at bounding box center [233, 66] width 22 height 7
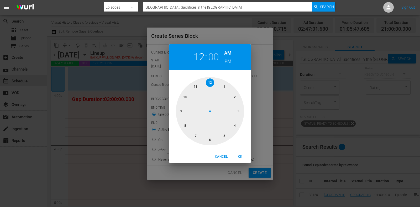
click at [234, 128] on div at bounding box center [210, 111] width 68 height 68
click at [228, 62] on h6 "PM" at bounding box center [228, 61] width 7 height 8
click at [244, 160] on span "OK" at bounding box center [240, 157] width 13 height 6
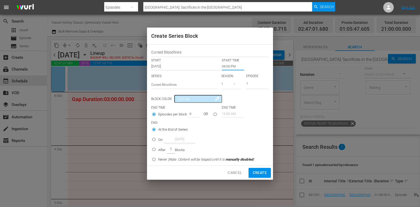
click at [162, 148] on p "After" at bounding box center [161, 150] width 7 height 5
click at [158, 148] on input "After 1 Blocks" at bounding box center [154, 150] width 9 height 9
click at [255, 173] on span "Create" at bounding box center [260, 173] width 14 height 7
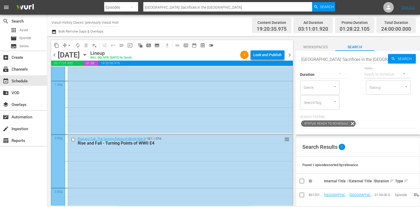
scroll to position [0, 0]
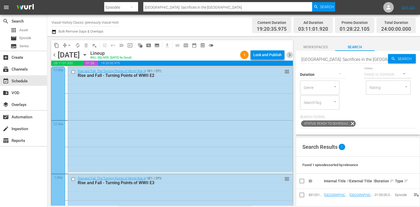
click at [290, 55] on span "chevron_right" at bounding box center [290, 55] width 7 height 7
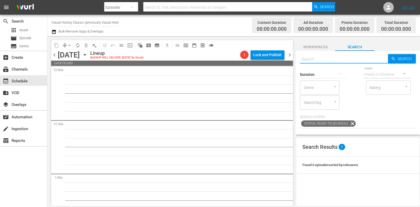
click at [328, 58] on input "text" at bounding box center [344, 59] width 88 height 13
paste input "Re-inventing [GEOGRAPHIC_DATA]"
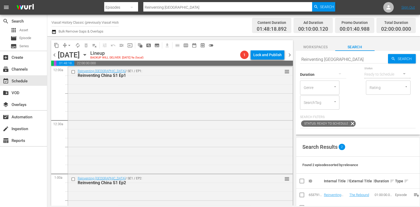
drag, startPoint x: 337, startPoint y: 60, endPoint x: 253, endPoint y: 54, distance: 84.6
click at [253, 54] on div "content_copy compress arrow_drop_down autorenew_outlined delete_forever_outline…" at bounding box center [233, 121] width 373 height 170
paste input "Bronze Age Apocalypse E1"
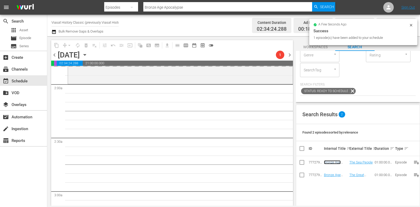
scroll to position [197, 0]
